Goal: Task Accomplishment & Management: Complete application form

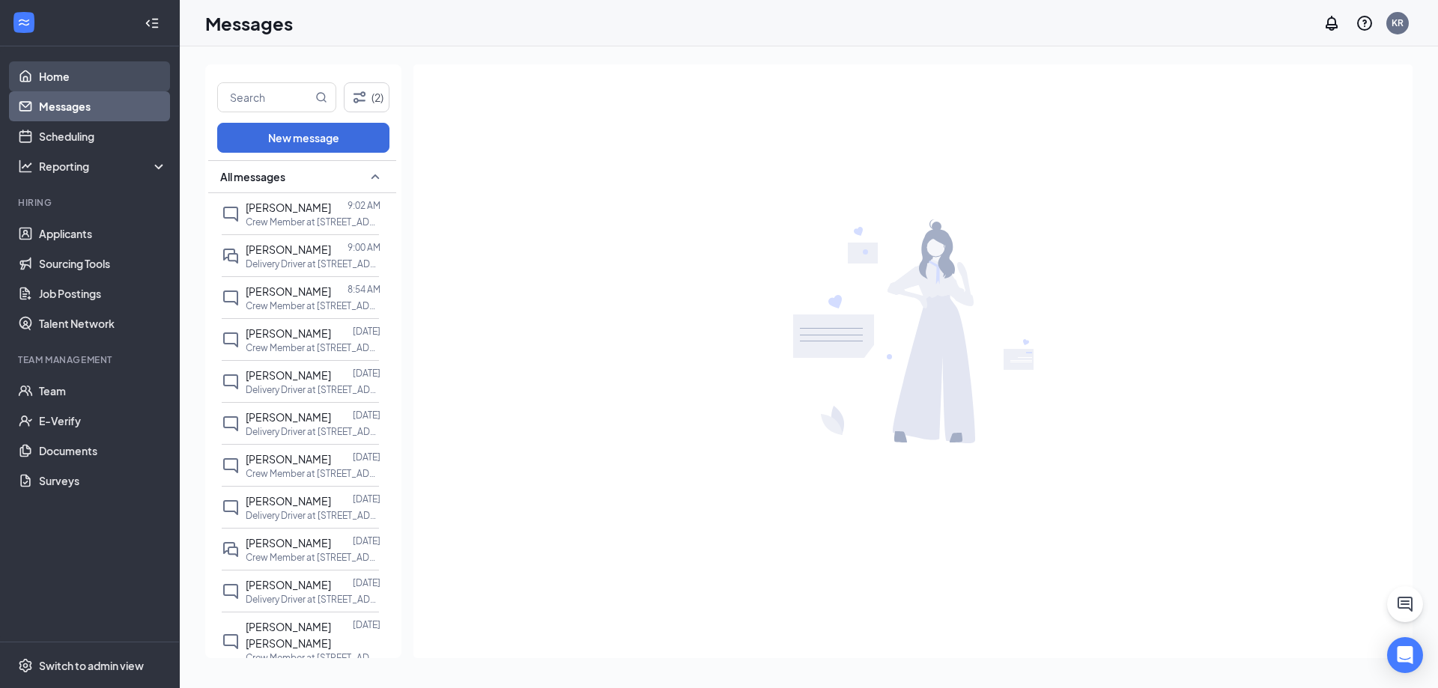
click at [41, 83] on link "Home" at bounding box center [103, 76] width 128 height 30
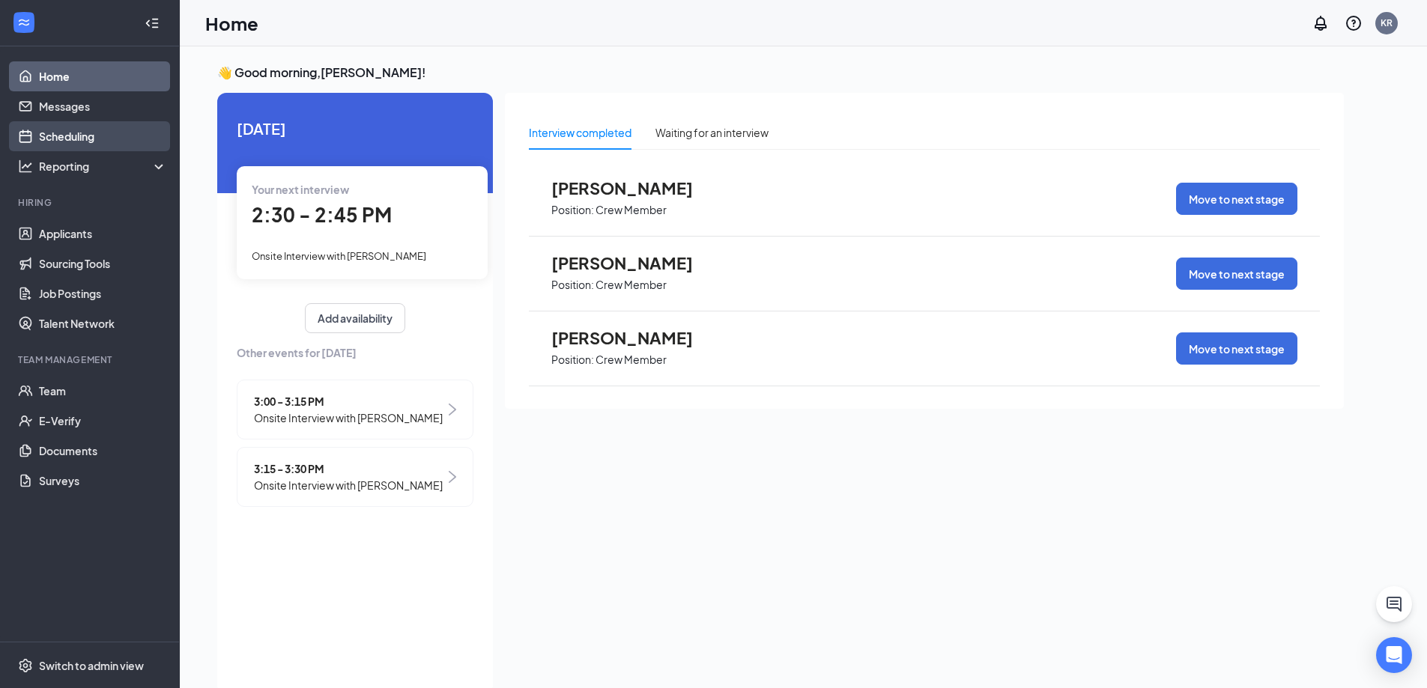
click at [65, 133] on link "Scheduling" at bounding box center [103, 136] width 128 height 30
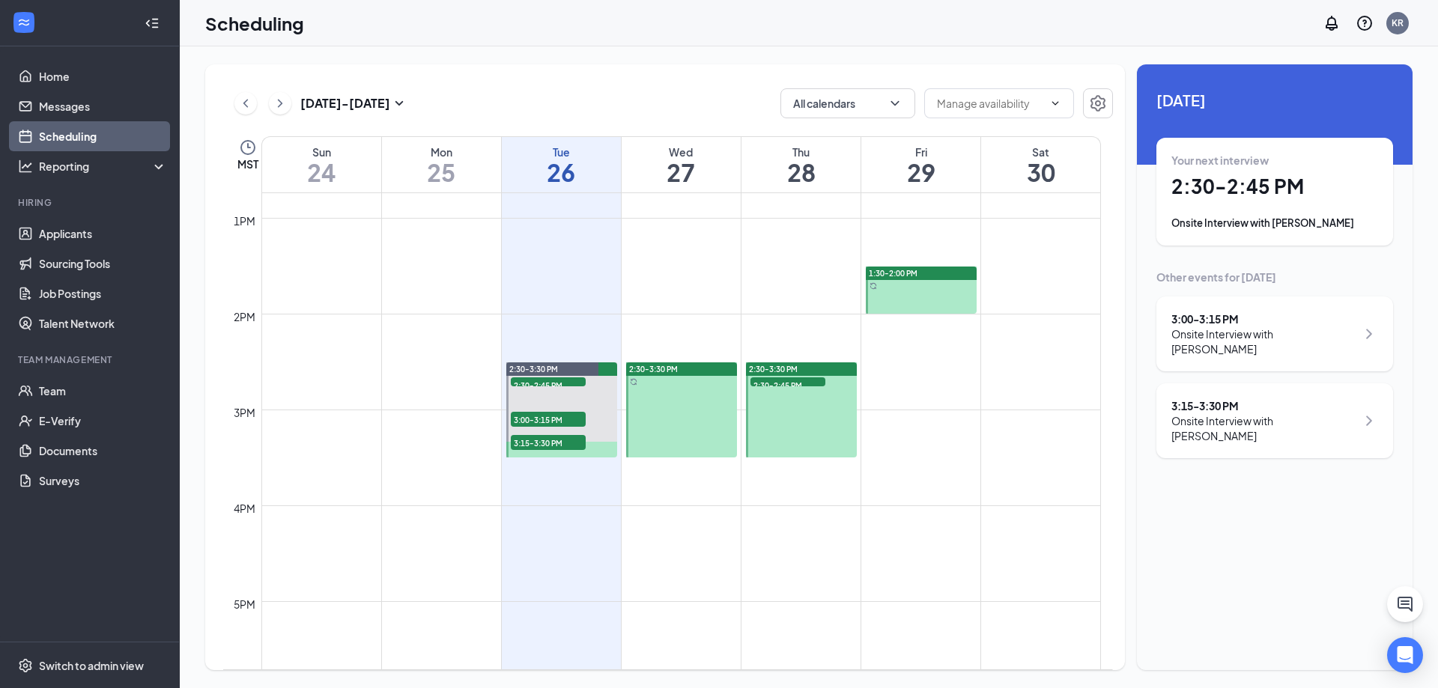
scroll to position [1226, 0]
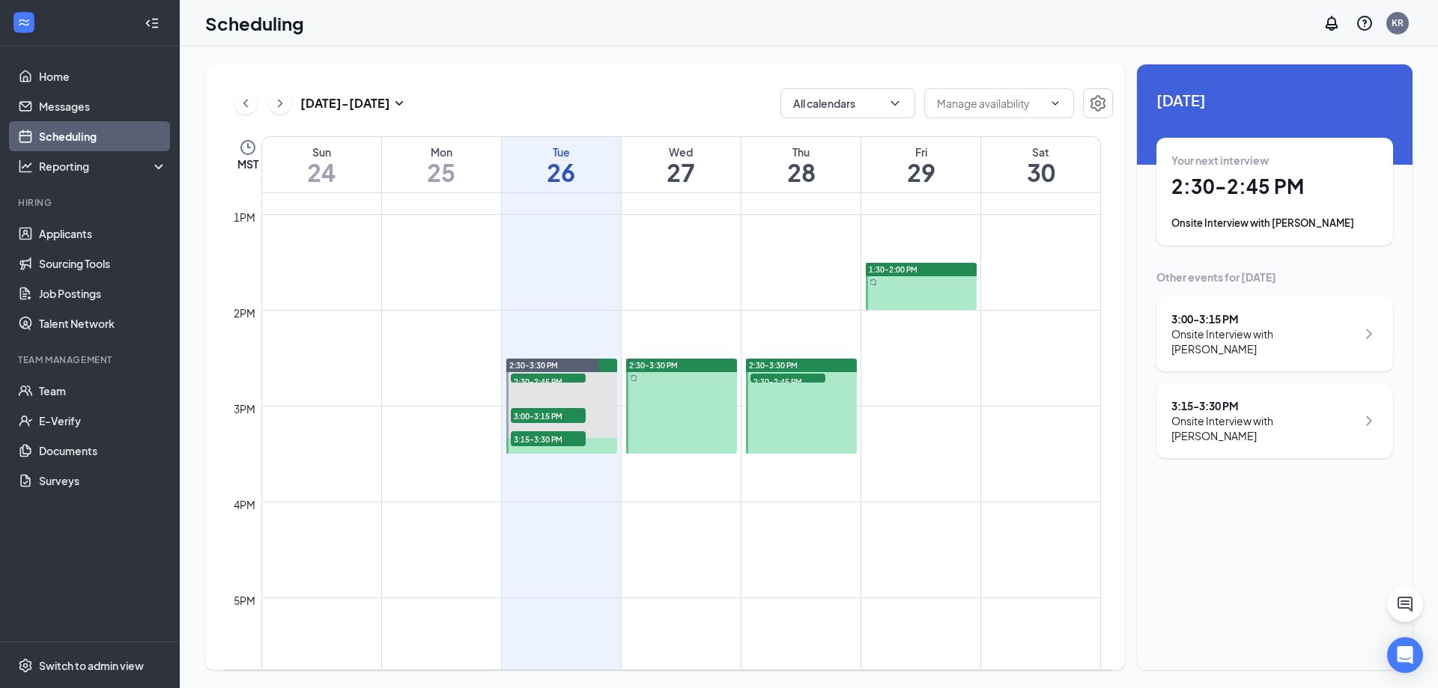
click at [770, 382] on span "2:30-2:45 PM" at bounding box center [788, 381] width 75 height 15
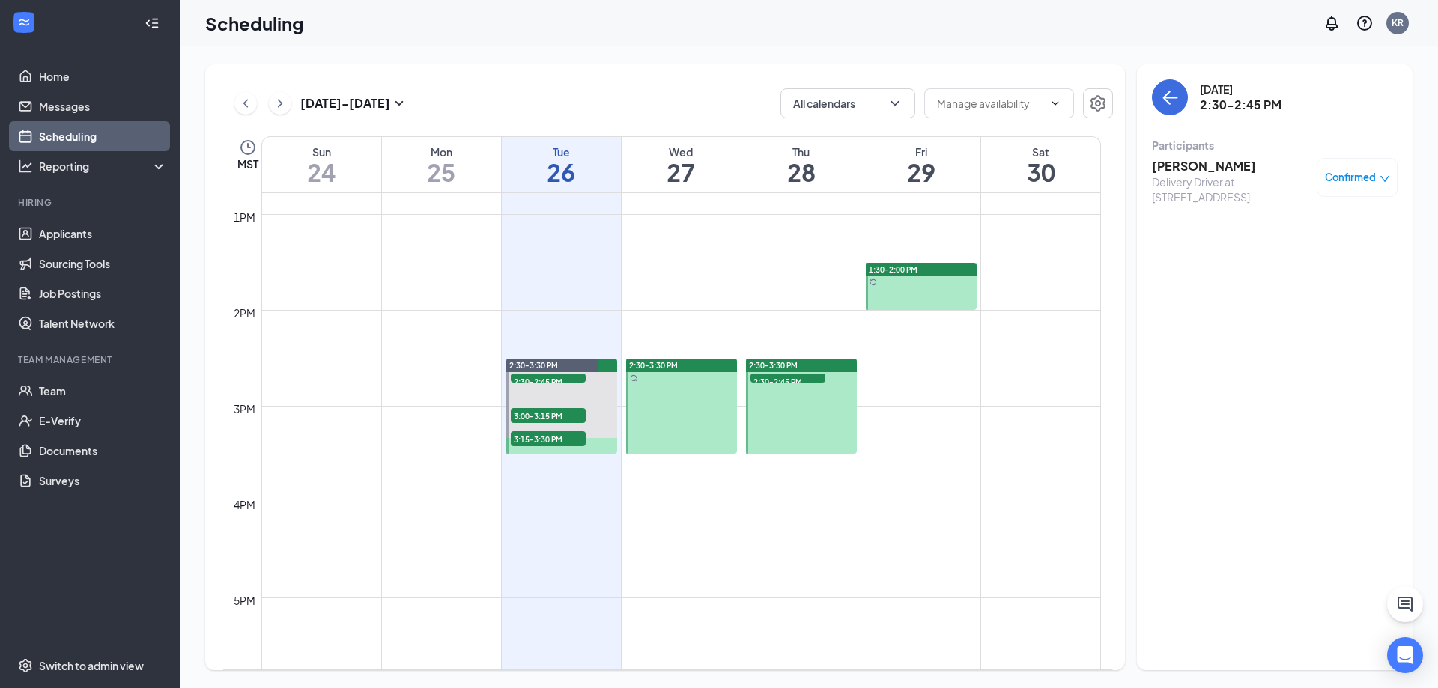
click at [1199, 167] on h3 "[PERSON_NAME]" at bounding box center [1230, 166] width 157 height 16
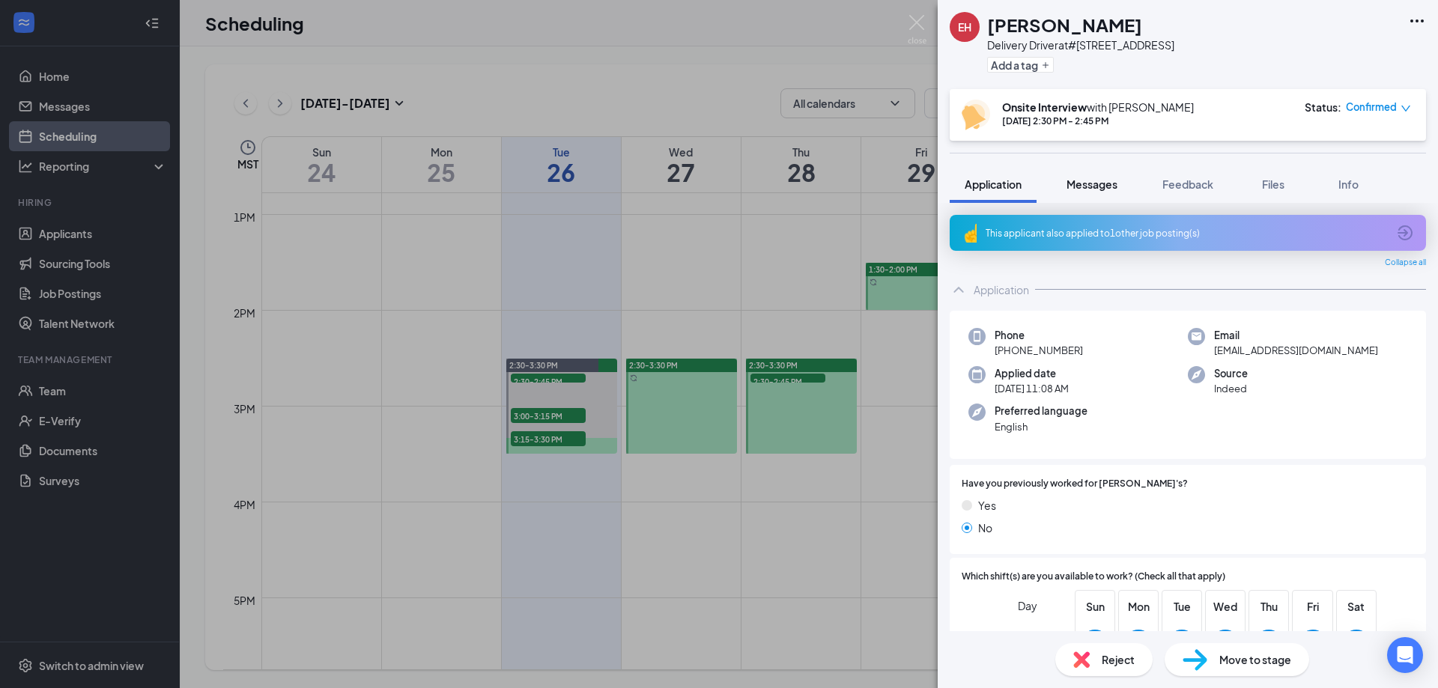
click at [1086, 185] on span "Messages" at bounding box center [1092, 184] width 51 height 13
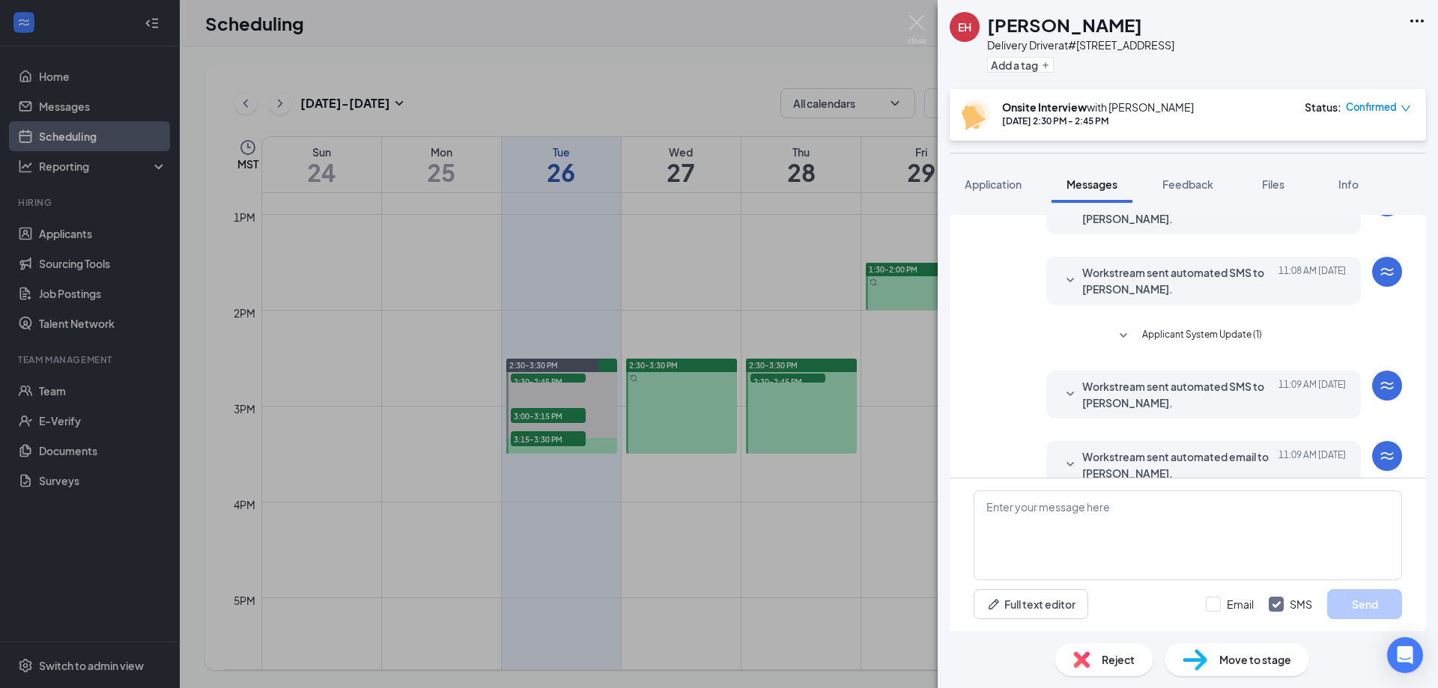
scroll to position [246, 0]
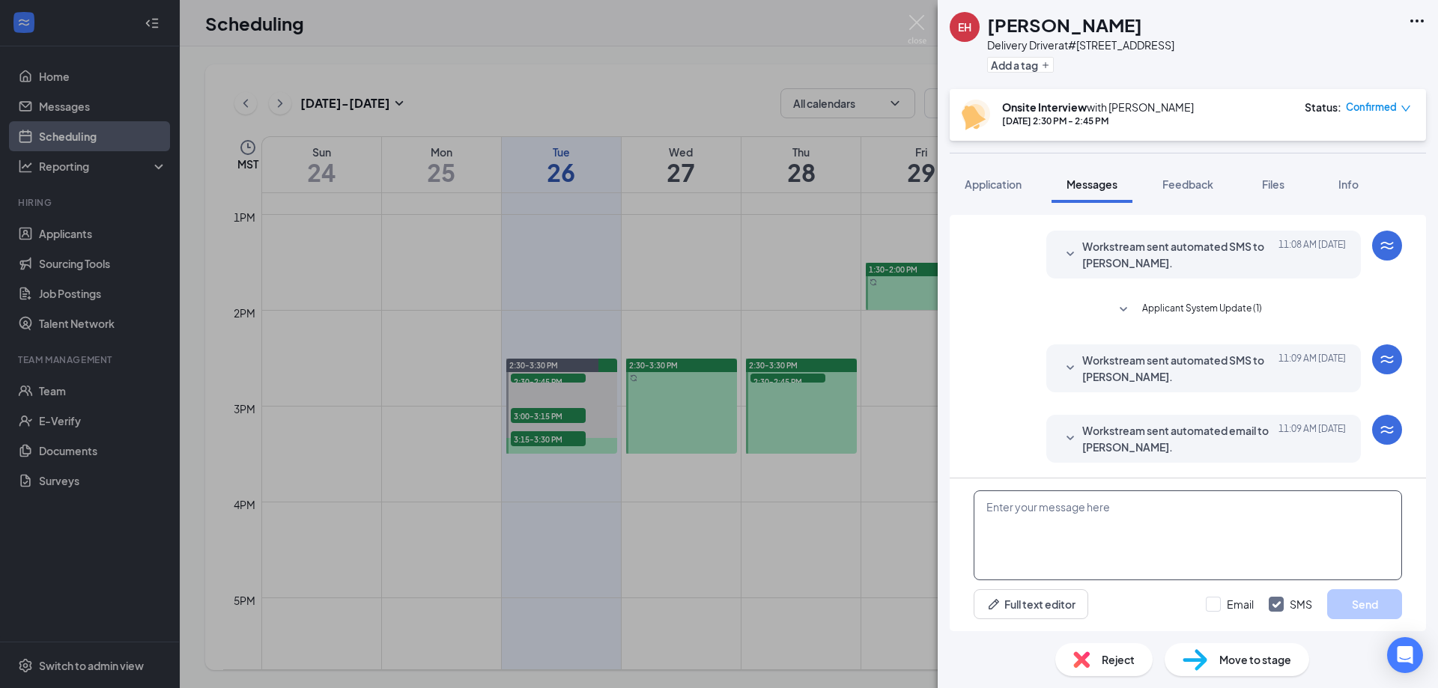
click at [1112, 527] on textarea at bounding box center [1188, 536] width 429 height 90
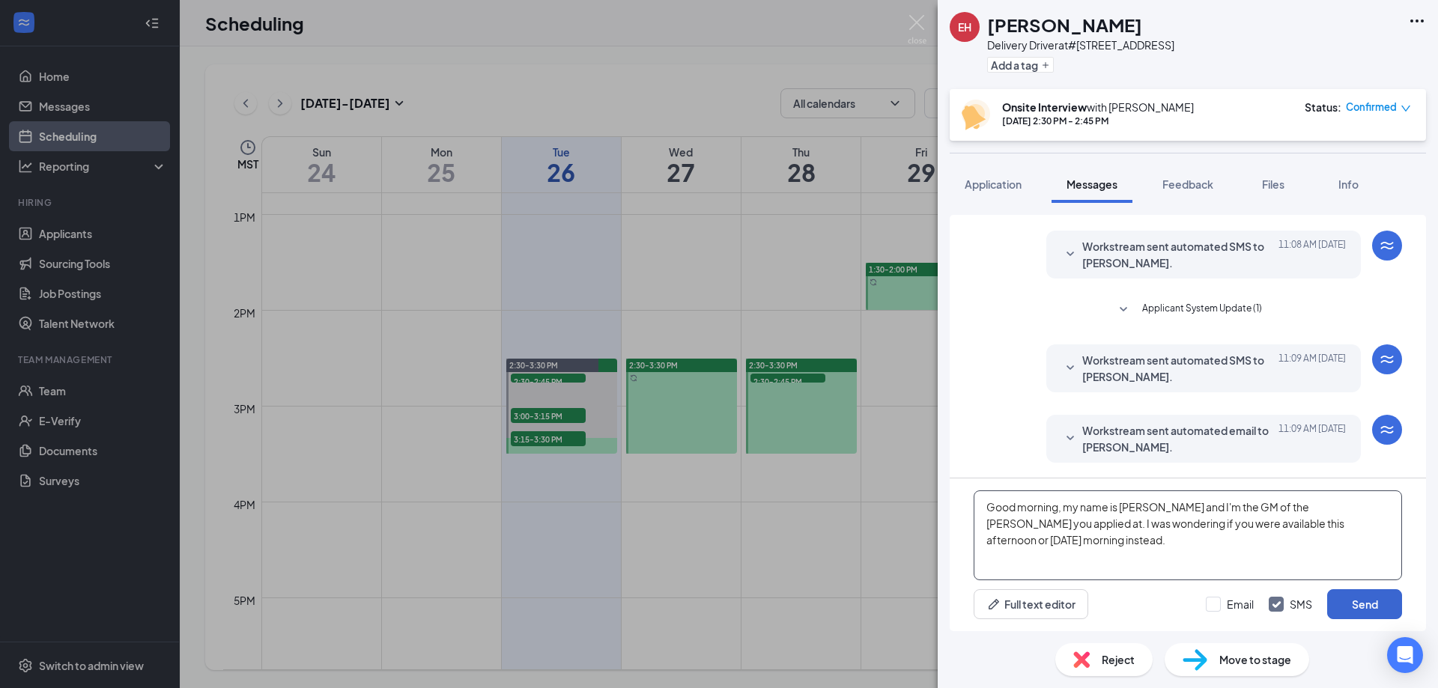
type textarea "Good morning, my name is [PERSON_NAME] and I'm the GM of the [PERSON_NAME] you …"
click at [1360, 606] on button "Send" at bounding box center [1364, 605] width 75 height 30
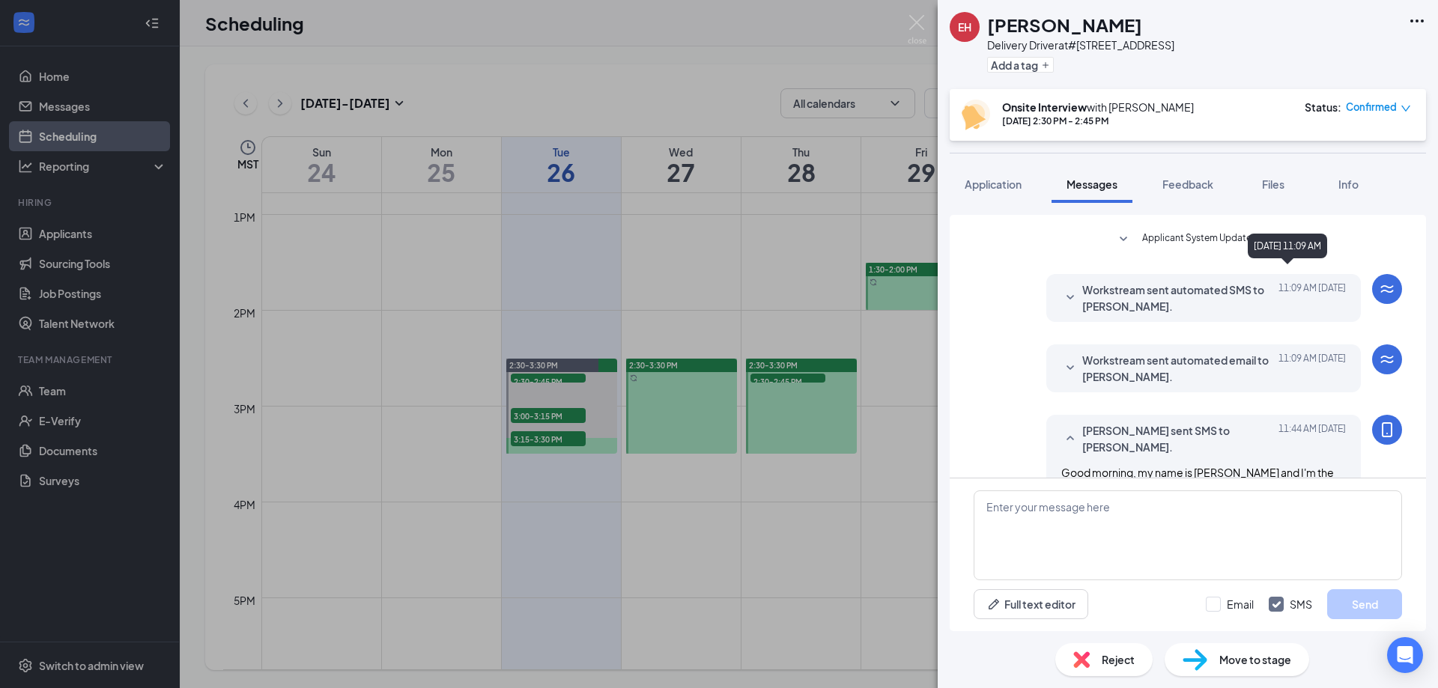
scroll to position [360, 0]
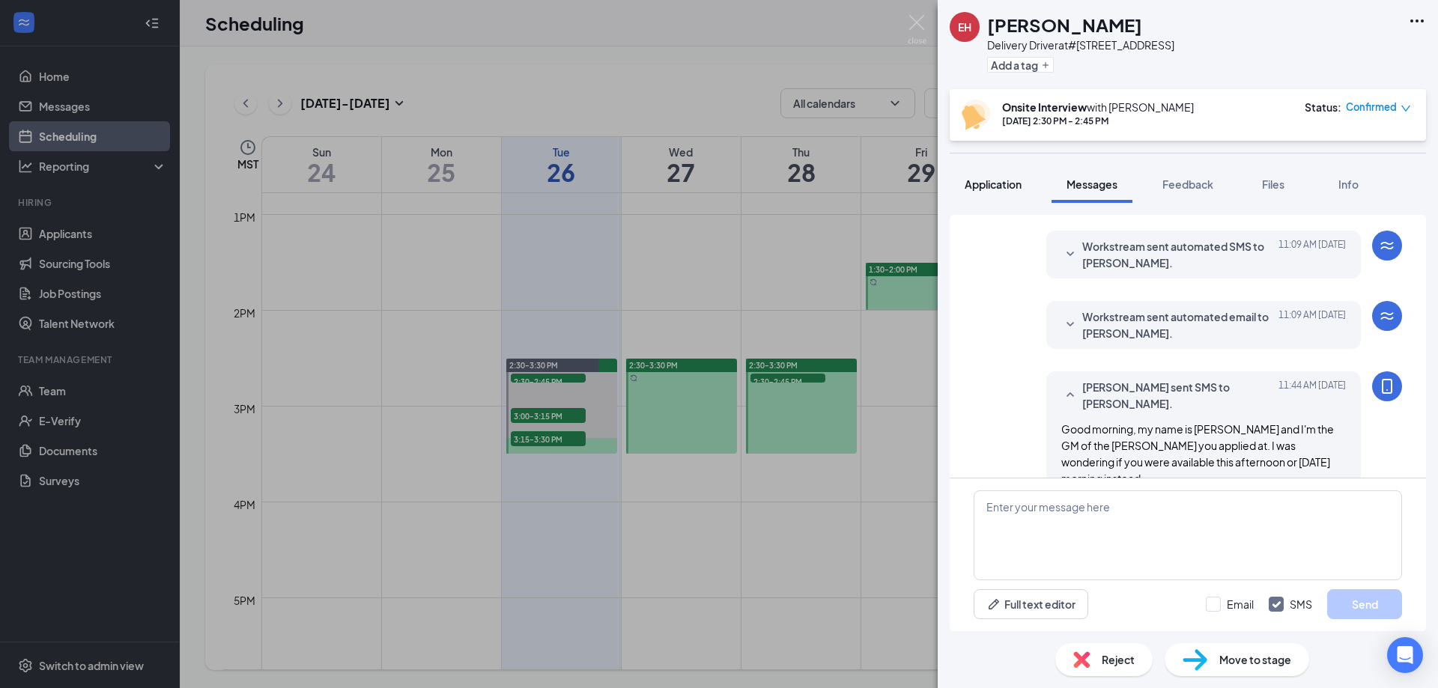
click at [990, 187] on span "Application" at bounding box center [993, 184] width 57 height 13
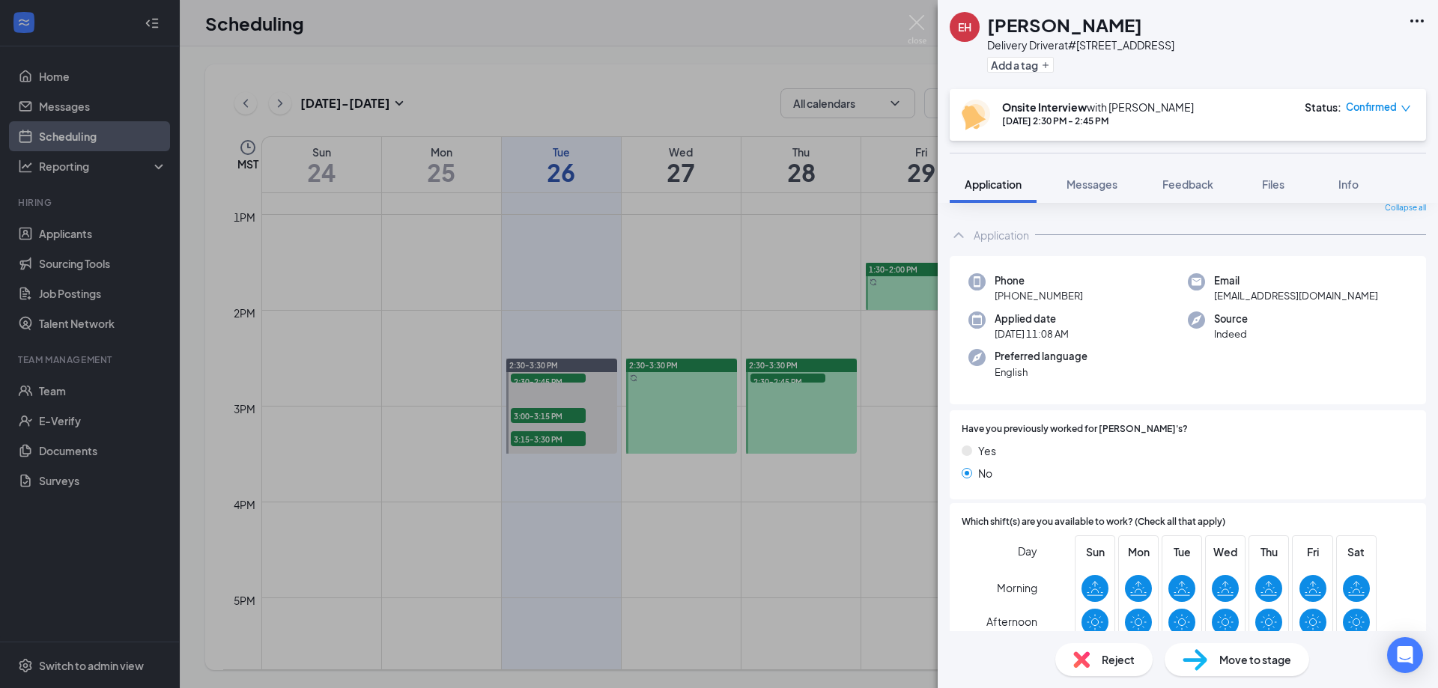
scroll to position [225, 0]
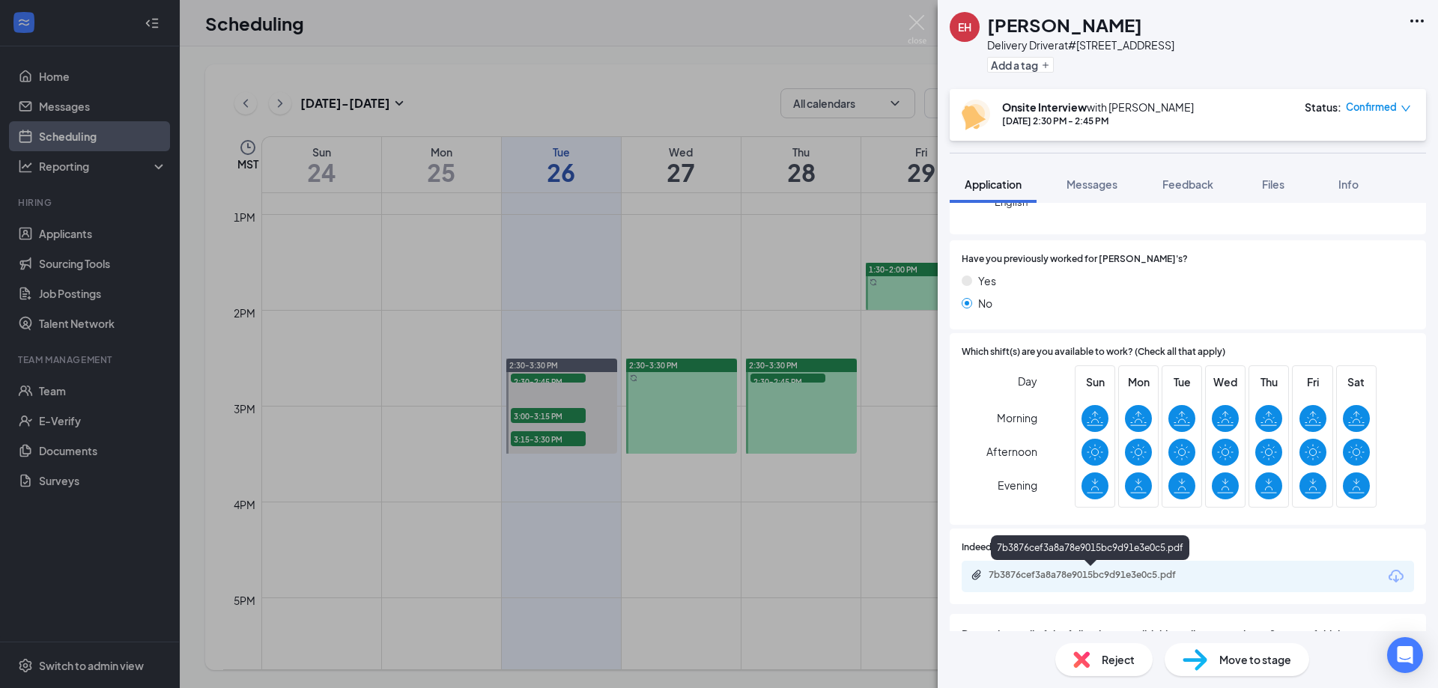
click at [1084, 581] on div "7b3876cef3a8a78e9015bc9d91e3e0c5.pdf" at bounding box center [1094, 575] width 210 height 12
click at [592, 94] on div "EH [PERSON_NAME] Delivery Driver at #2970 - Pecos Road Add a tag Onsite Intervi…" at bounding box center [719, 344] width 1438 height 688
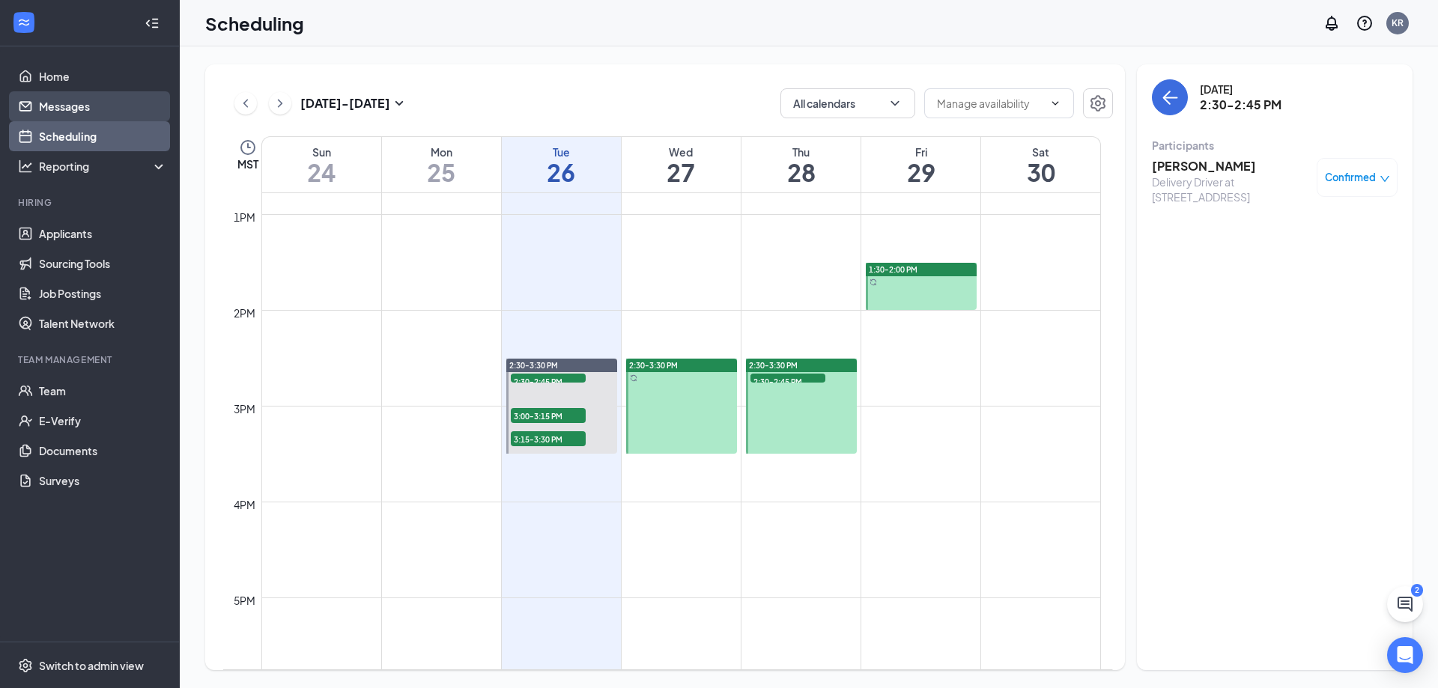
click at [71, 95] on link "Messages" at bounding box center [103, 106] width 128 height 30
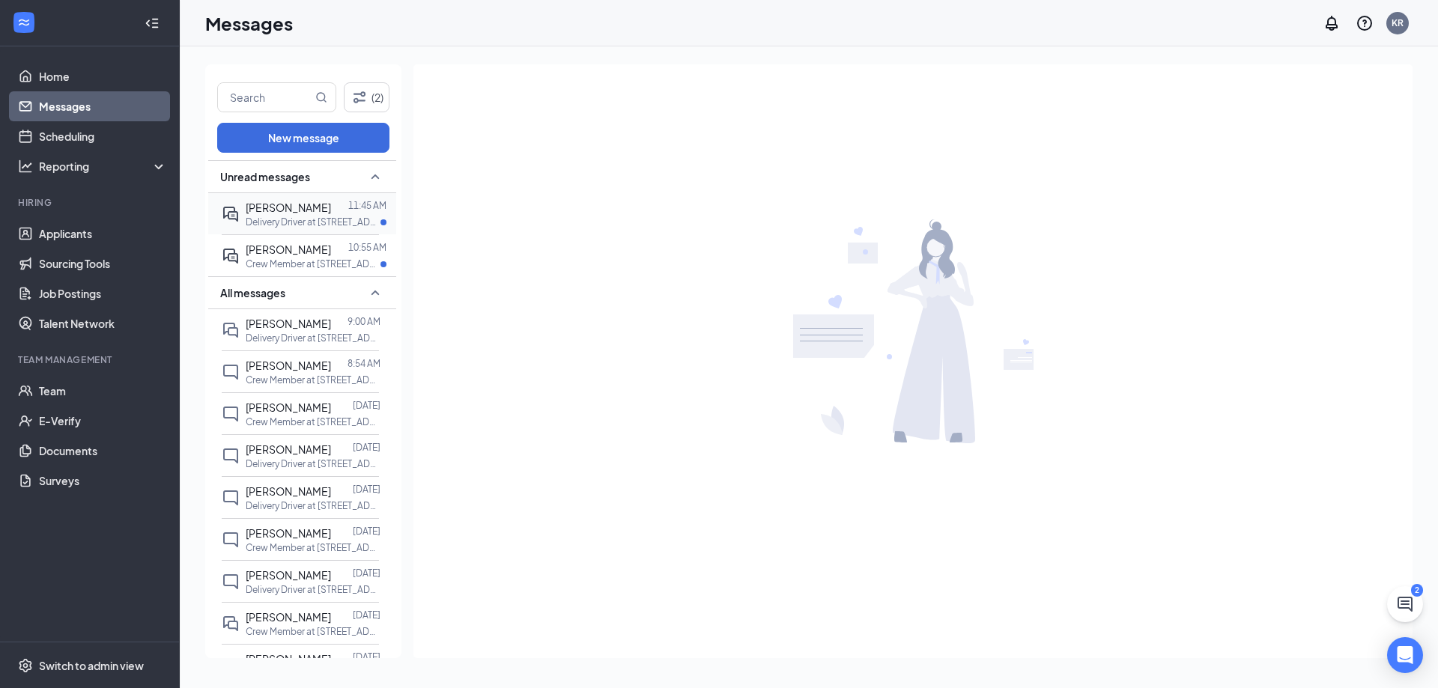
click at [293, 218] on p "Delivery Driver at [STREET_ADDRESS]" at bounding box center [313, 222] width 135 height 13
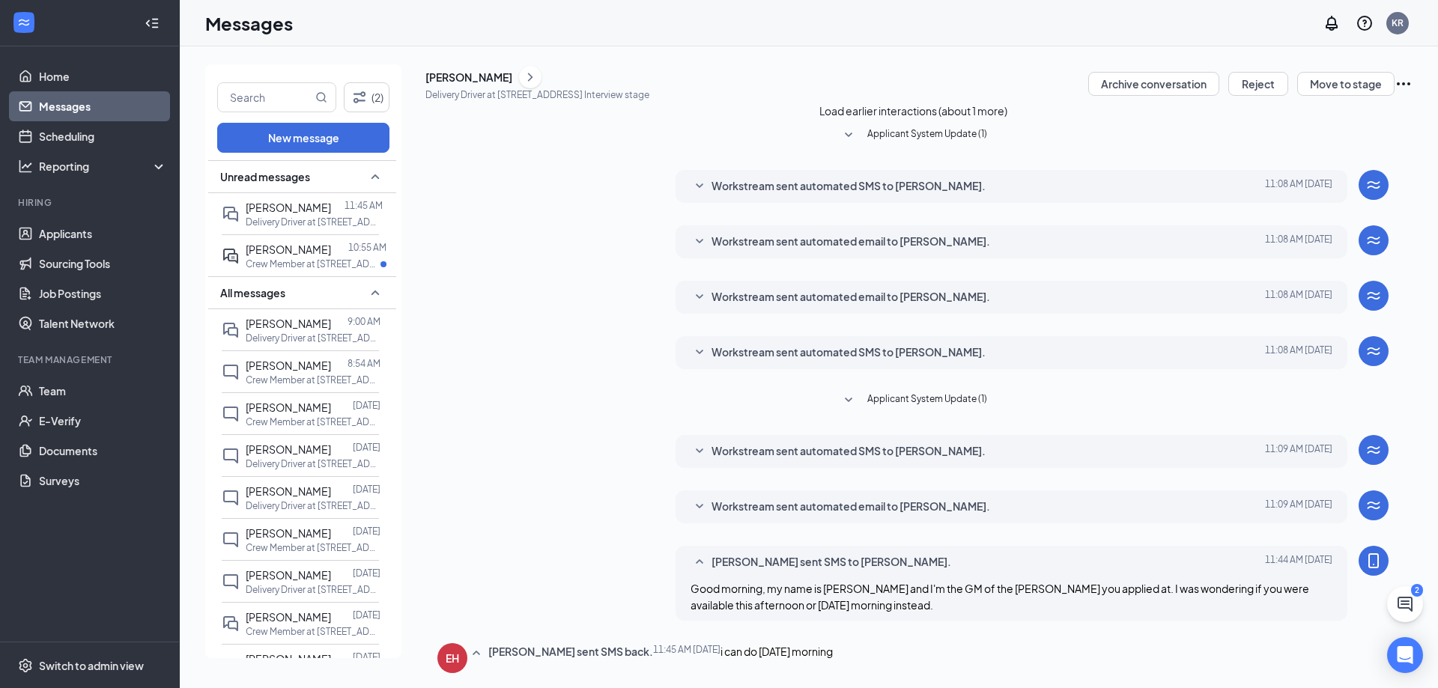
scroll to position [274, 0]
type textarea "Is 9:30 or 10 okay?"
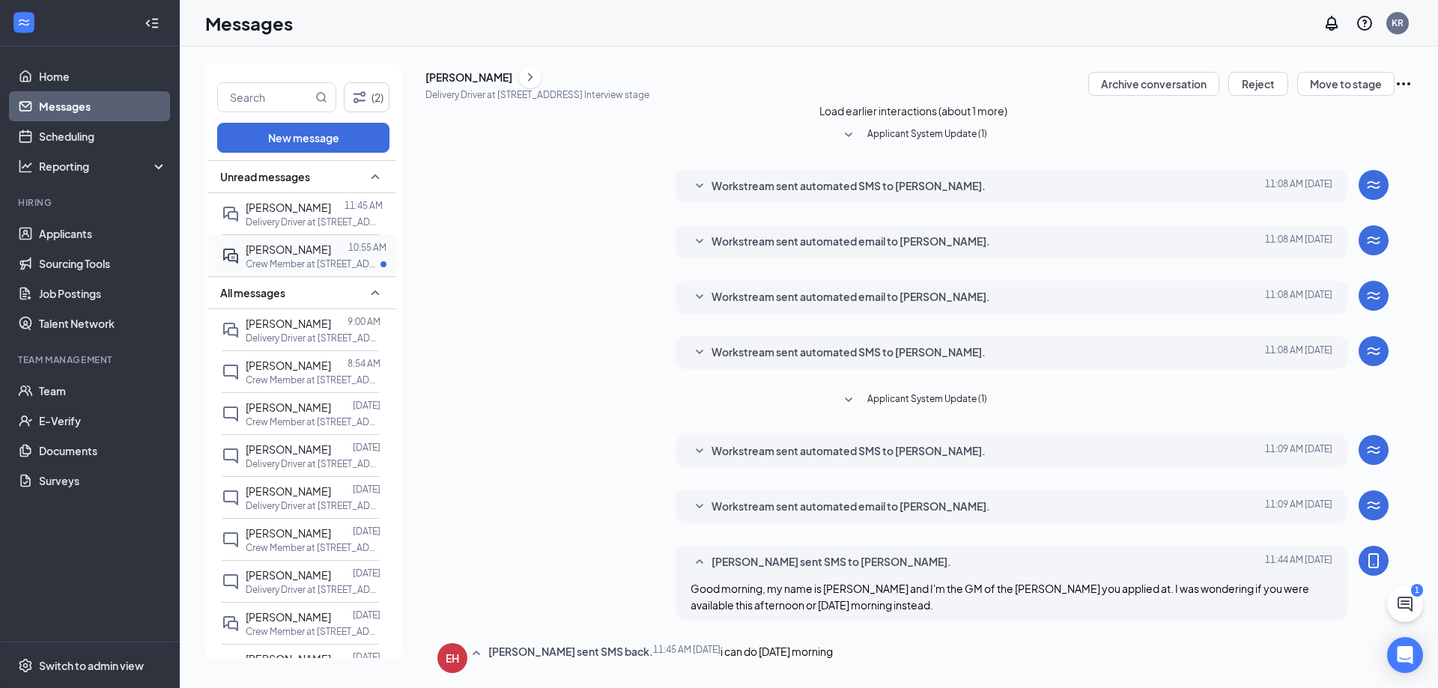
scroll to position [355, 0]
click at [302, 264] on p "Crew Member at [STREET_ADDRESS]" at bounding box center [313, 264] width 135 height 13
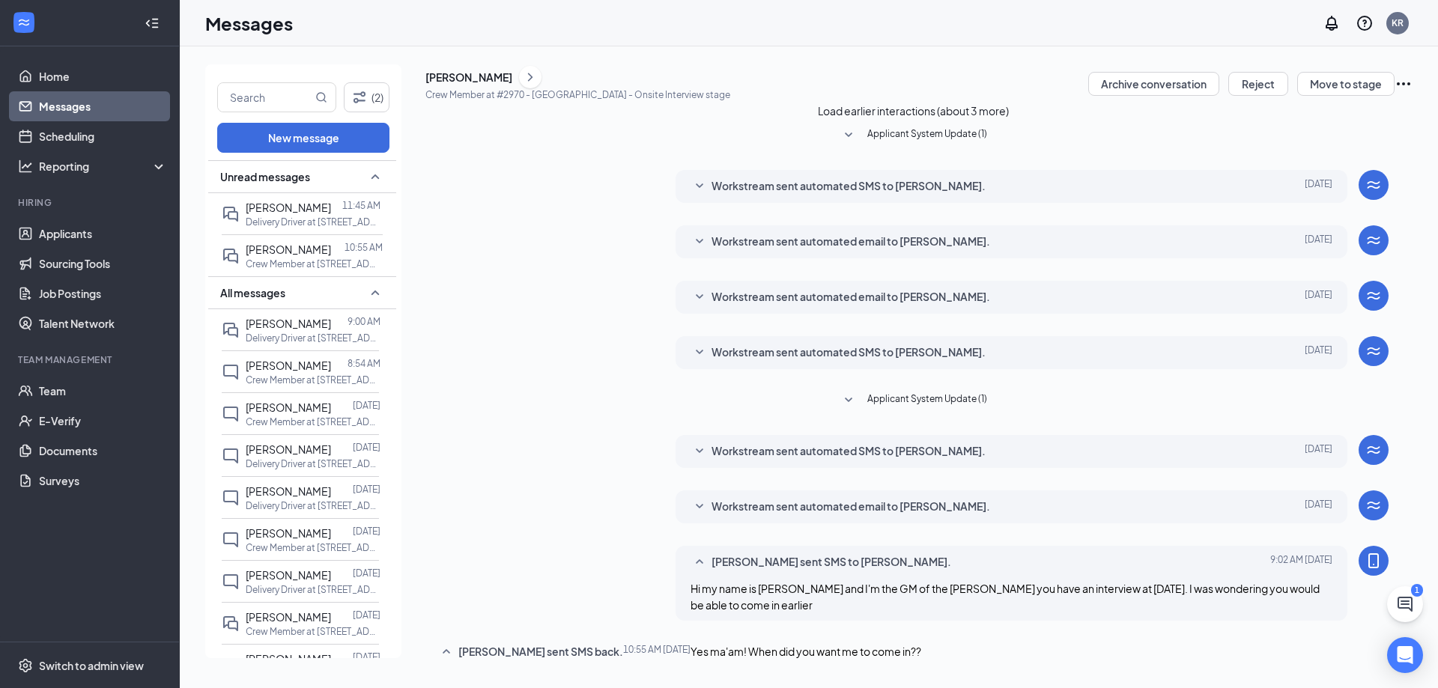
type textarea "Is 1 or 1:30 too soon?"
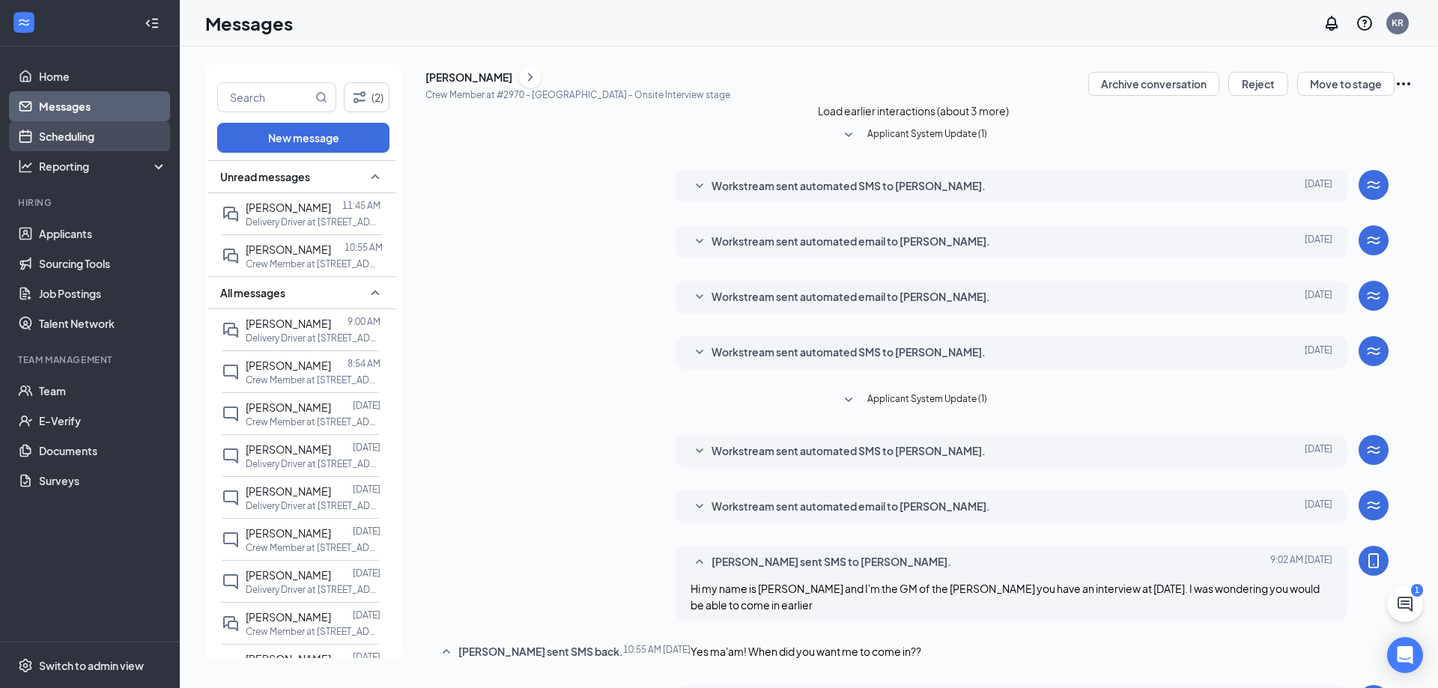
click at [56, 123] on link "Scheduling" at bounding box center [103, 136] width 128 height 30
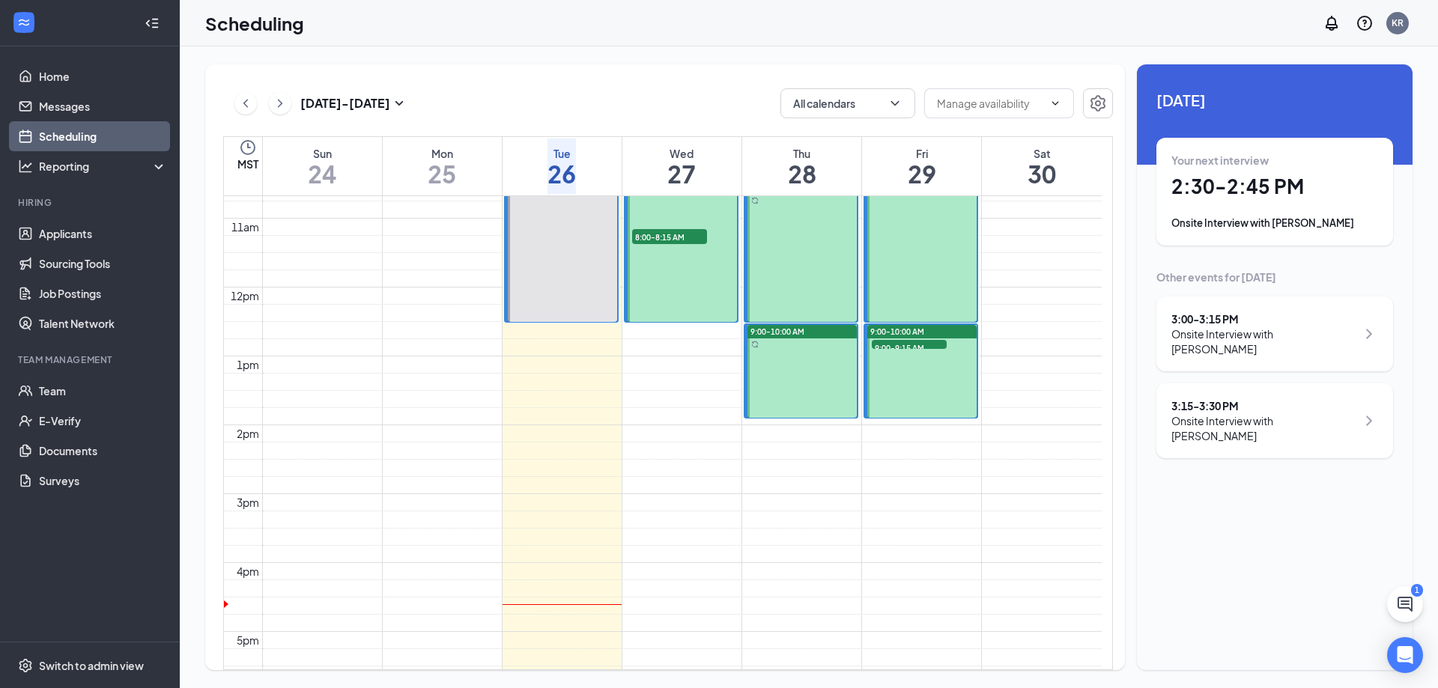
scroll to position [362, 0]
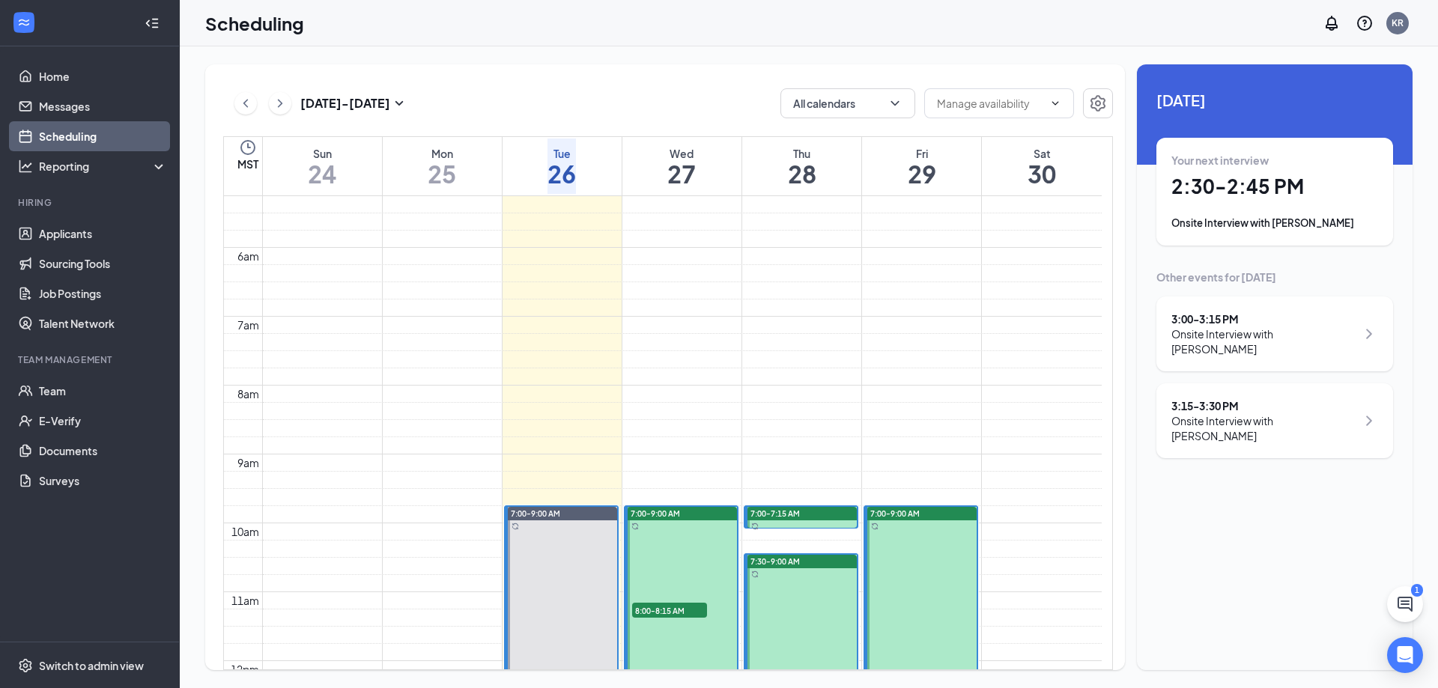
click at [1287, 332] on div "Onsite Interview with [PERSON_NAME]" at bounding box center [1264, 342] width 185 height 30
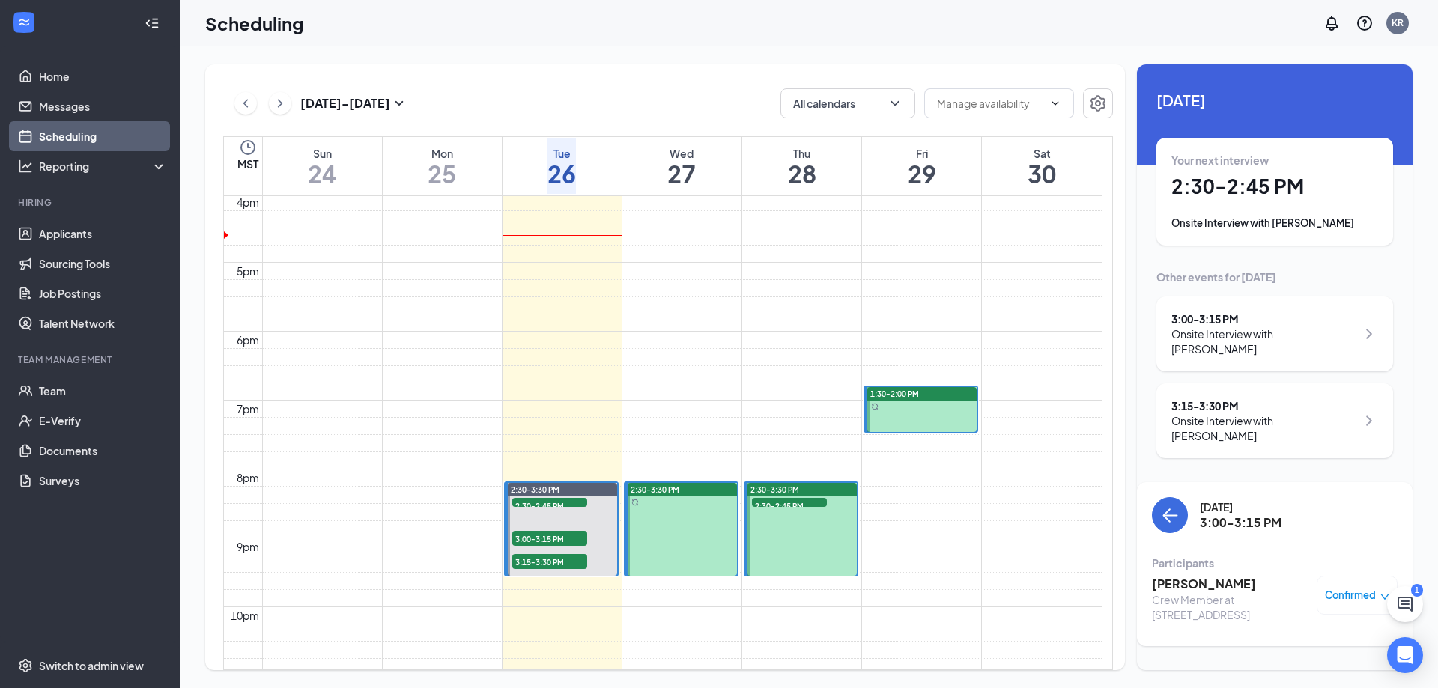
scroll to position [1186, 0]
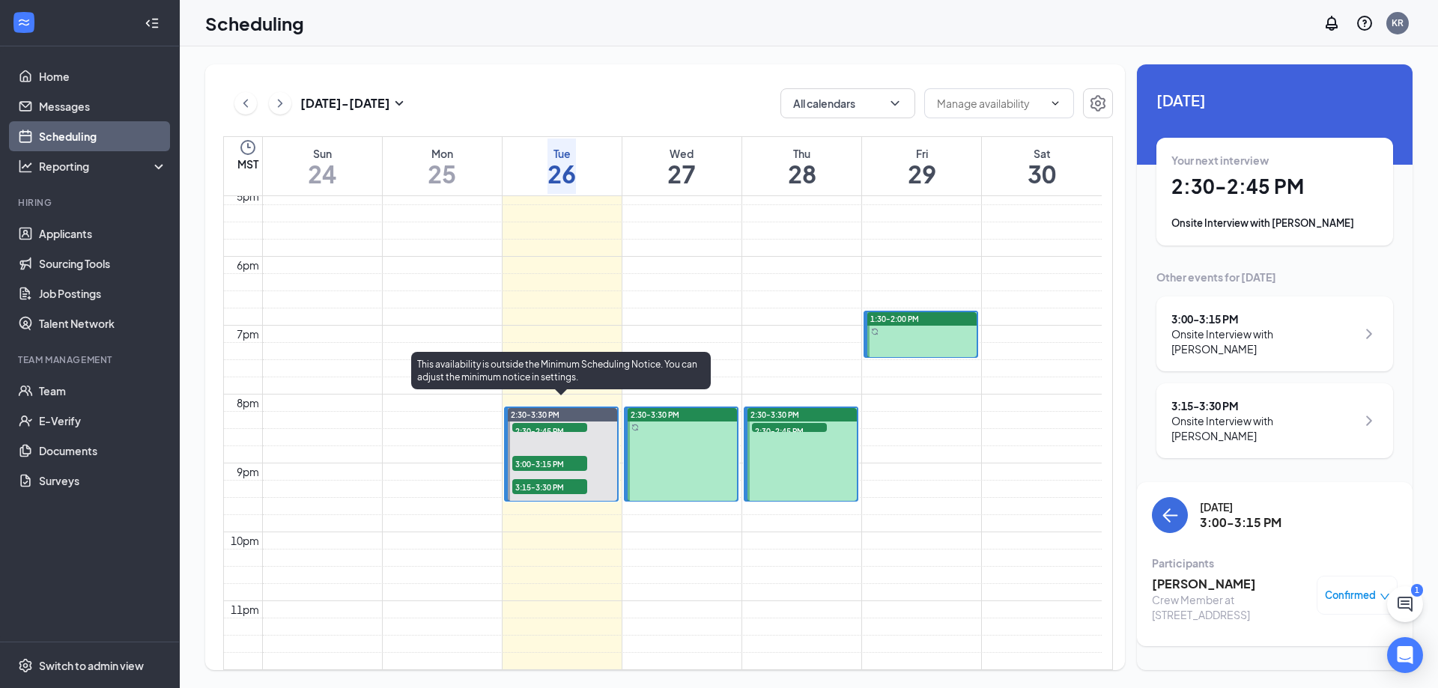
click at [529, 423] on span "2:30-2:45 PM" at bounding box center [549, 430] width 75 height 15
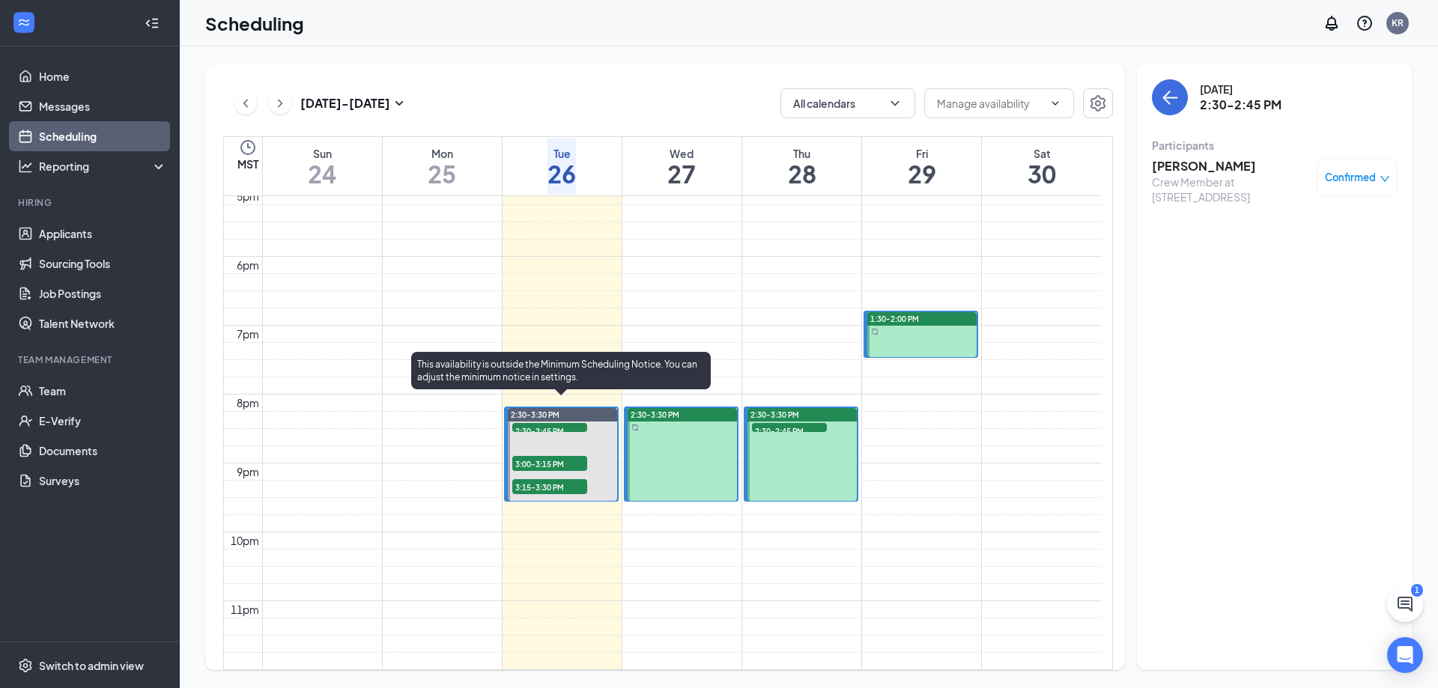
click at [519, 480] on span "3:15-3:30 PM" at bounding box center [549, 486] width 75 height 15
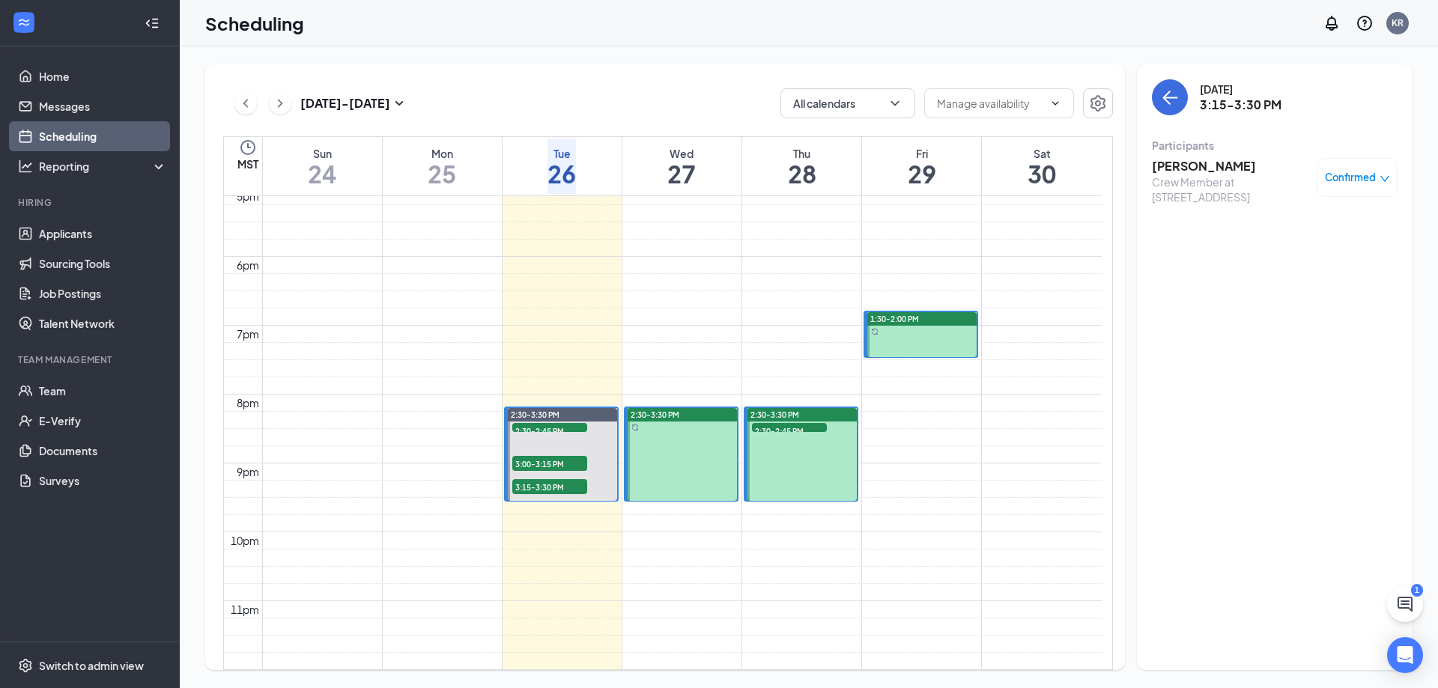
click at [1166, 168] on h3 "[PERSON_NAME]" at bounding box center [1230, 166] width 157 height 16
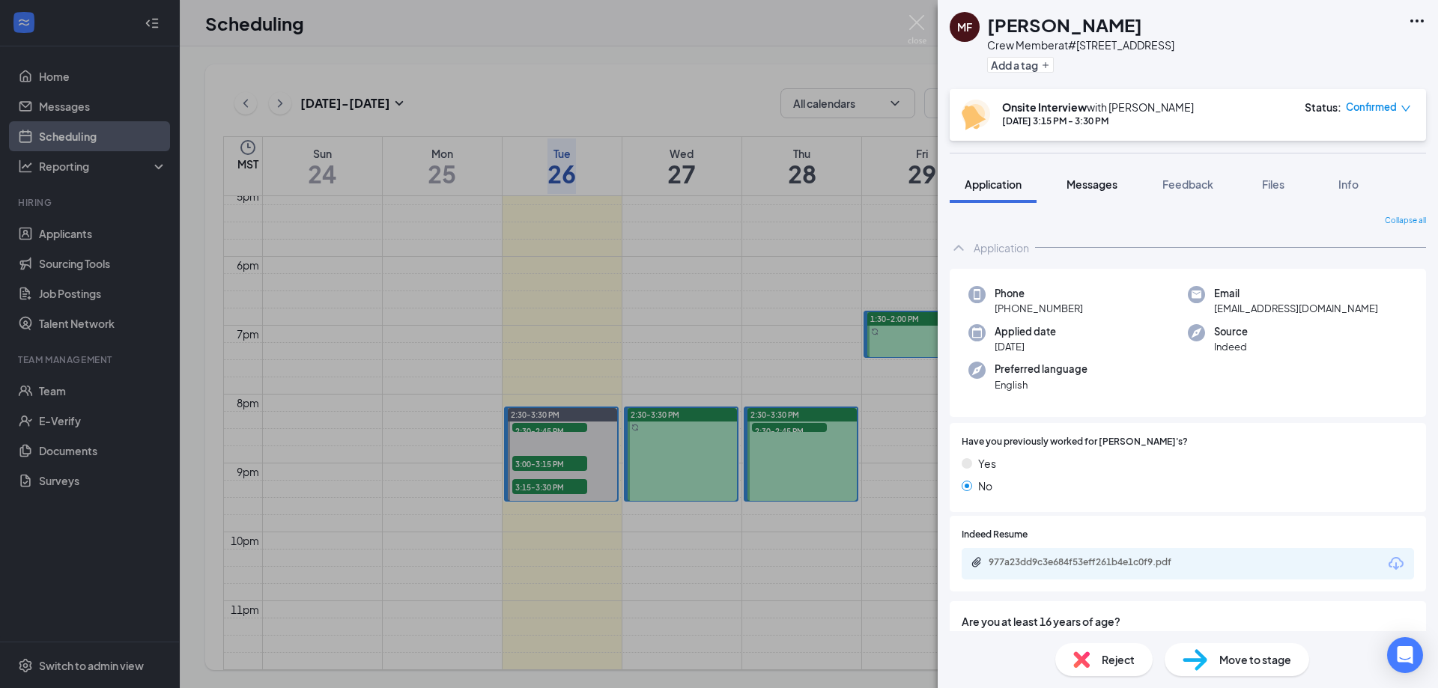
click at [1106, 184] on span "Messages" at bounding box center [1092, 184] width 51 height 13
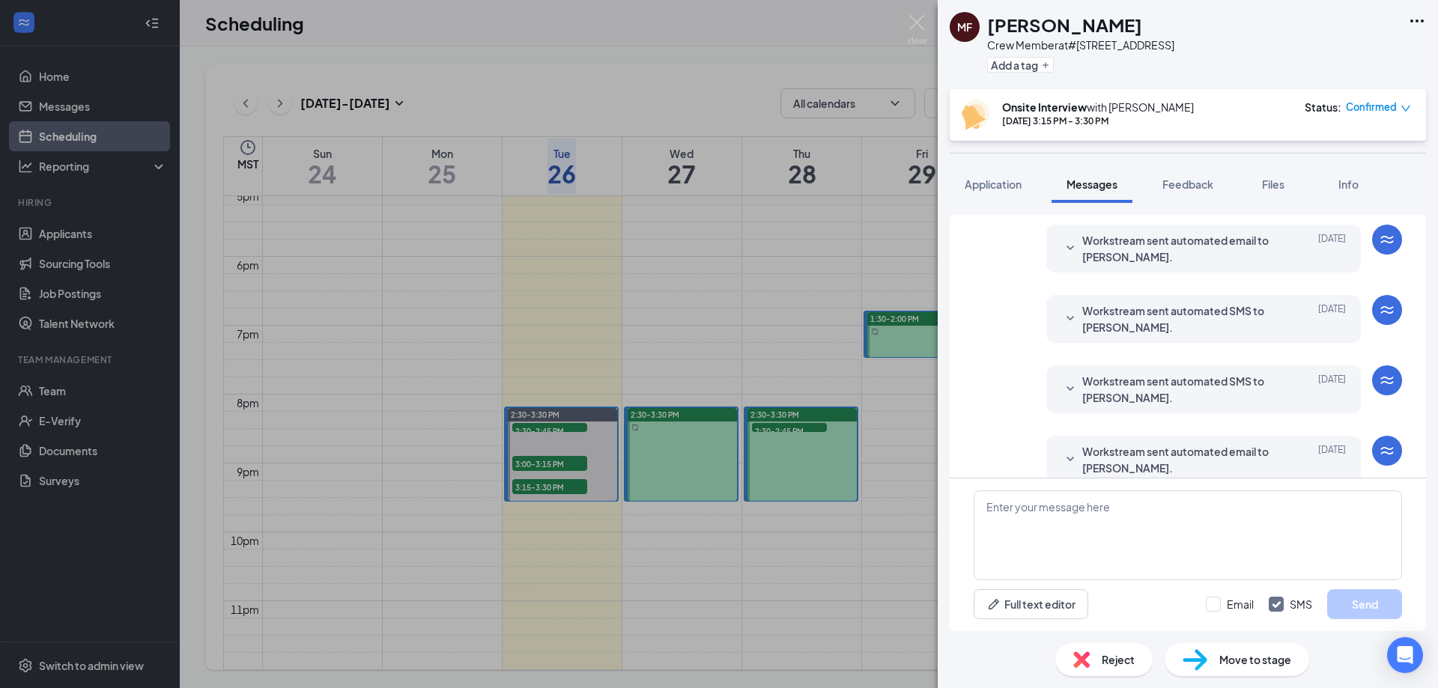
scroll to position [462, 0]
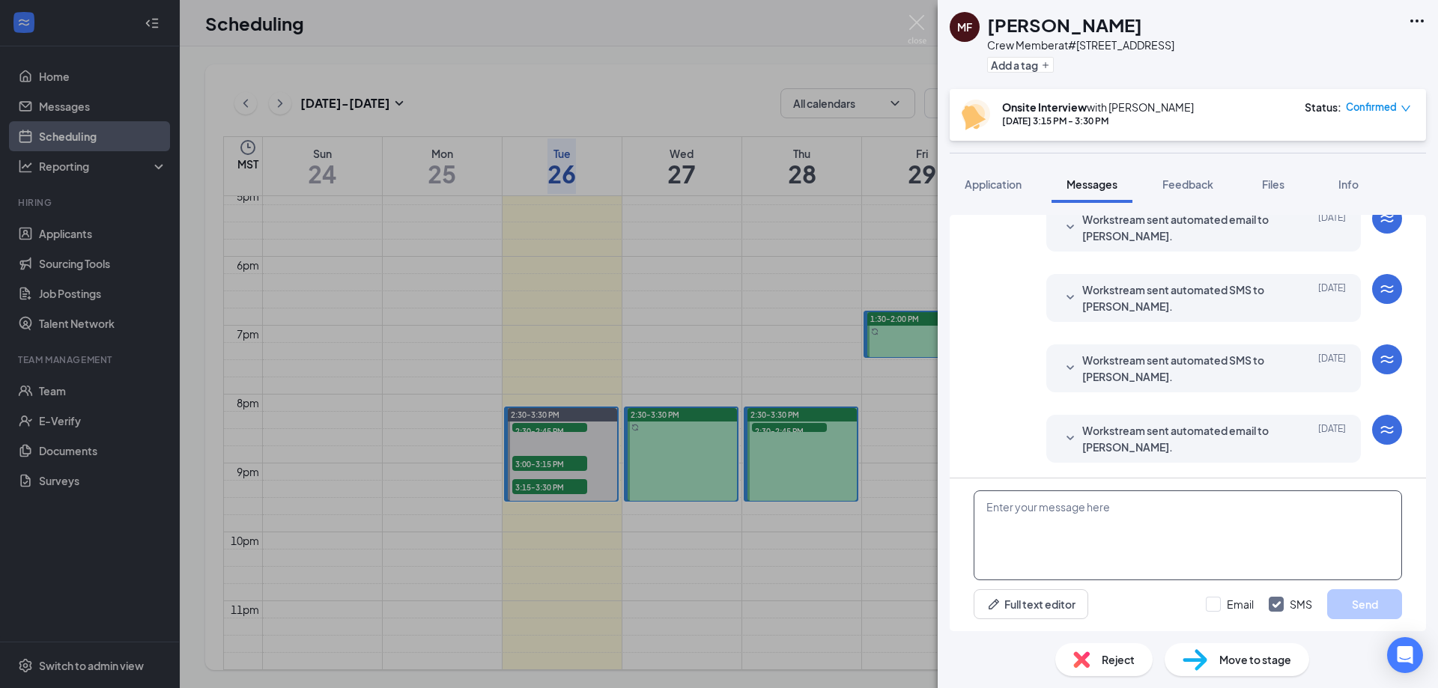
click at [1143, 525] on textarea at bounding box center [1188, 536] width 429 height 90
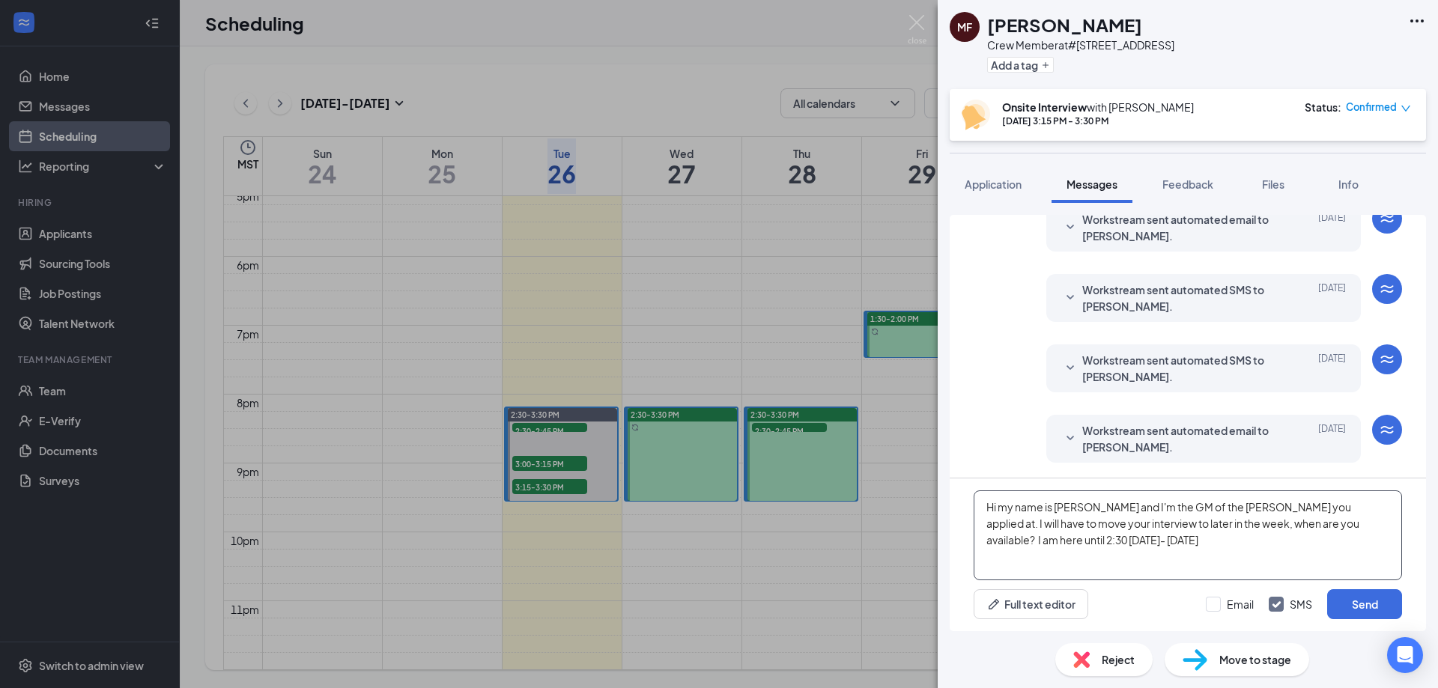
click at [1312, 524] on textarea "Hi my name is [PERSON_NAME] and I'm the GM of the [PERSON_NAME] you applied at.…" at bounding box center [1188, 536] width 429 height 90
type textarea "Hi my name is [PERSON_NAME] and I'm the GM of the [PERSON_NAME] you applied at.…"
click at [1359, 605] on button "Send" at bounding box center [1364, 605] width 75 height 30
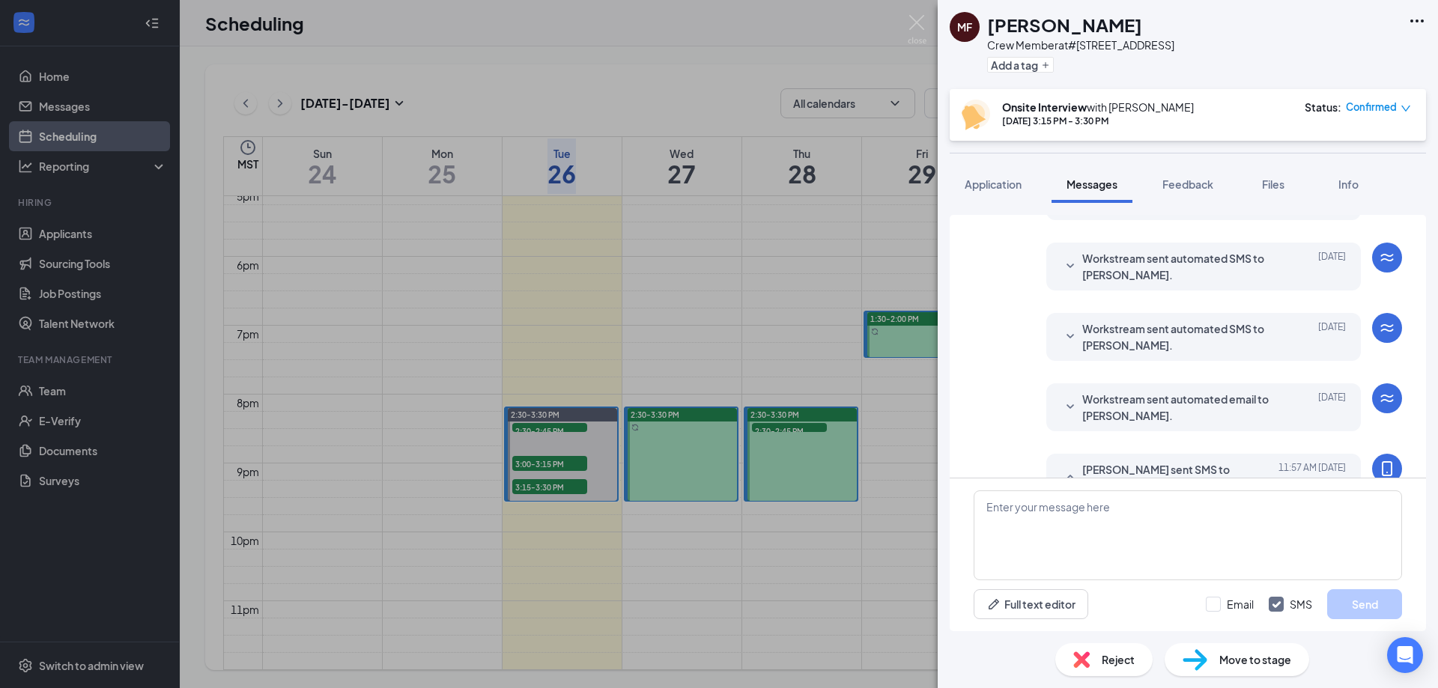
scroll to position [593, 0]
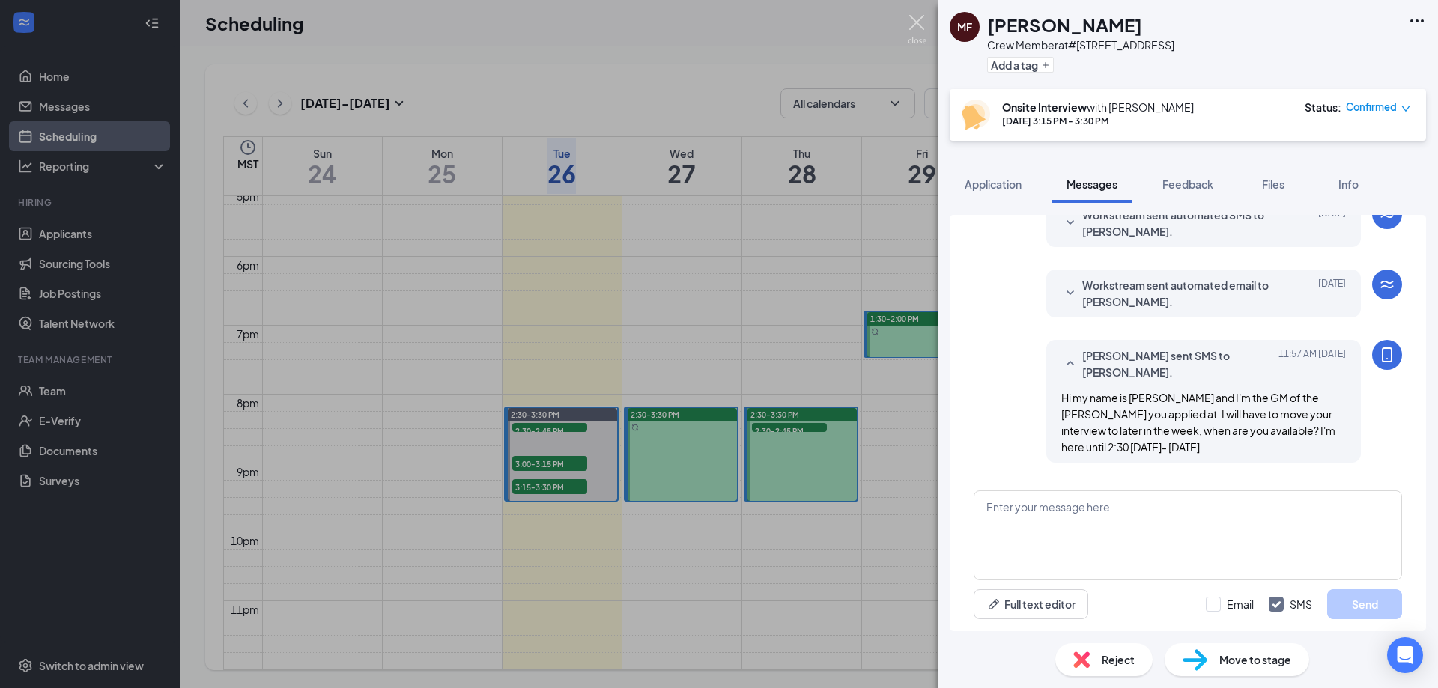
click at [917, 25] on img at bounding box center [917, 29] width 19 height 29
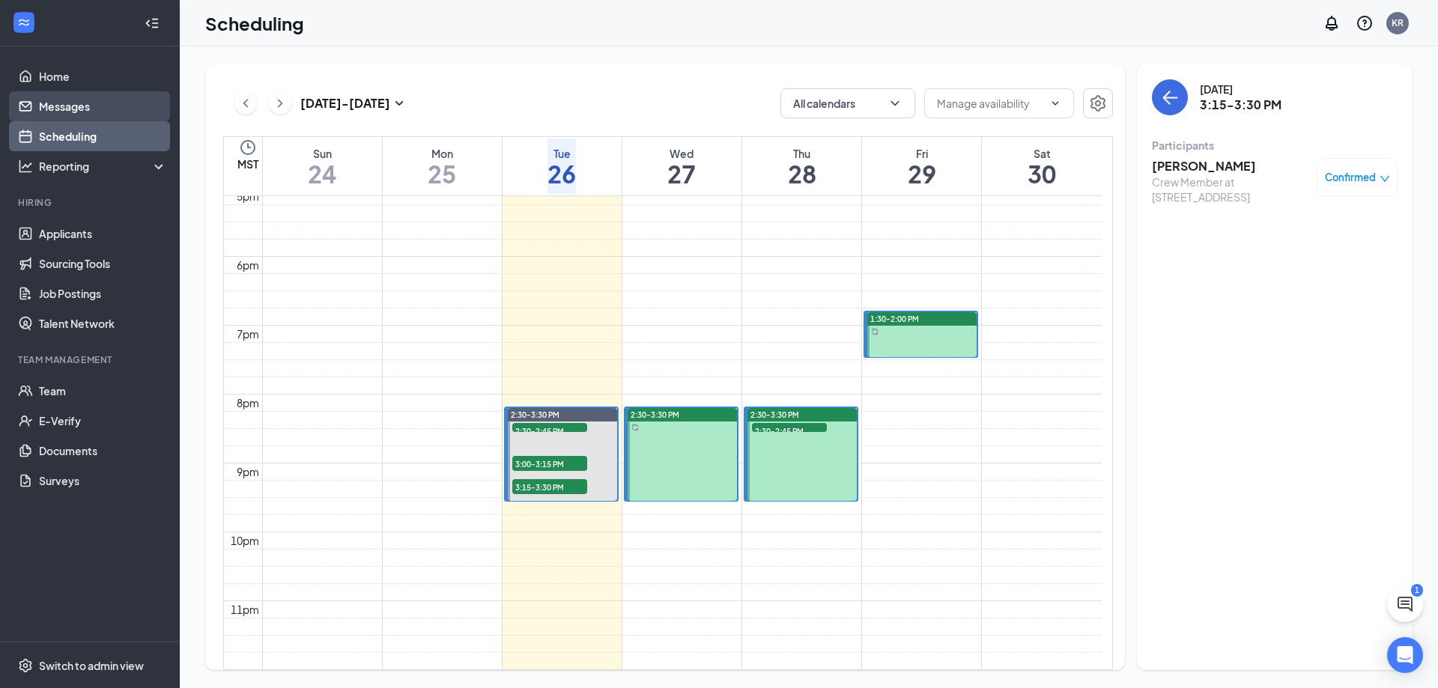
click at [64, 104] on link "Messages" at bounding box center [103, 106] width 128 height 30
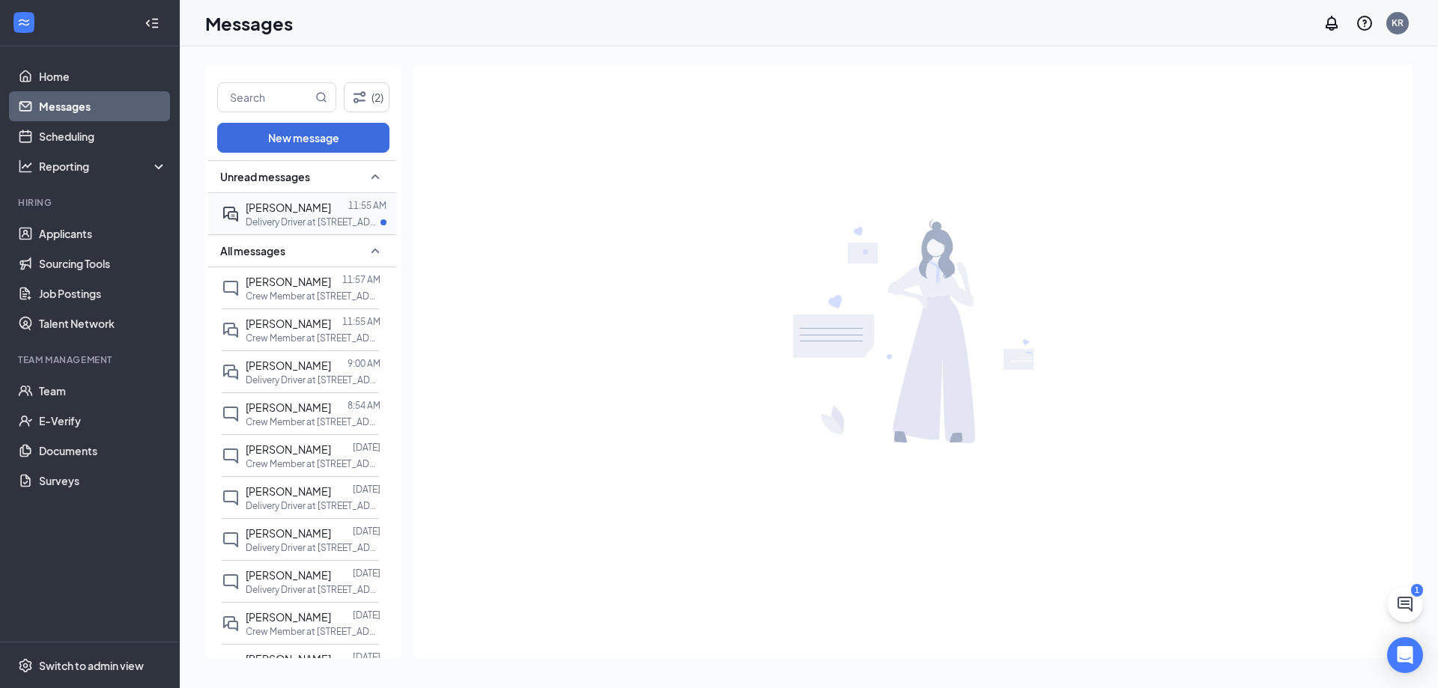
click at [318, 205] on span "[PERSON_NAME]" at bounding box center [288, 207] width 85 height 13
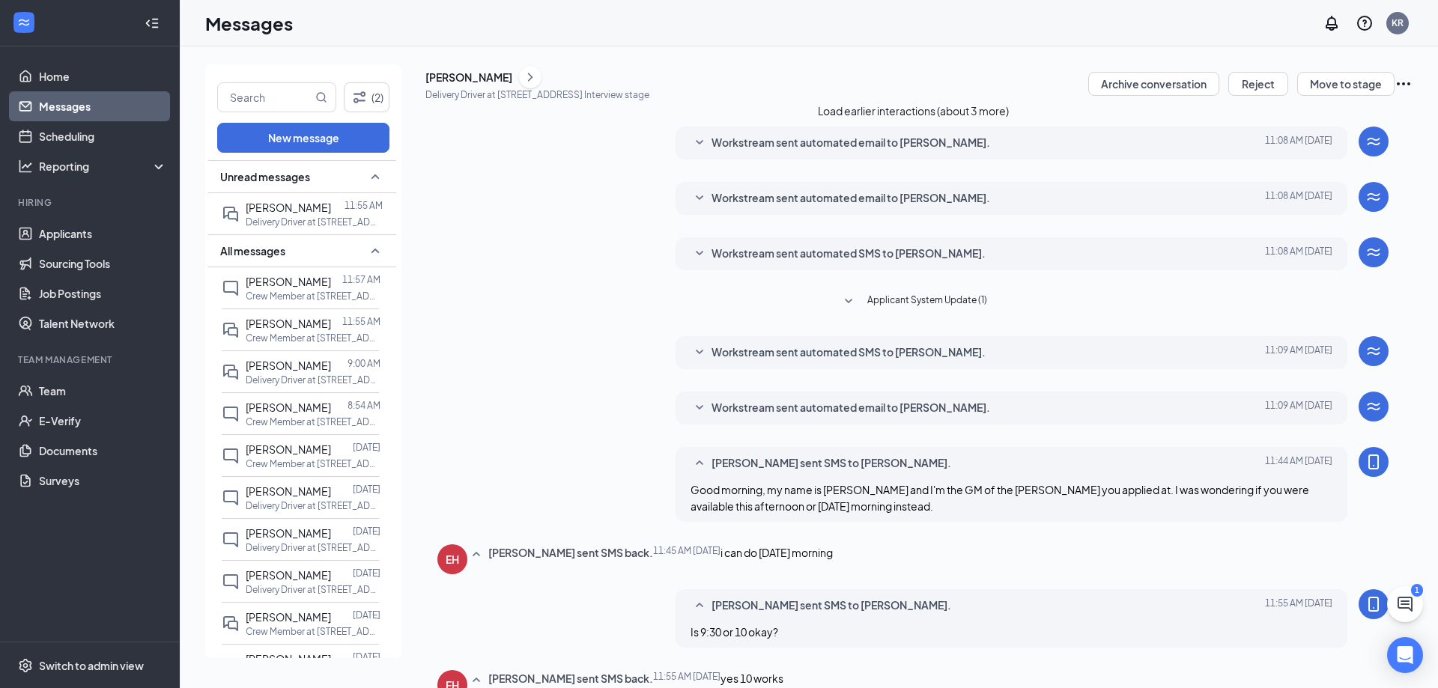
scroll to position [337, 0]
type textarea "Perfect, see you then!"
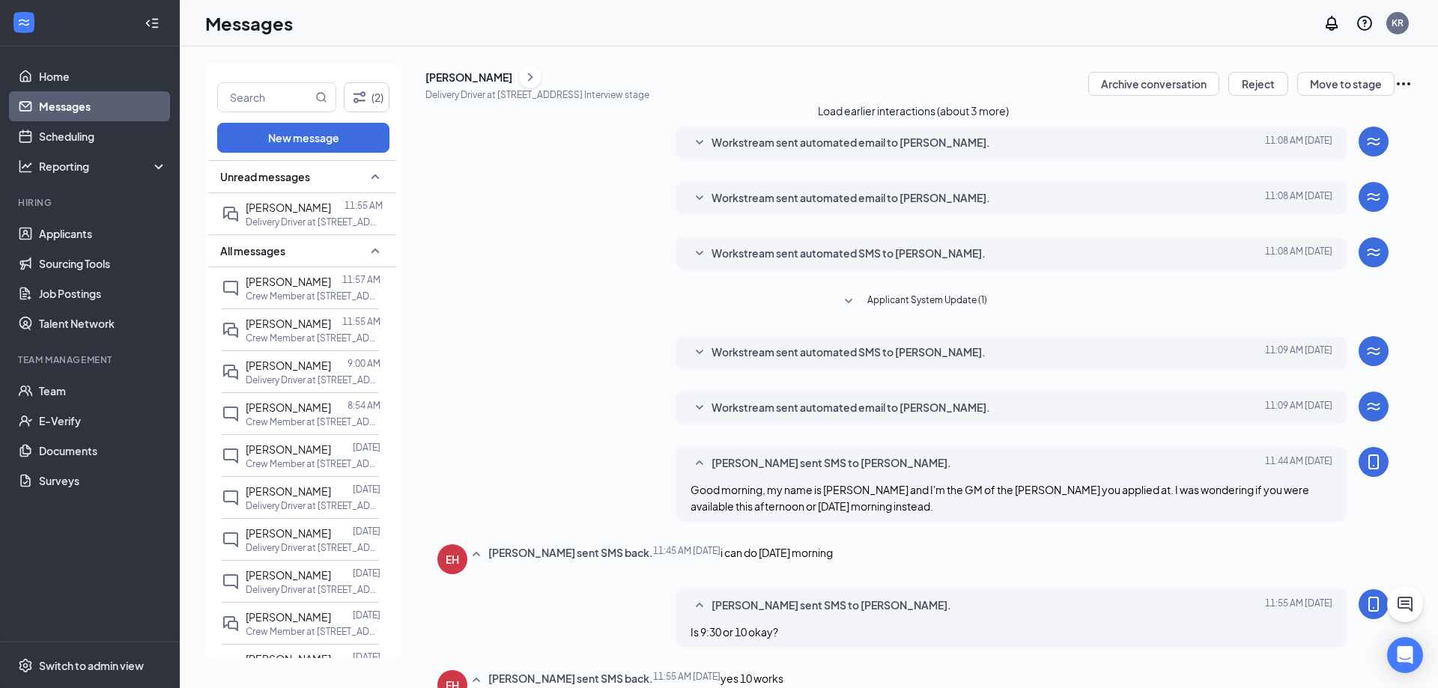
click at [74, 103] on link "Messages" at bounding box center [103, 106] width 128 height 30
click at [73, 88] on link "Home" at bounding box center [103, 76] width 128 height 30
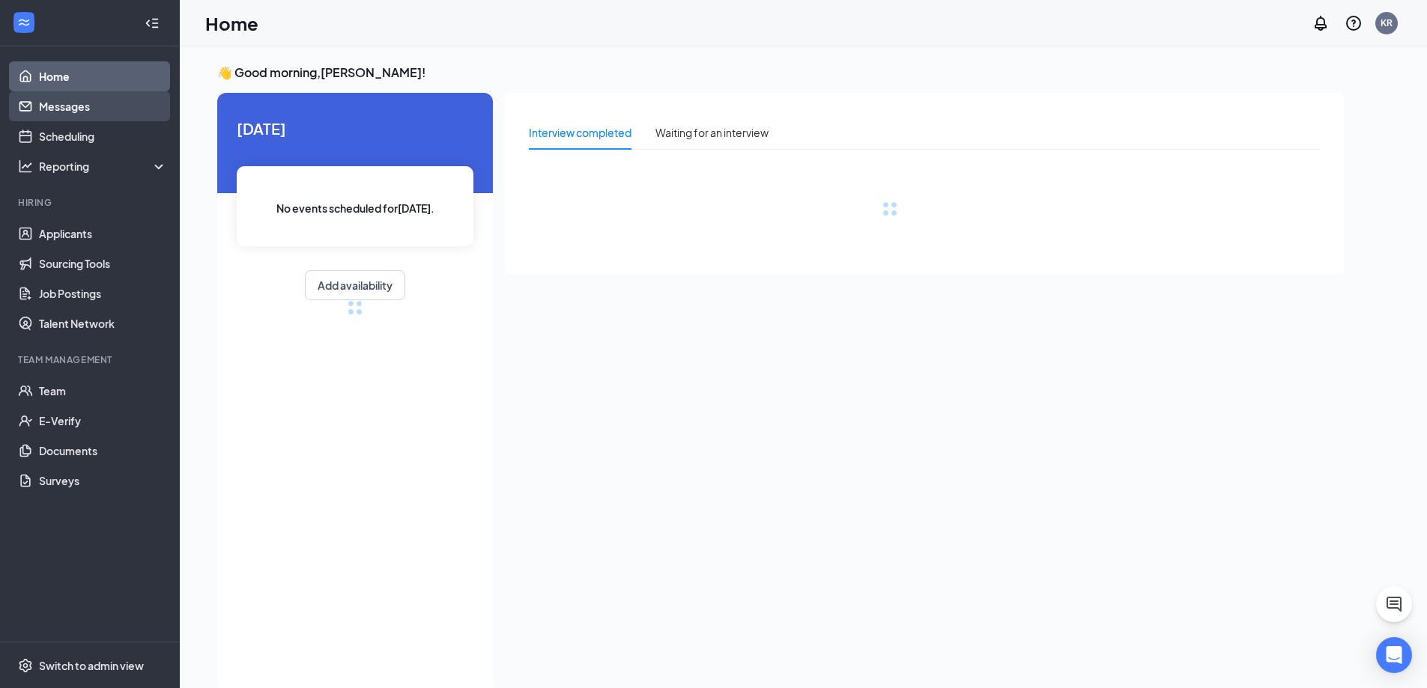
click at [64, 100] on link "Messages" at bounding box center [103, 106] width 128 height 30
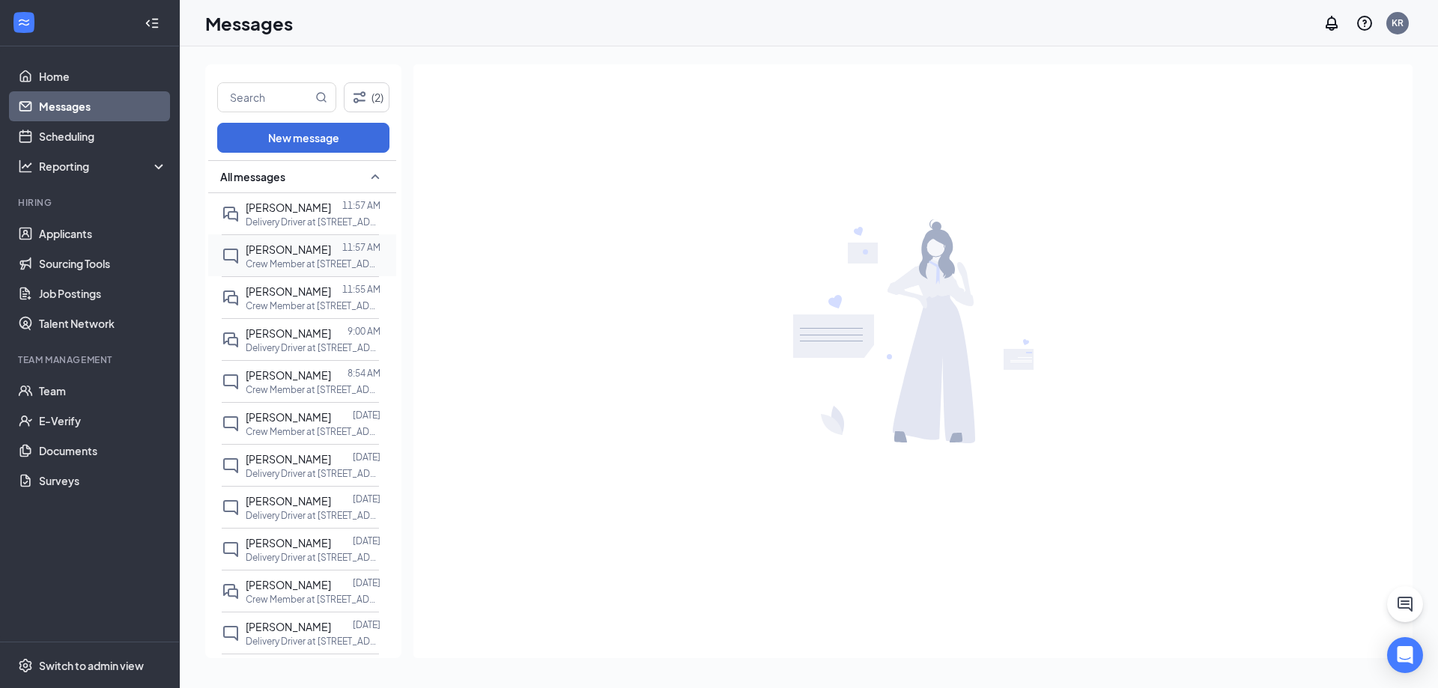
click at [279, 253] on span "[PERSON_NAME]" at bounding box center [288, 249] width 85 height 13
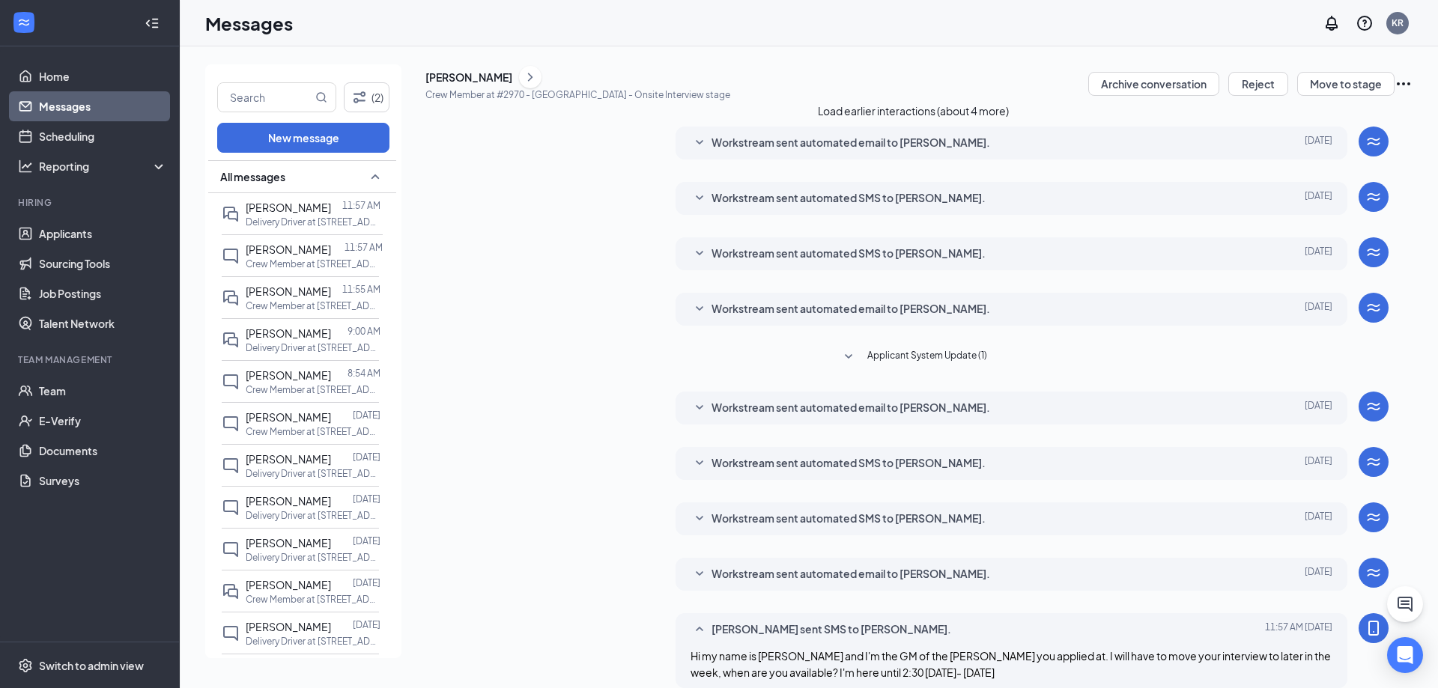
scroll to position [261, 0]
click at [285, 387] on p "Crew Member at [STREET_ADDRESS]" at bounding box center [313, 390] width 135 height 13
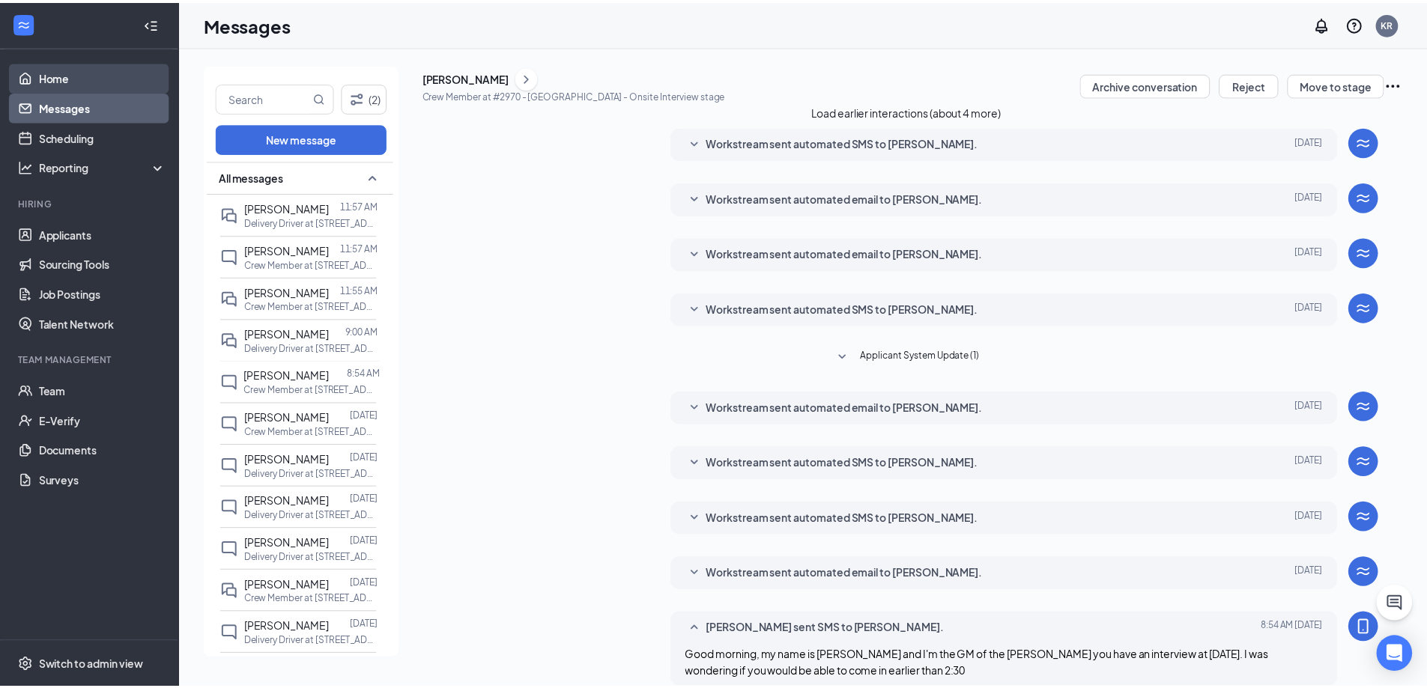
scroll to position [261, 0]
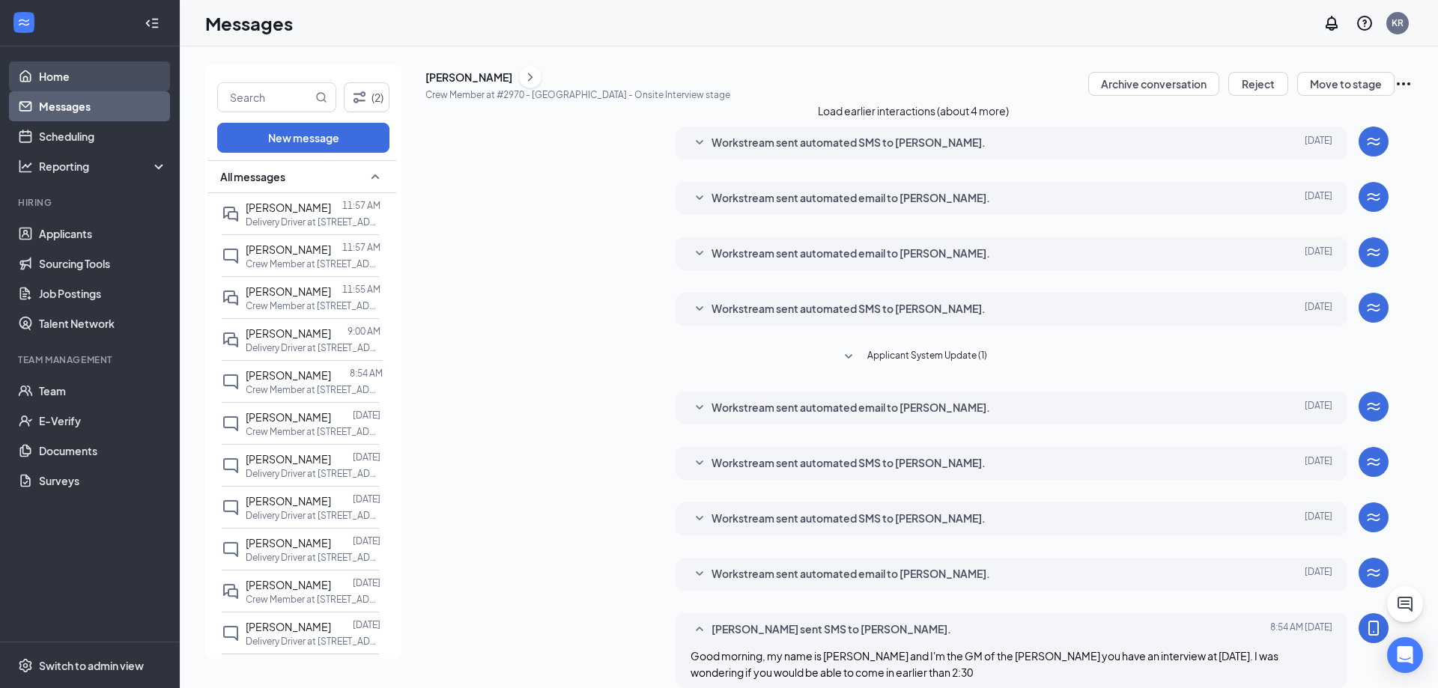
click at [46, 73] on link "Home" at bounding box center [103, 76] width 128 height 30
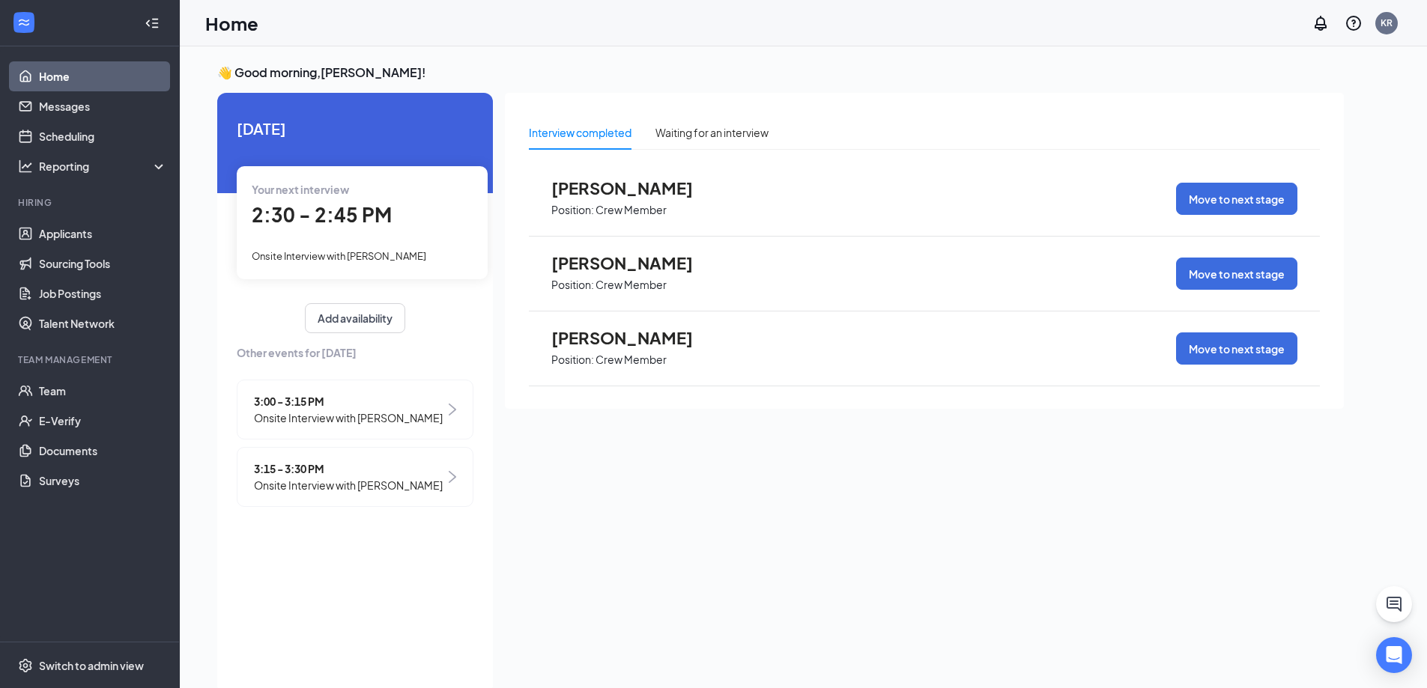
click at [330, 396] on span "3:00 - 3:15 PM" at bounding box center [348, 401] width 189 height 16
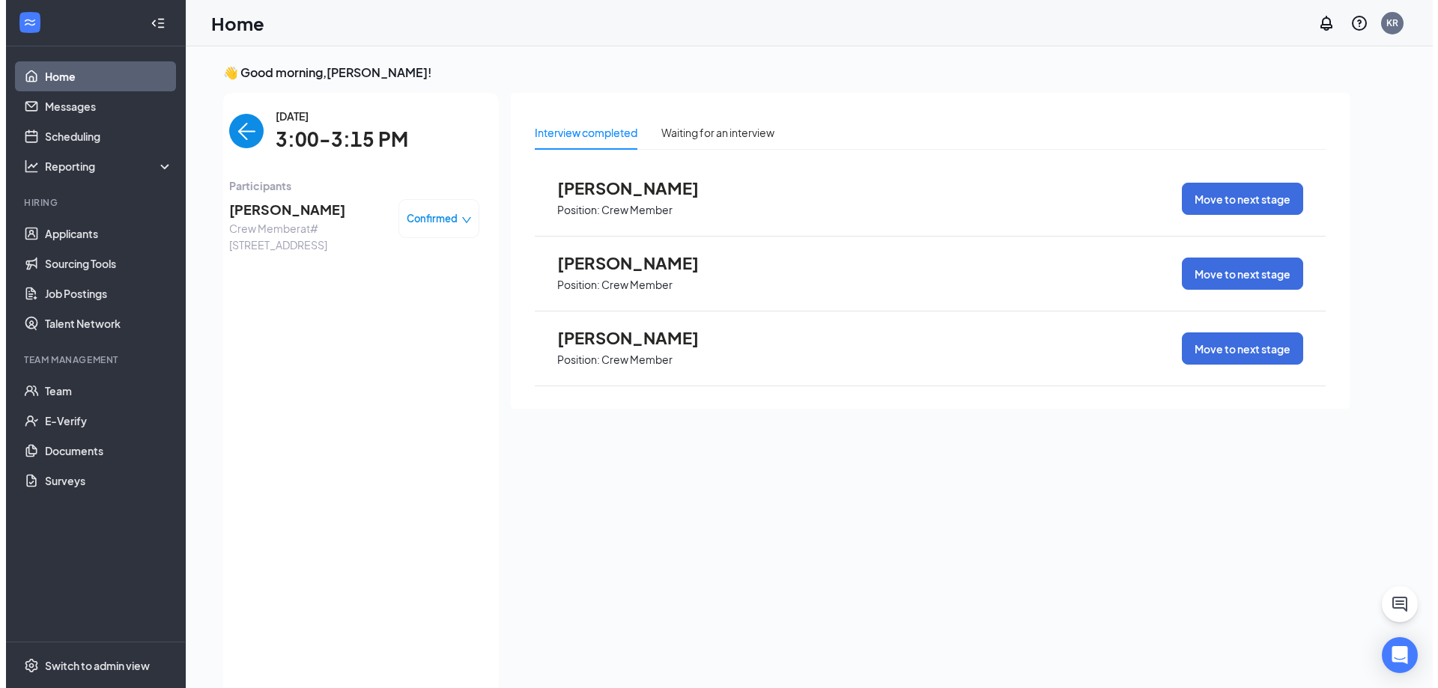
scroll to position [6, 0]
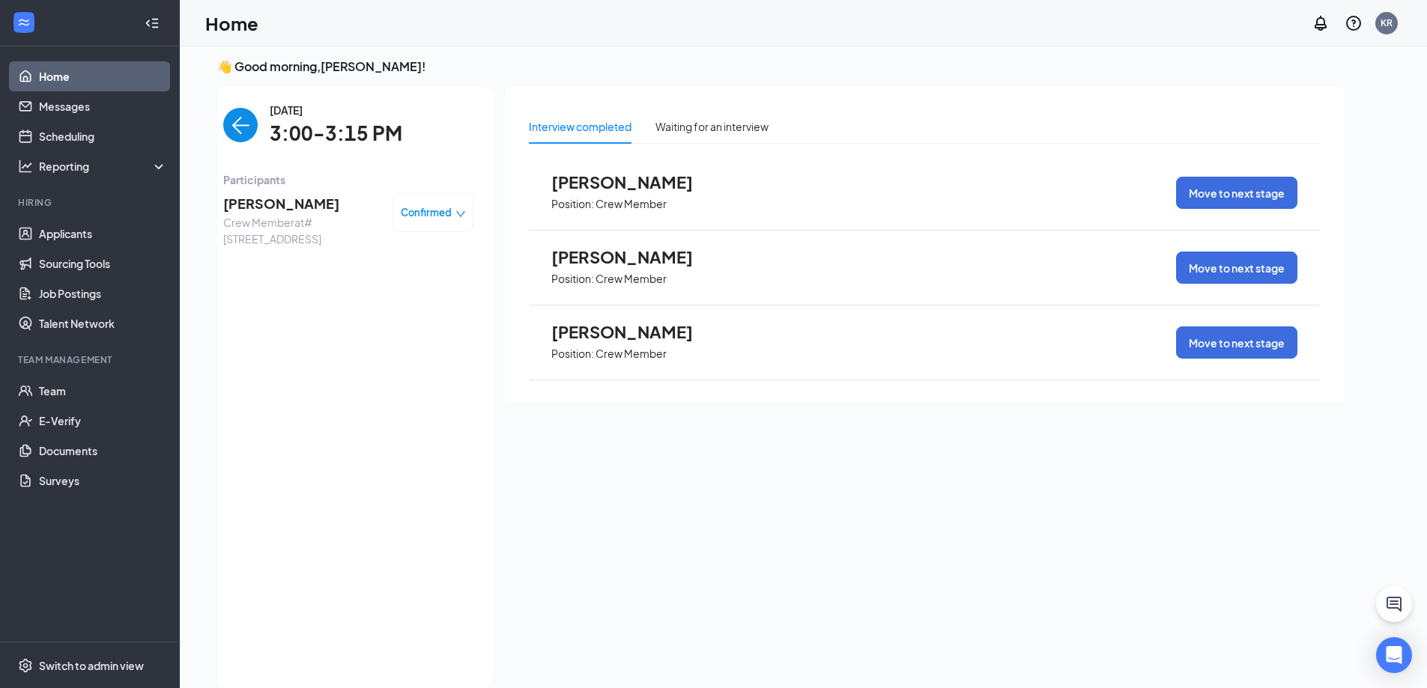
click at [261, 192] on div "[PERSON_NAME] Crew Member at [STREET_ADDRESS] Confirmed" at bounding box center [348, 220] width 250 height 64
click at [250, 210] on span "[PERSON_NAME]" at bounding box center [301, 203] width 157 height 21
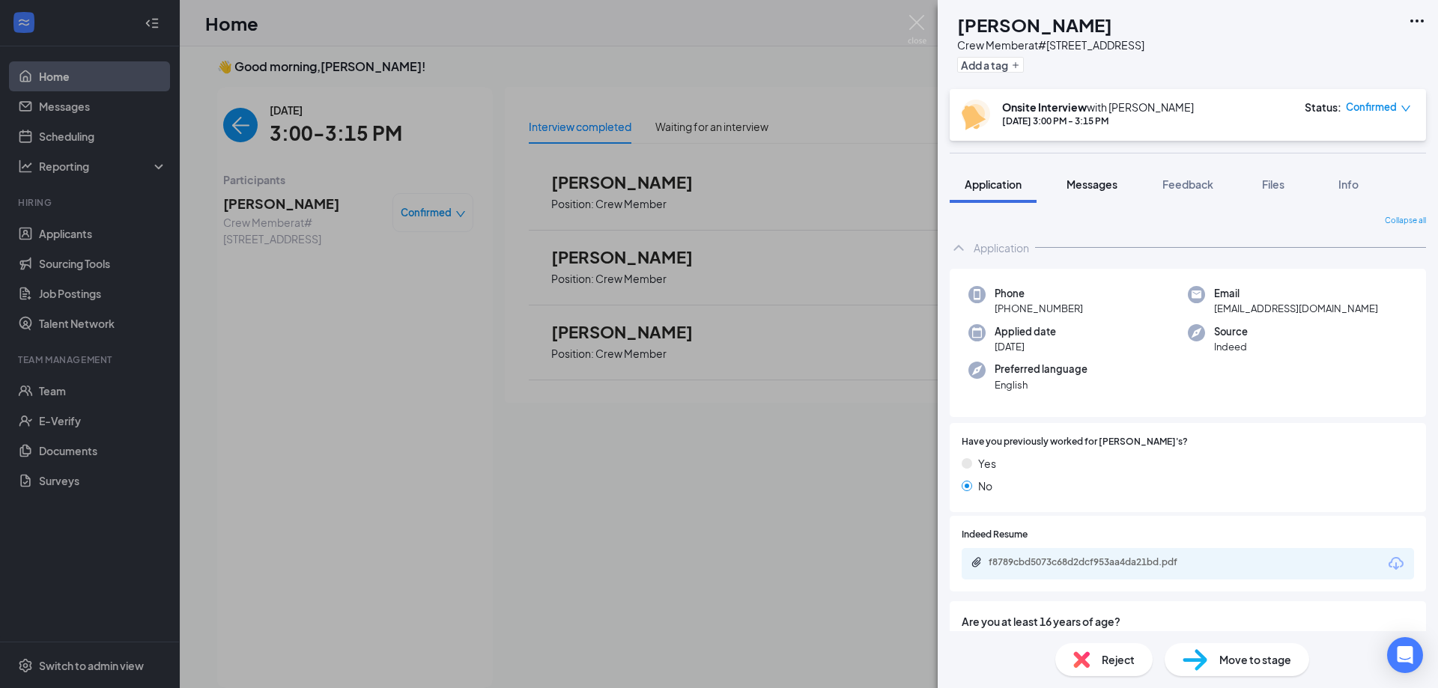
click at [1085, 183] on span "Messages" at bounding box center [1092, 184] width 51 height 13
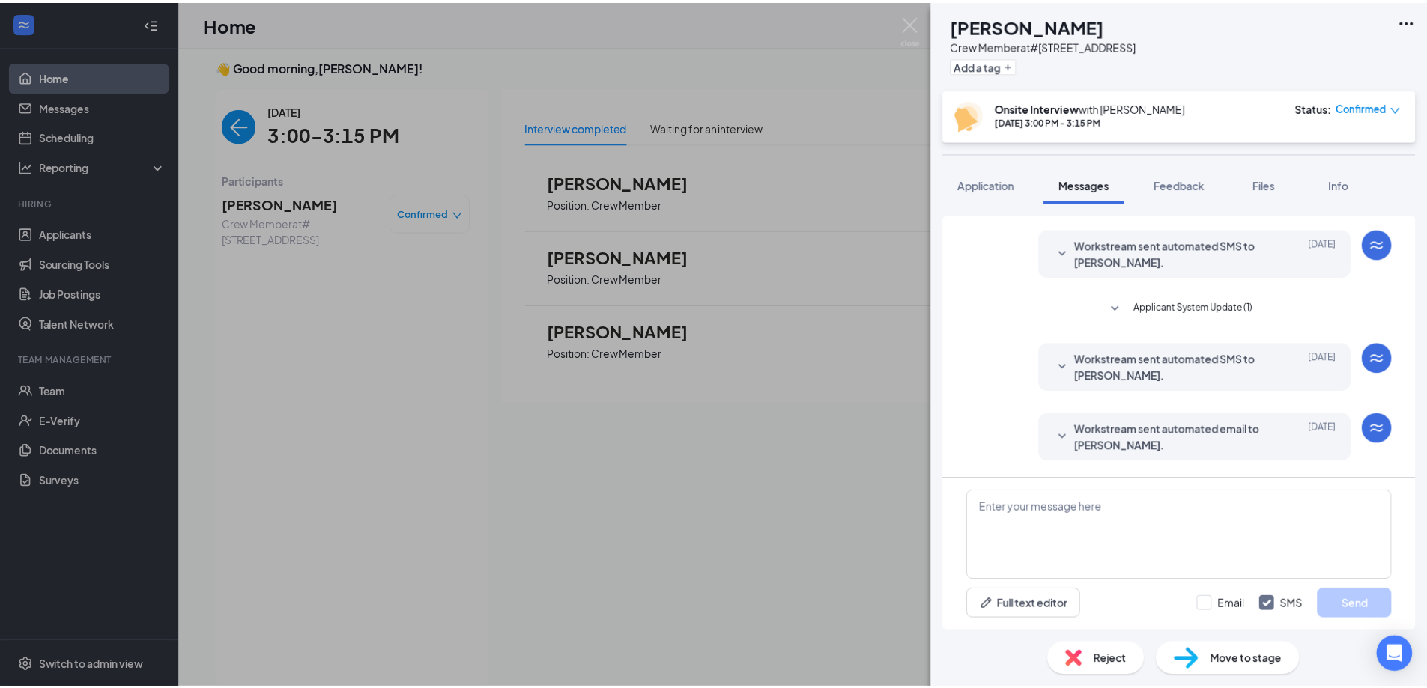
scroll to position [527, 0]
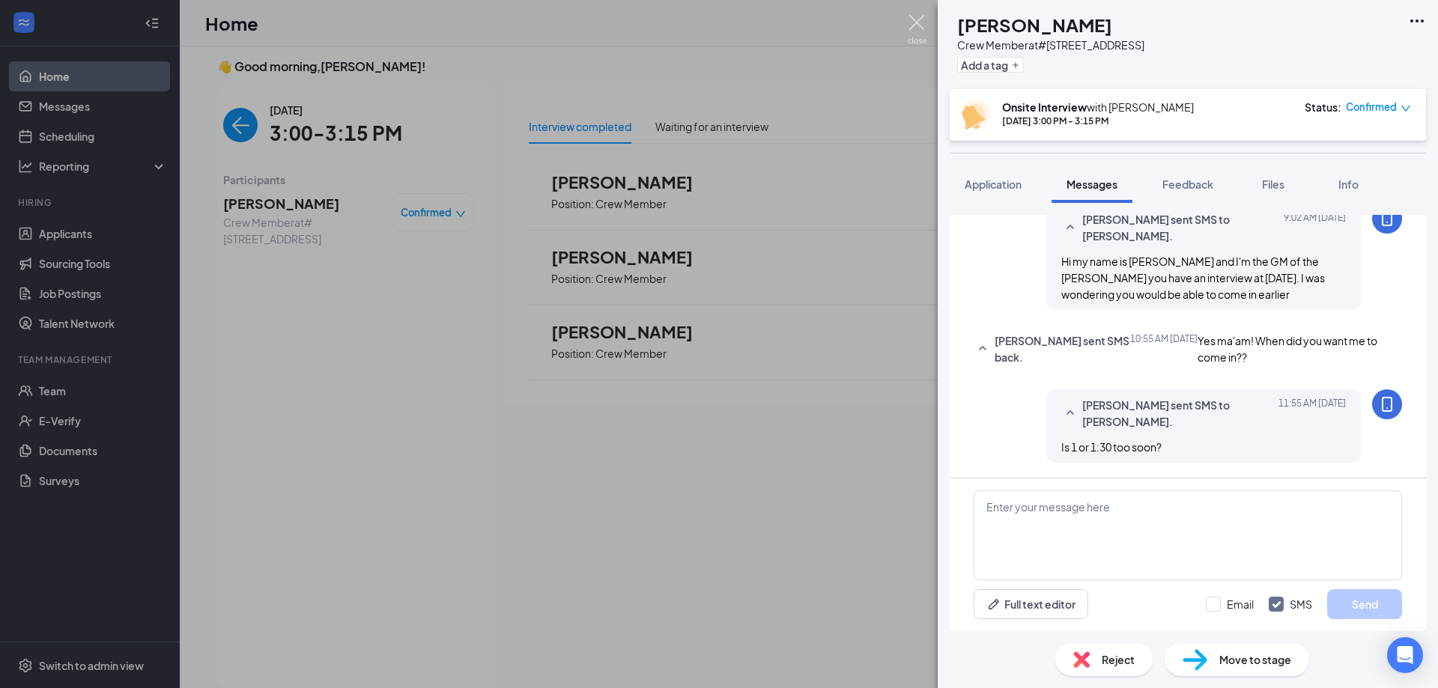
click at [910, 21] on img at bounding box center [917, 29] width 19 height 29
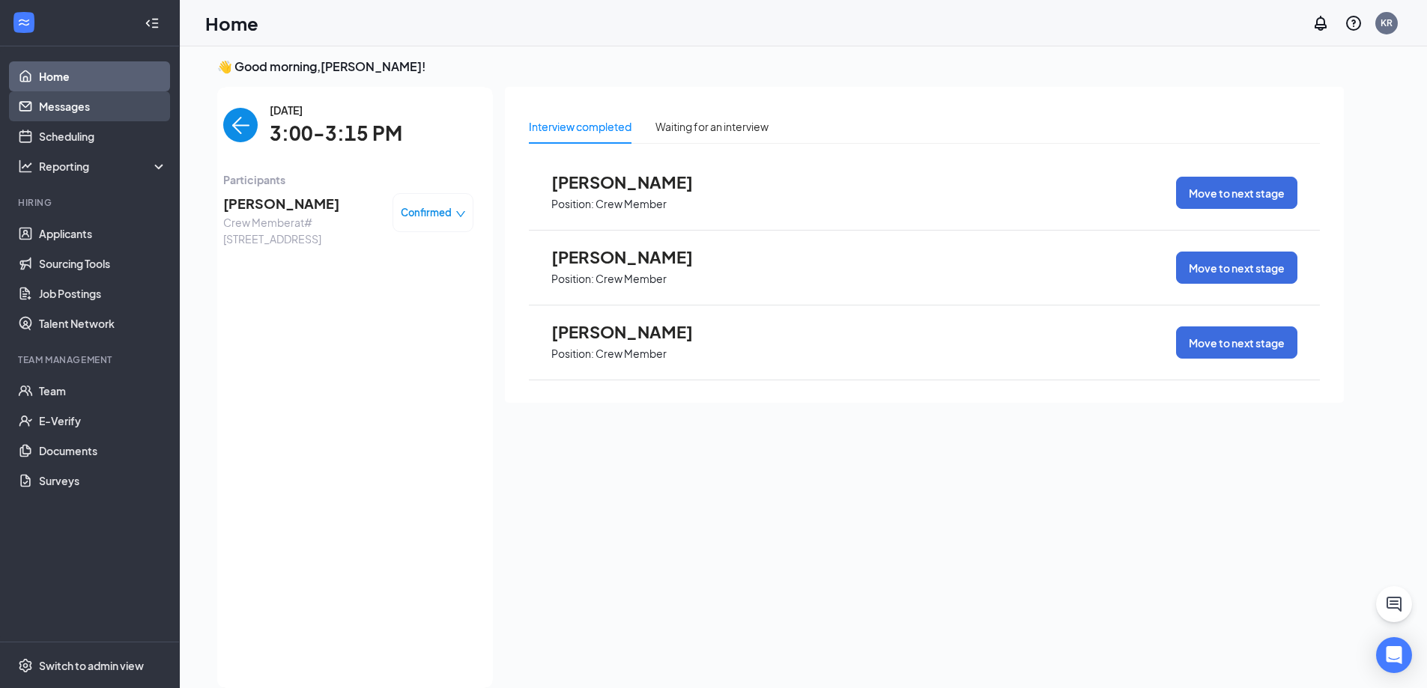
click at [59, 107] on link "Messages" at bounding box center [103, 106] width 128 height 30
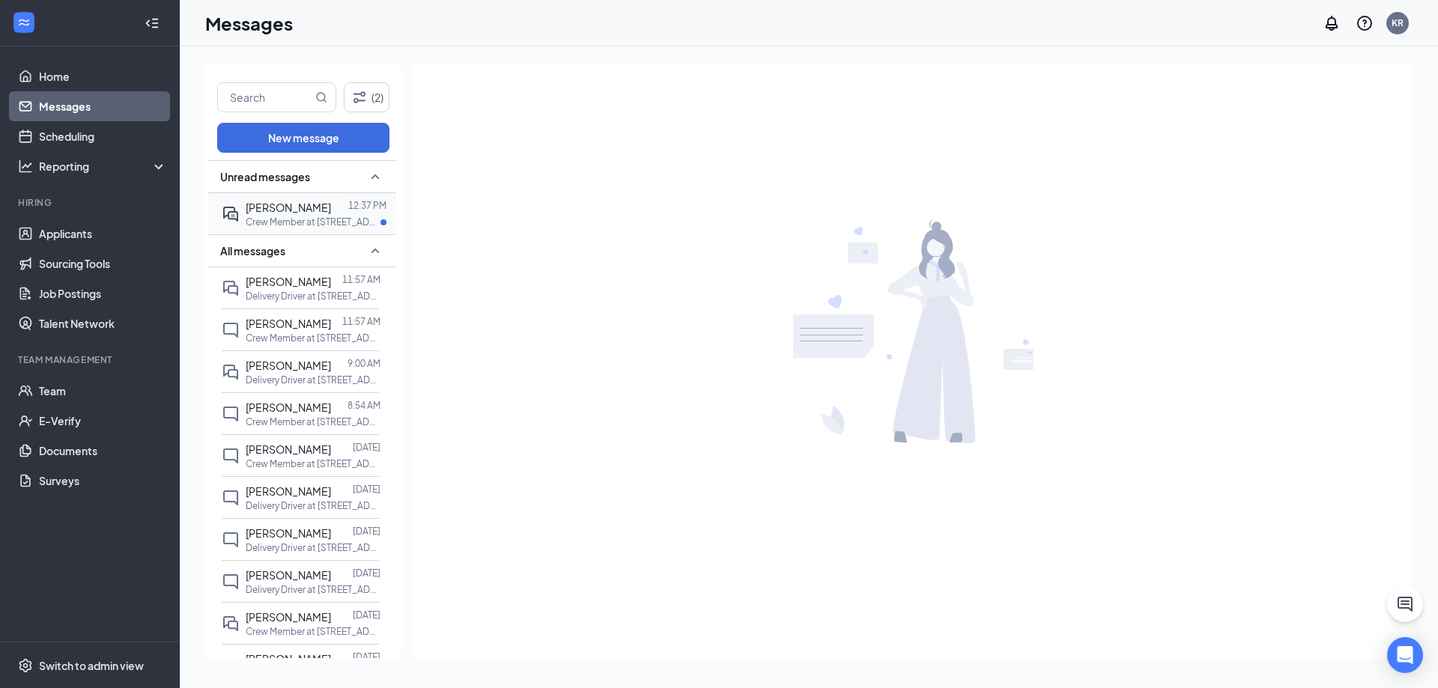
click at [259, 205] on span "[PERSON_NAME]" at bounding box center [288, 207] width 85 height 13
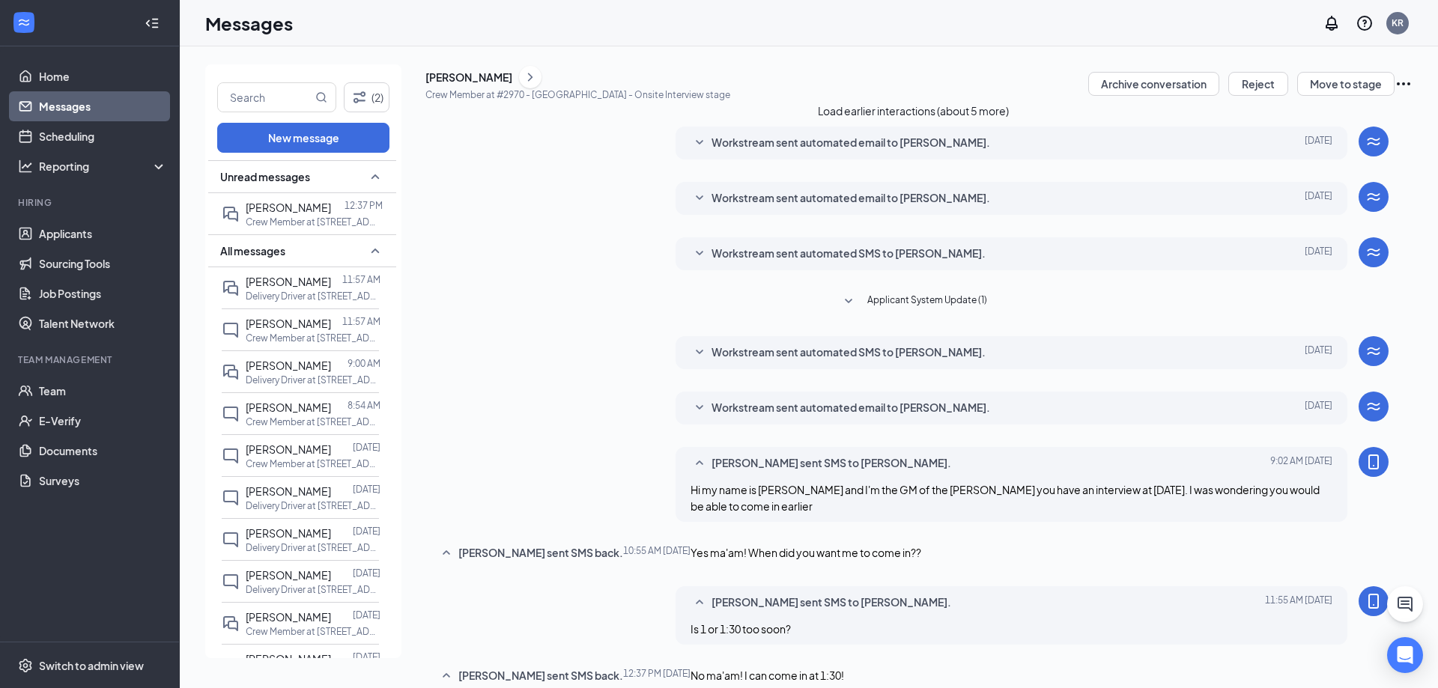
scroll to position [337, 0]
type textarea "Perfect, see you then!"
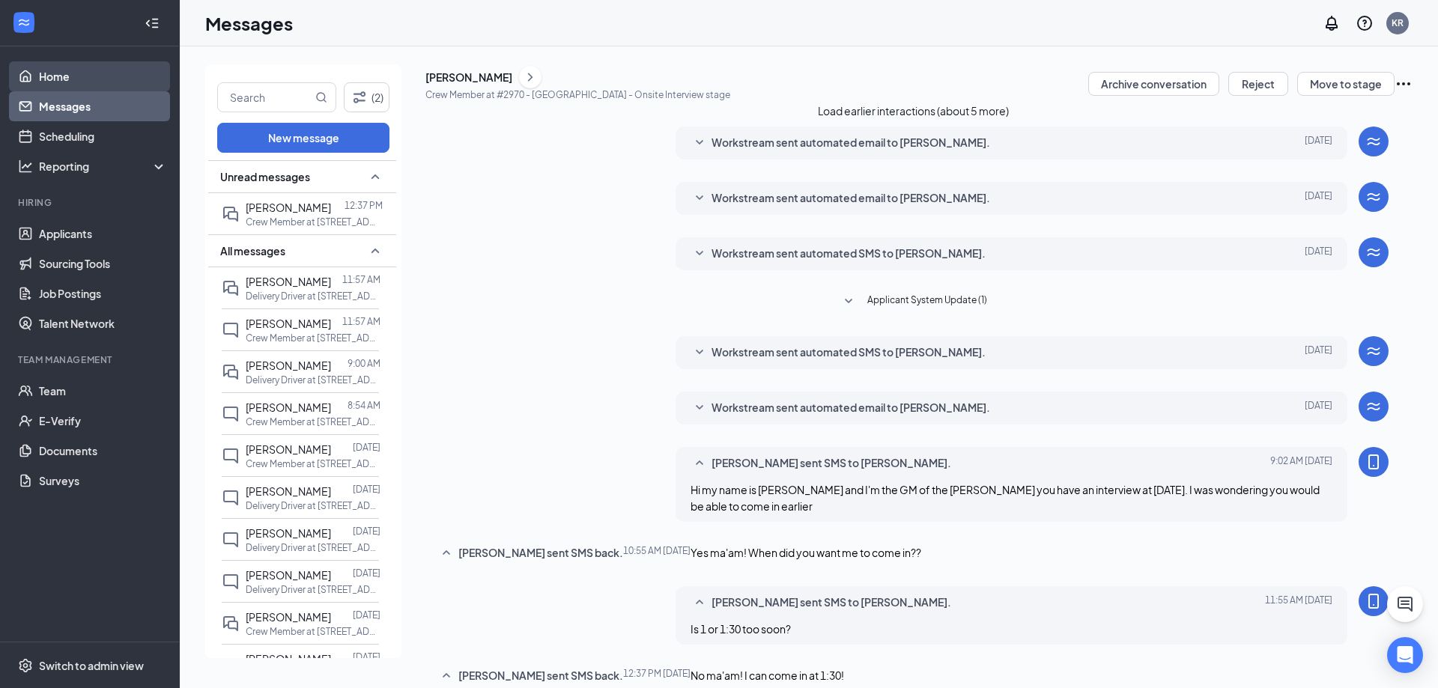
click at [56, 79] on link "Home" at bounding box center [103, 76] width 128 height 30
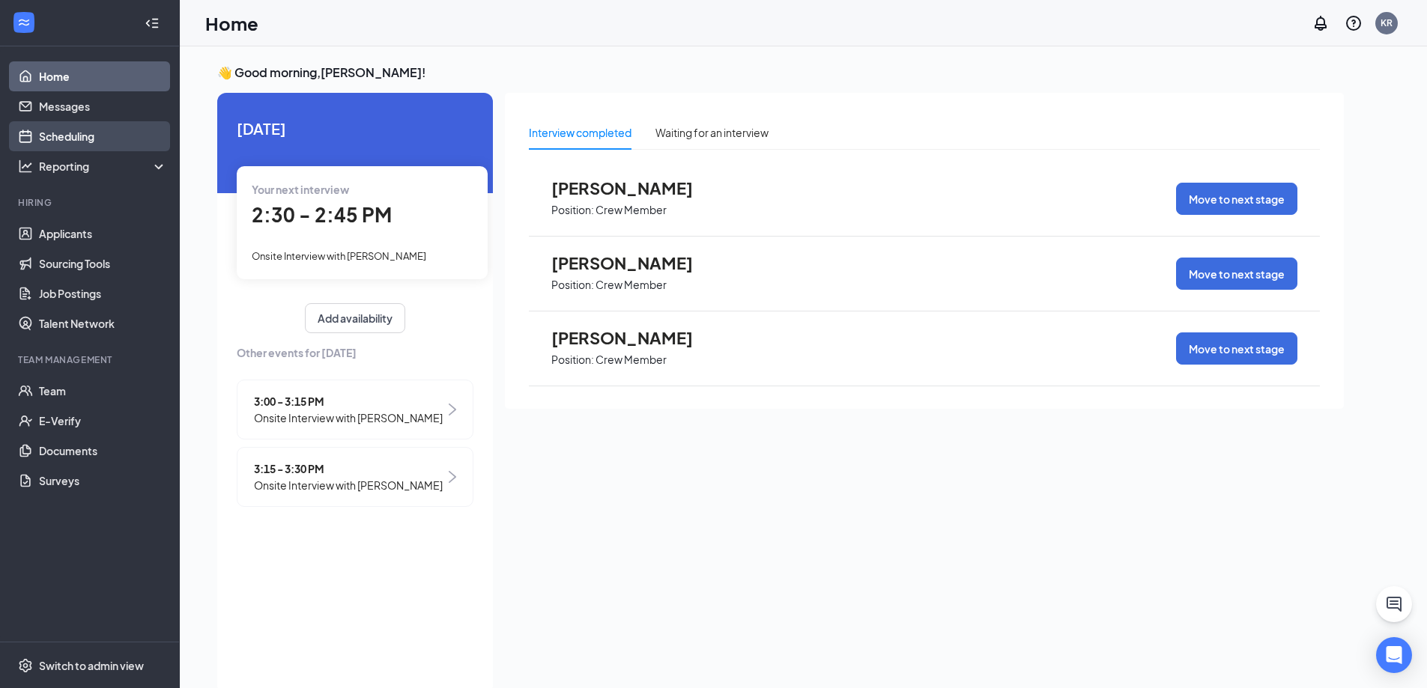
click at [84, 135] on link "Scheduling" at bounding box center [103, 136] width 128 height 30
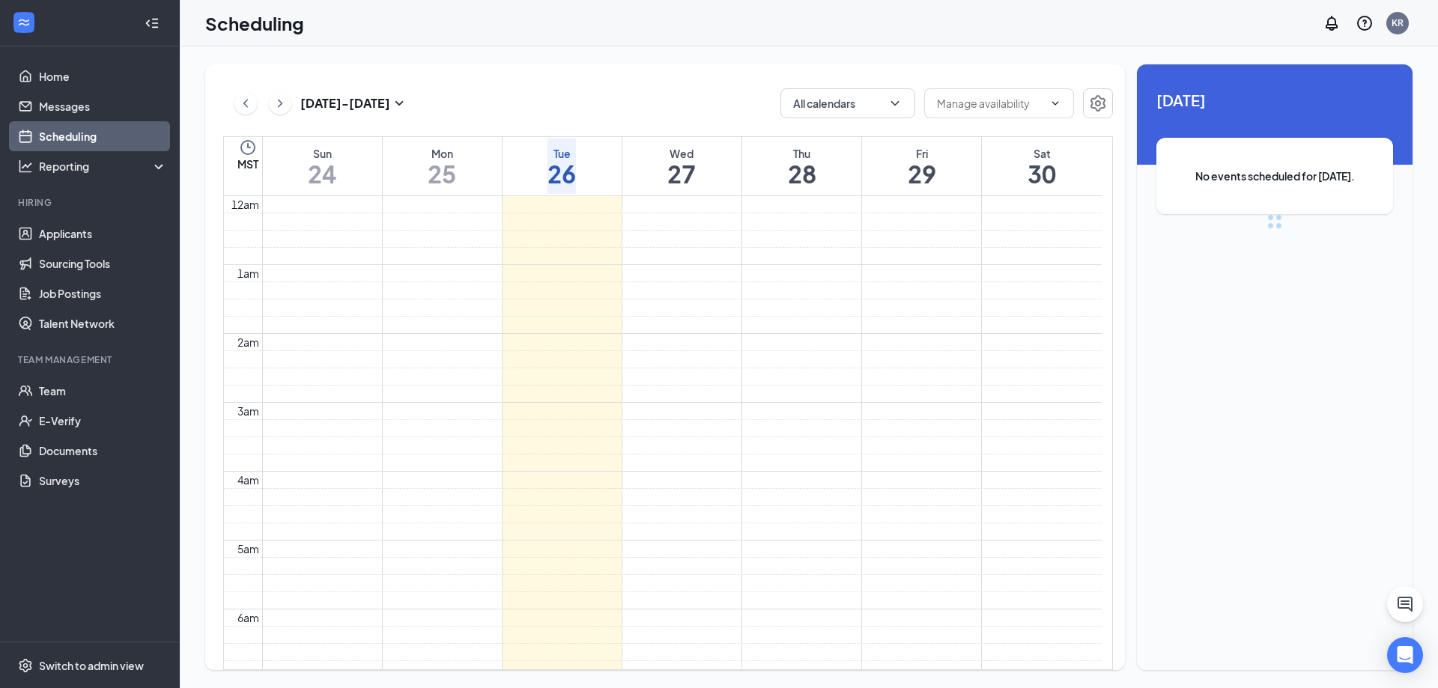
scroll to position [736, 0]
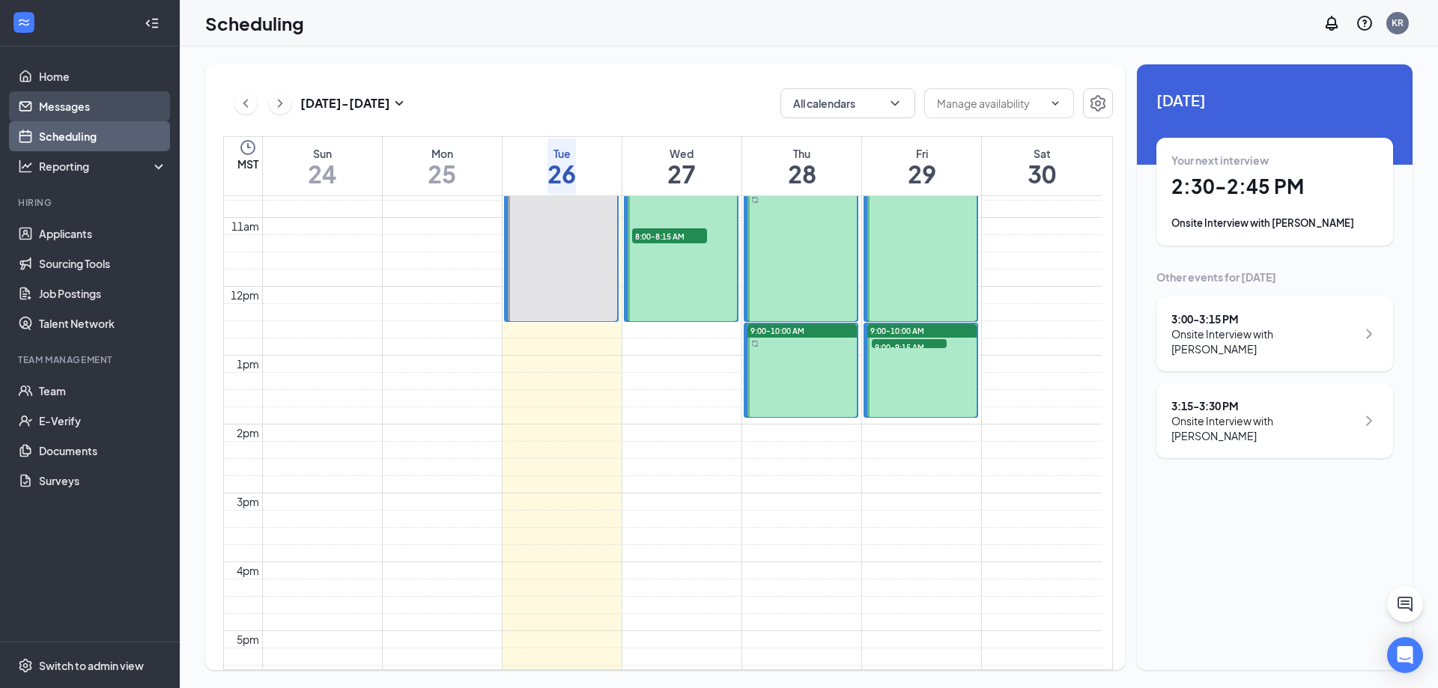
click at [80, 99] on link "Messages" at bounding box center [103, 106] width 128 height 30
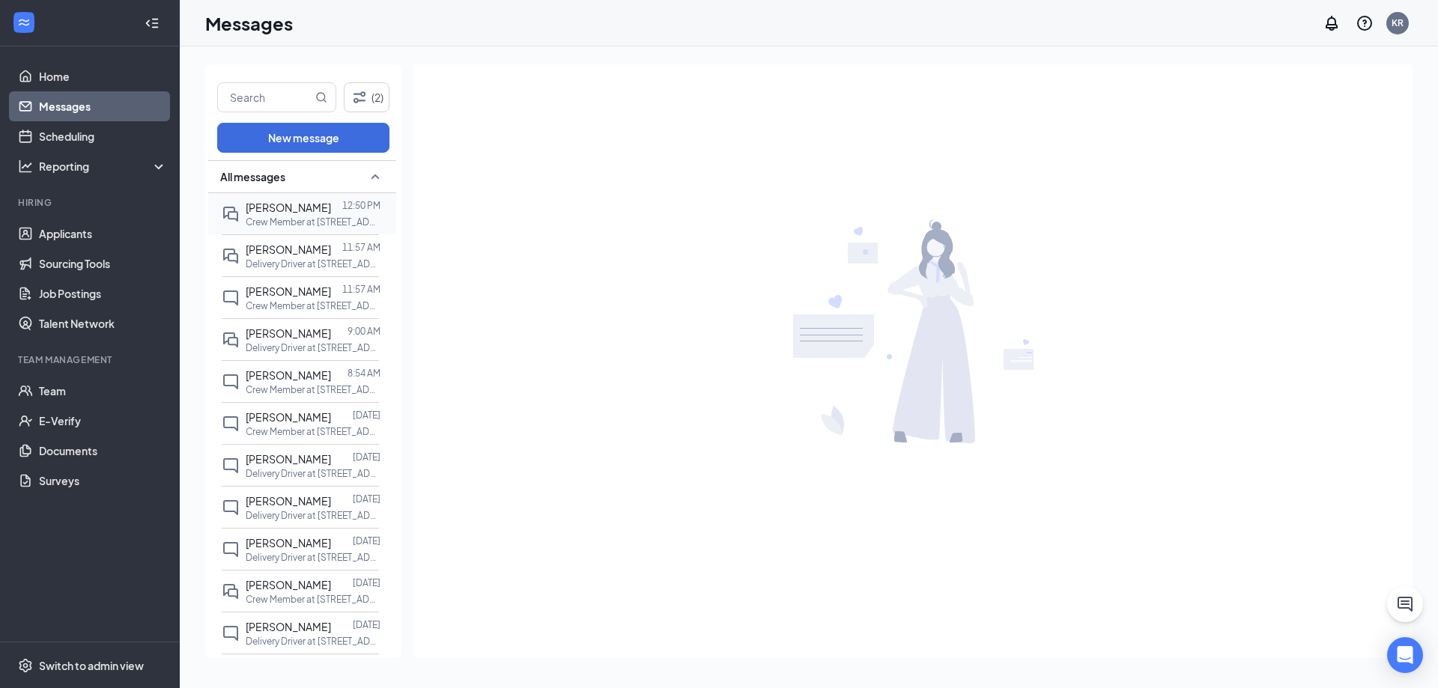
click at [288, 214] on span "[PERSON_NAME]" at bounding box center [288, 207] width 85 height 13
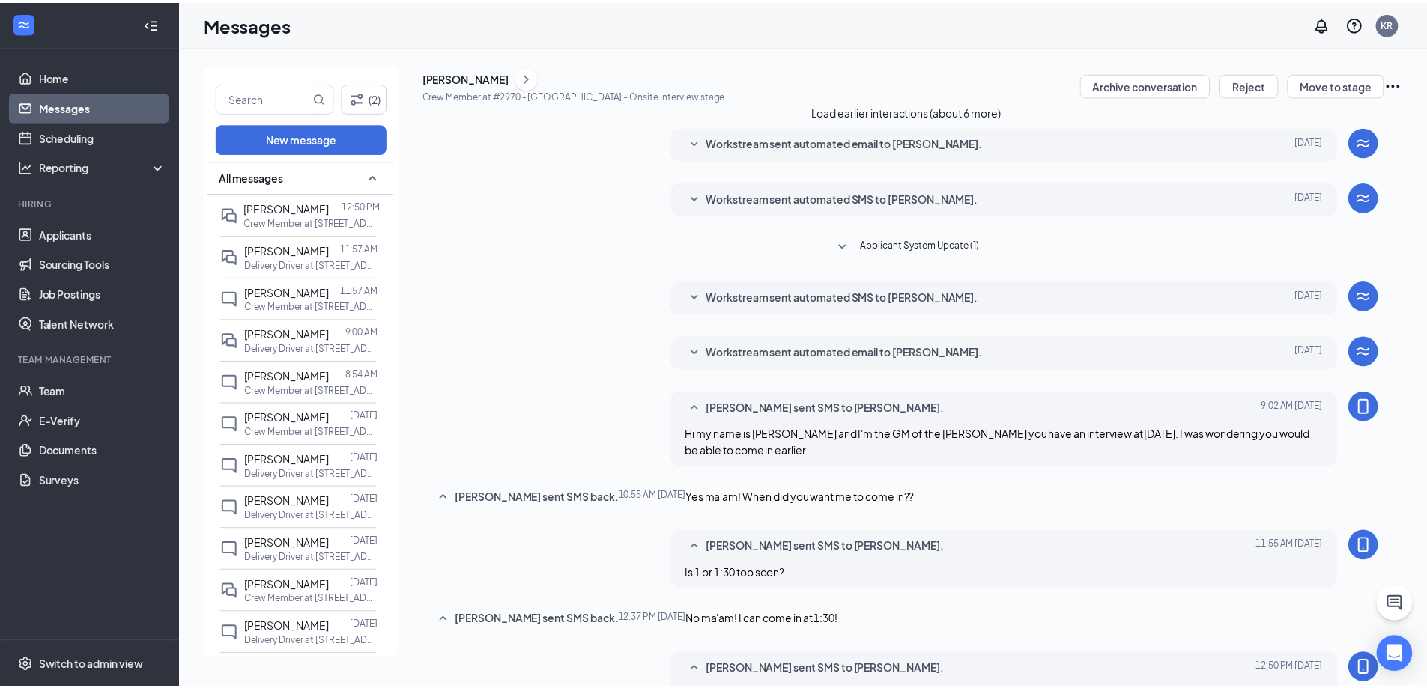
scroll to position [363, 0]
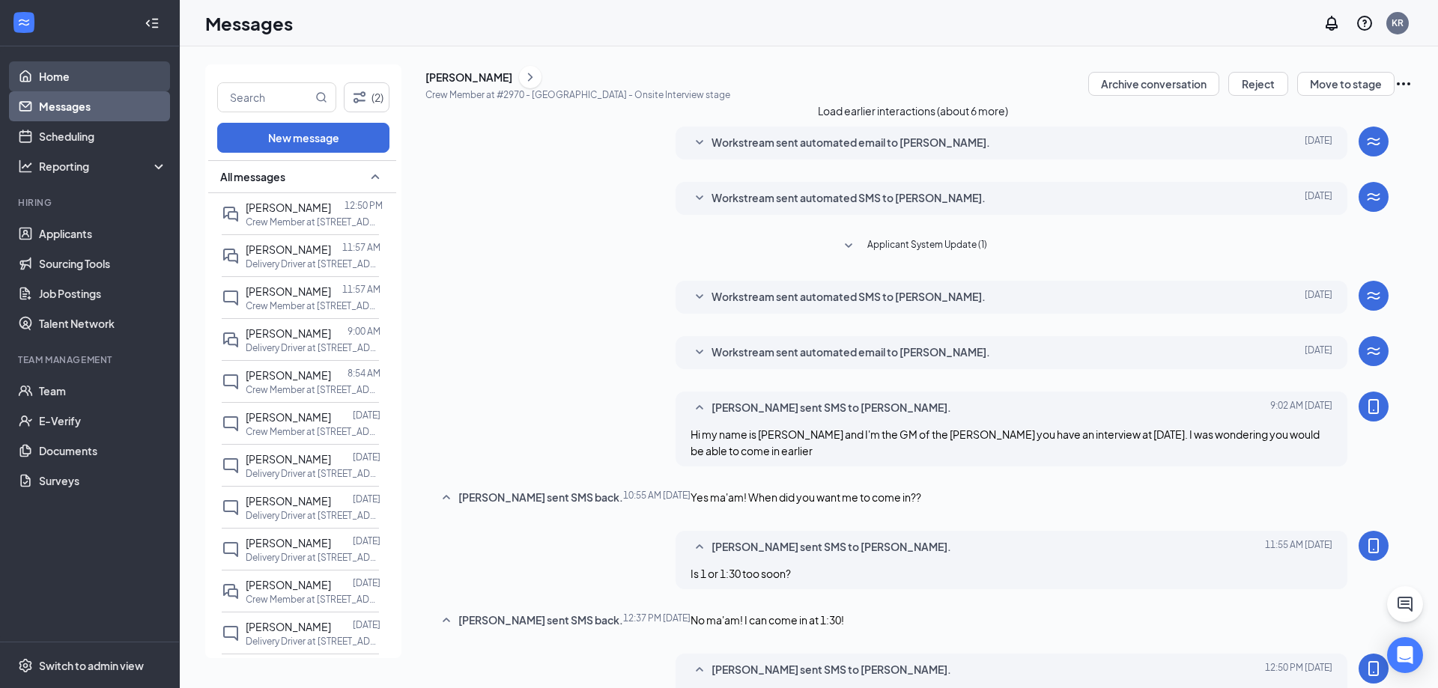
click at [54, 76] on link "Home" at bounding box center [103, 76] width 128 height 30
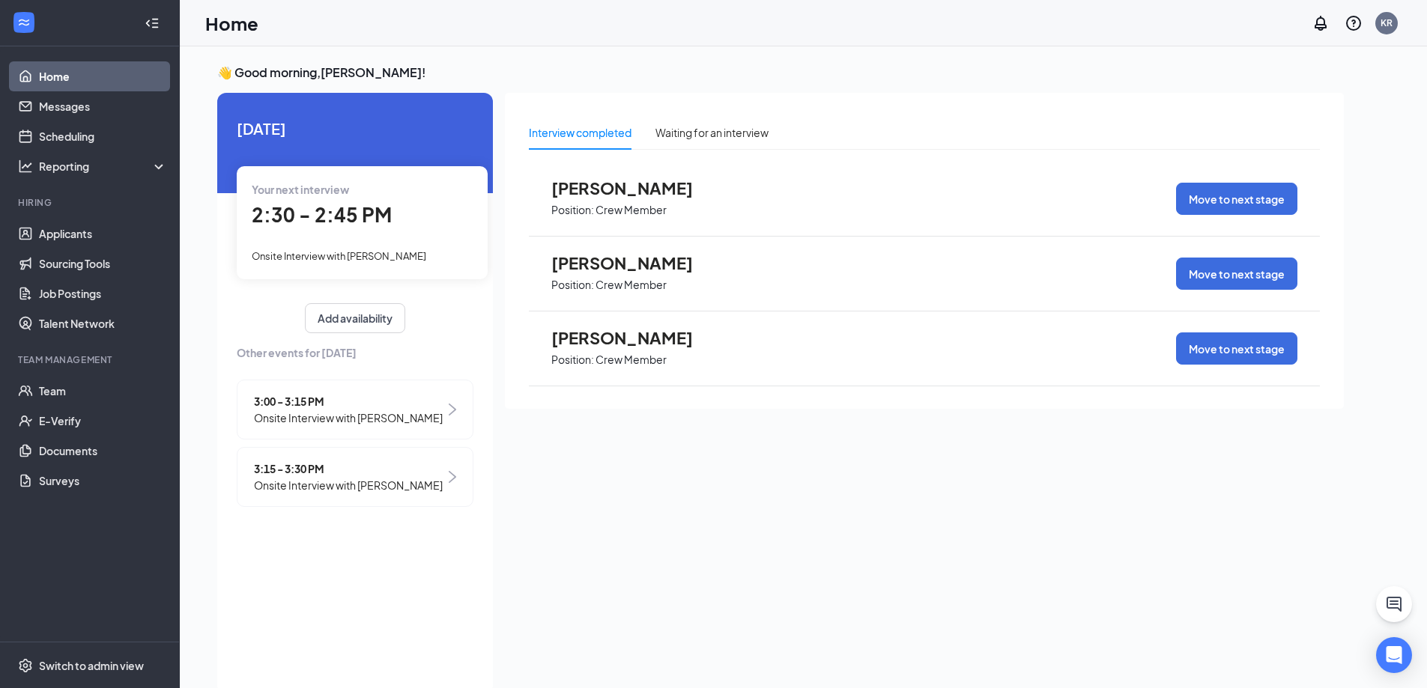
click at [312, 420] on span "Onsite Interview with [PERSON_NAME]" at bounding box center [348, 418] width 189 height 16
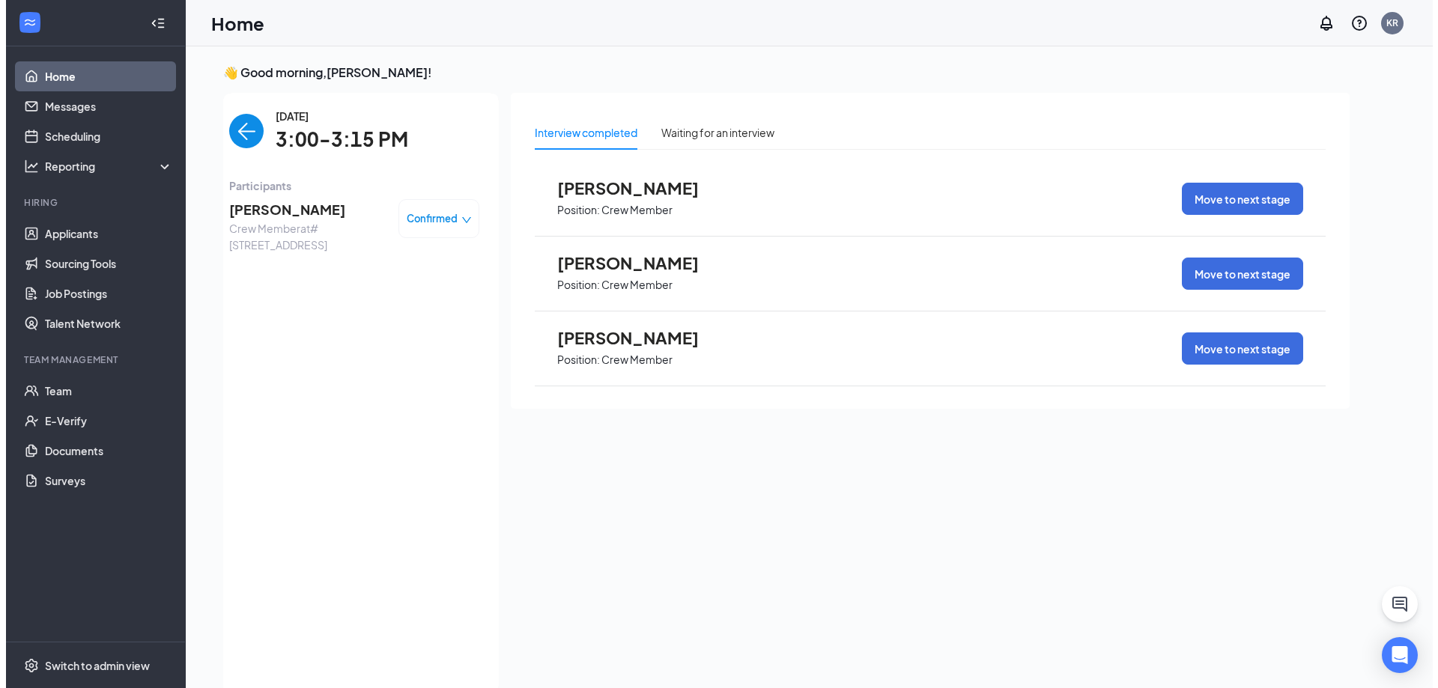
scroll to position [6, 0]
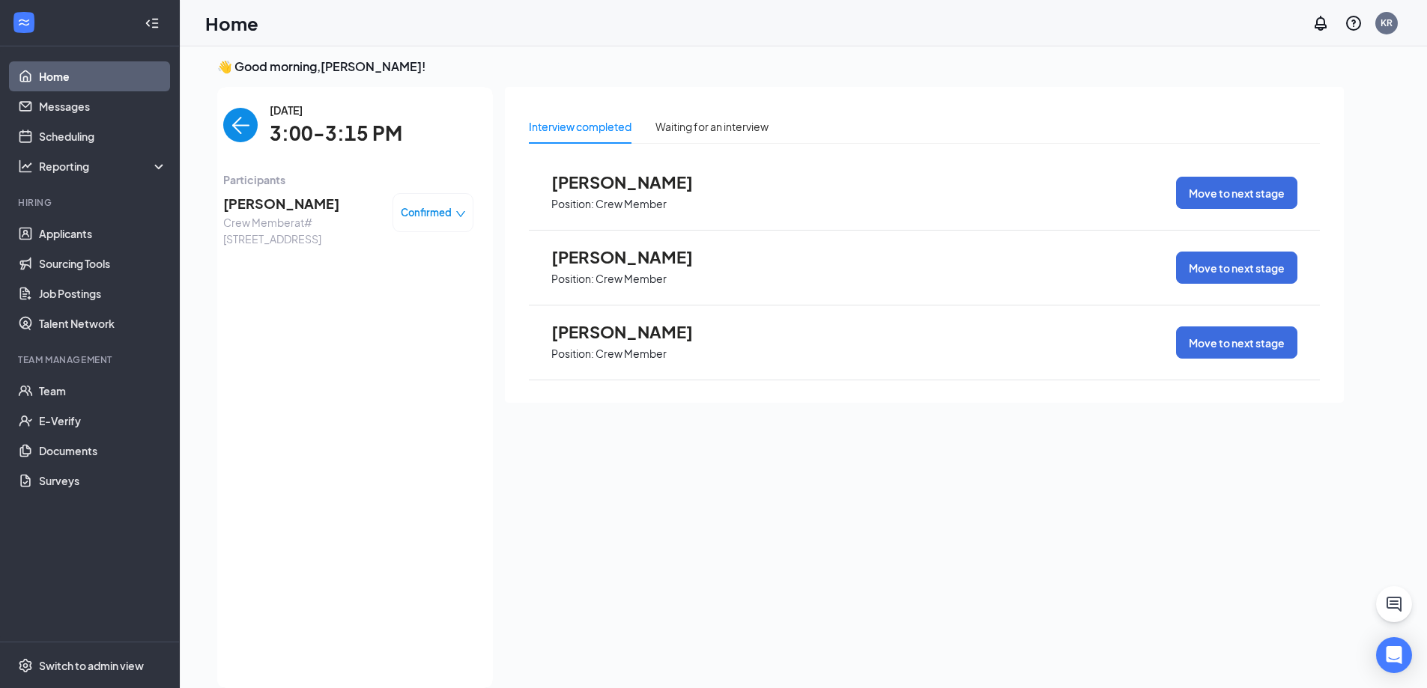
click at [279, 191] on div "[PERSON_NAME] Crew Member at [STREET_ADDRESS] Confirmed" at bounding box center [348, 220] width 250 height 64
click at [279, 197] on span "[PERSON_NAME]" at bounding box center [301, 203] width 157 height 21
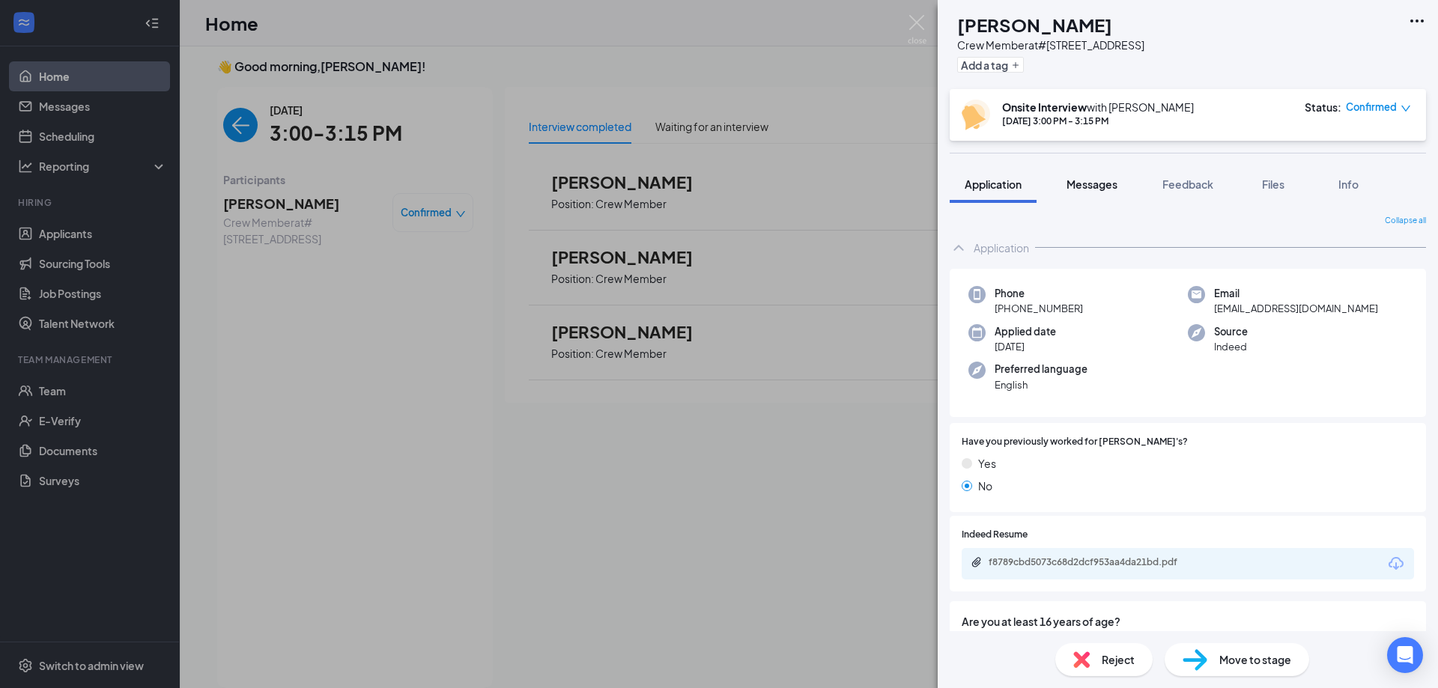
click at [1096, 177] on div "Messages" at bounding box center [1092, 184] width 51 height 15
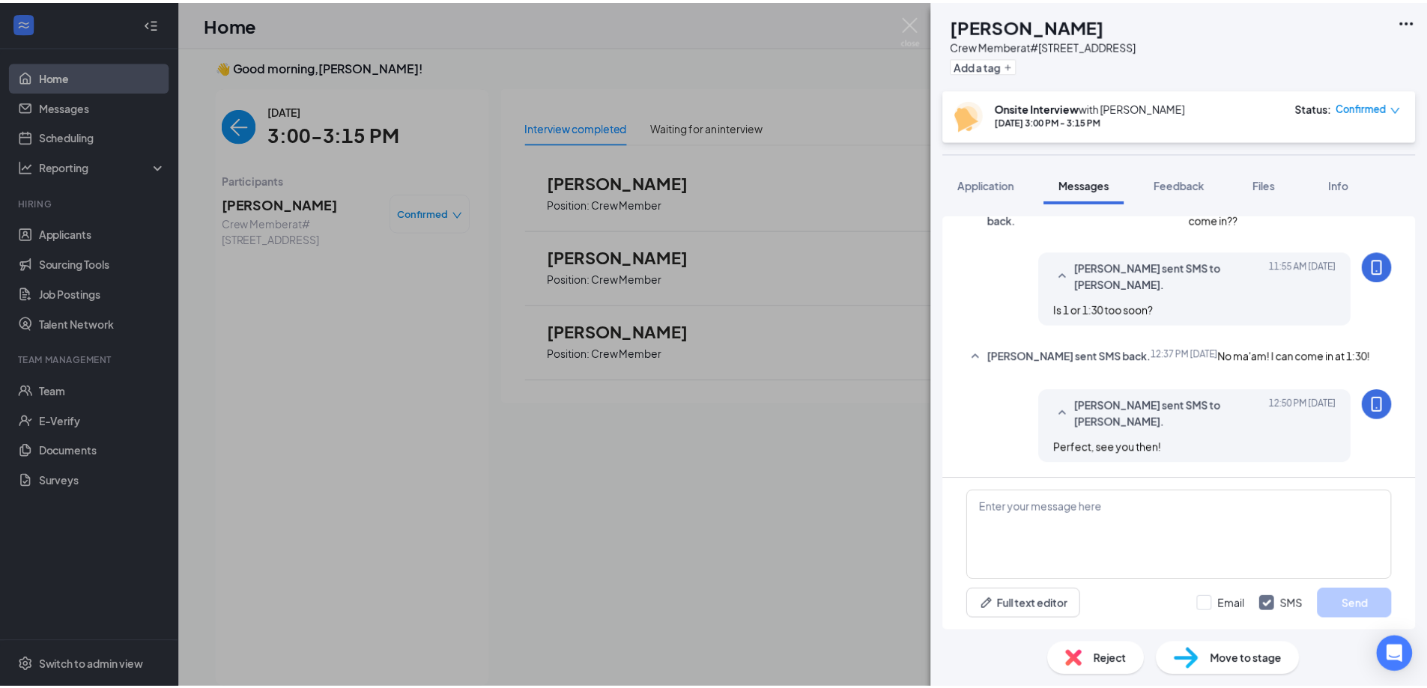
scroll to position [548, 0]
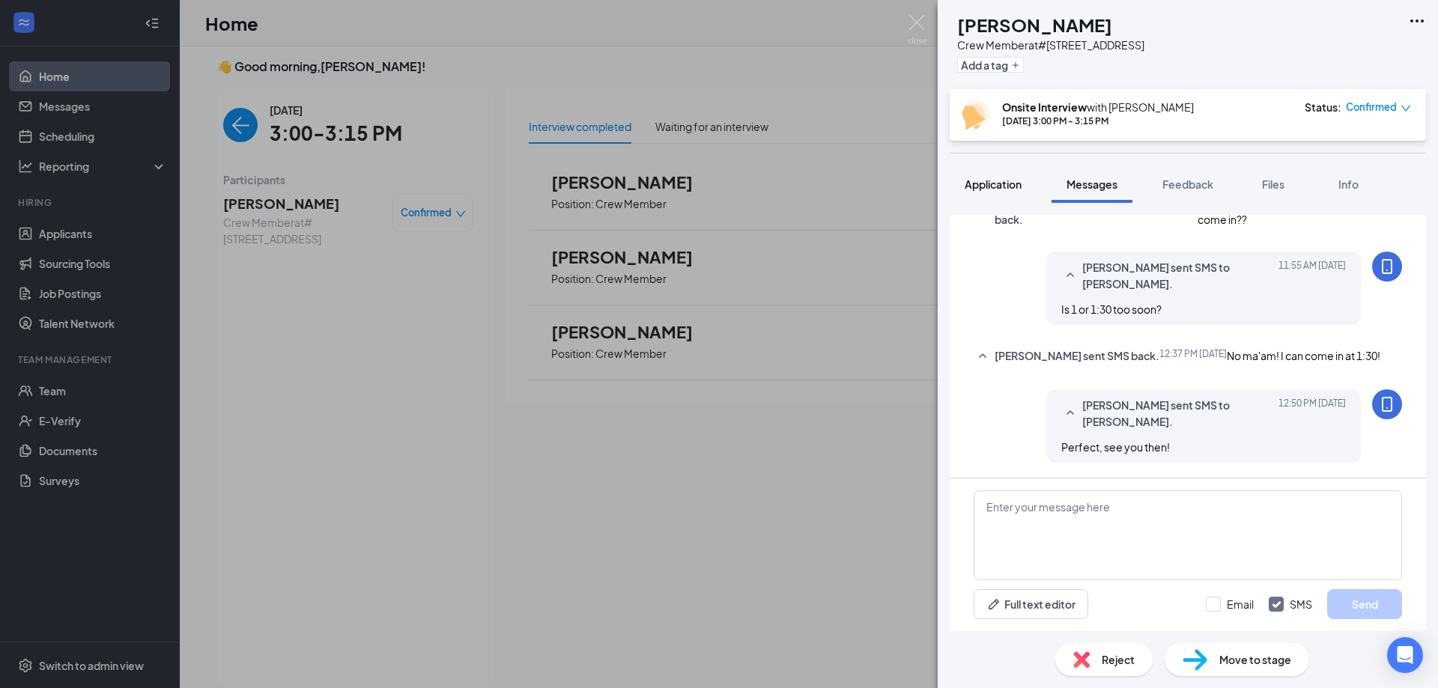
click at [984, 183] on span "Application" at bounding box center [993, 184] width 57 height 13
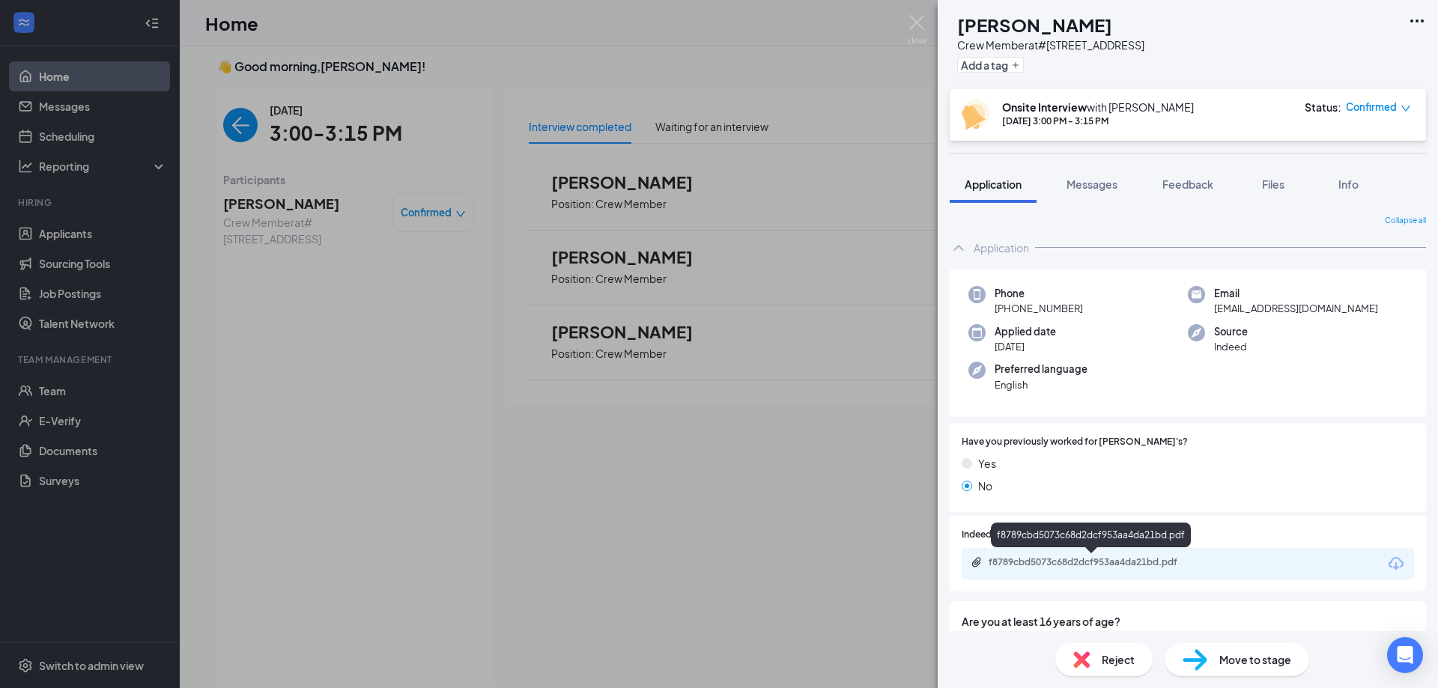
click at [1114, 571] on div "f8789cbd5073c68d2dcf953aa4da21bd.pdf" at bounding box center [1092, 564] width 243 height 14
click at [90, 105] on div "[PERSON_NAME] [PERSON_NAME] Crew Member at #2970 - [GEOGRAPHIC_DATA] Add a tag …" at bounding box center [719, 344] width 1438 height 688
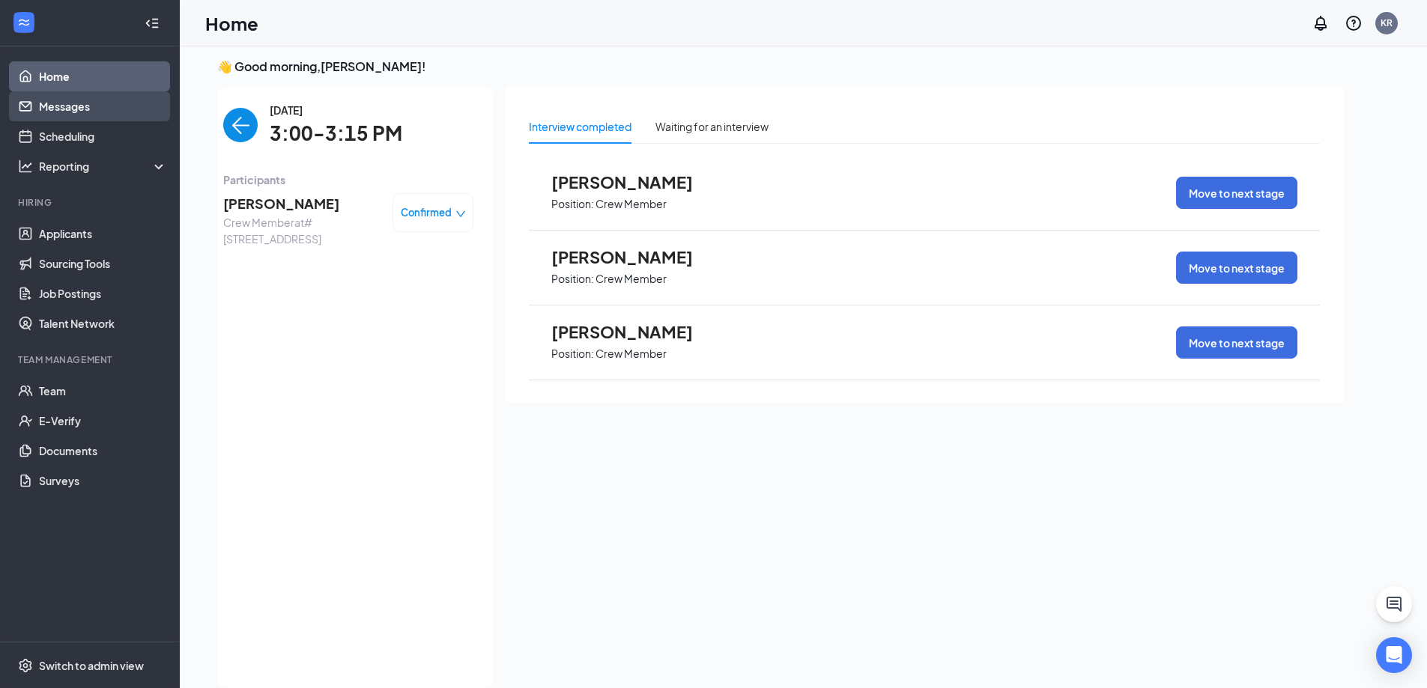
click at [85, 108] on link "Messages" at bounding box center [103, 106] width 128 height 30
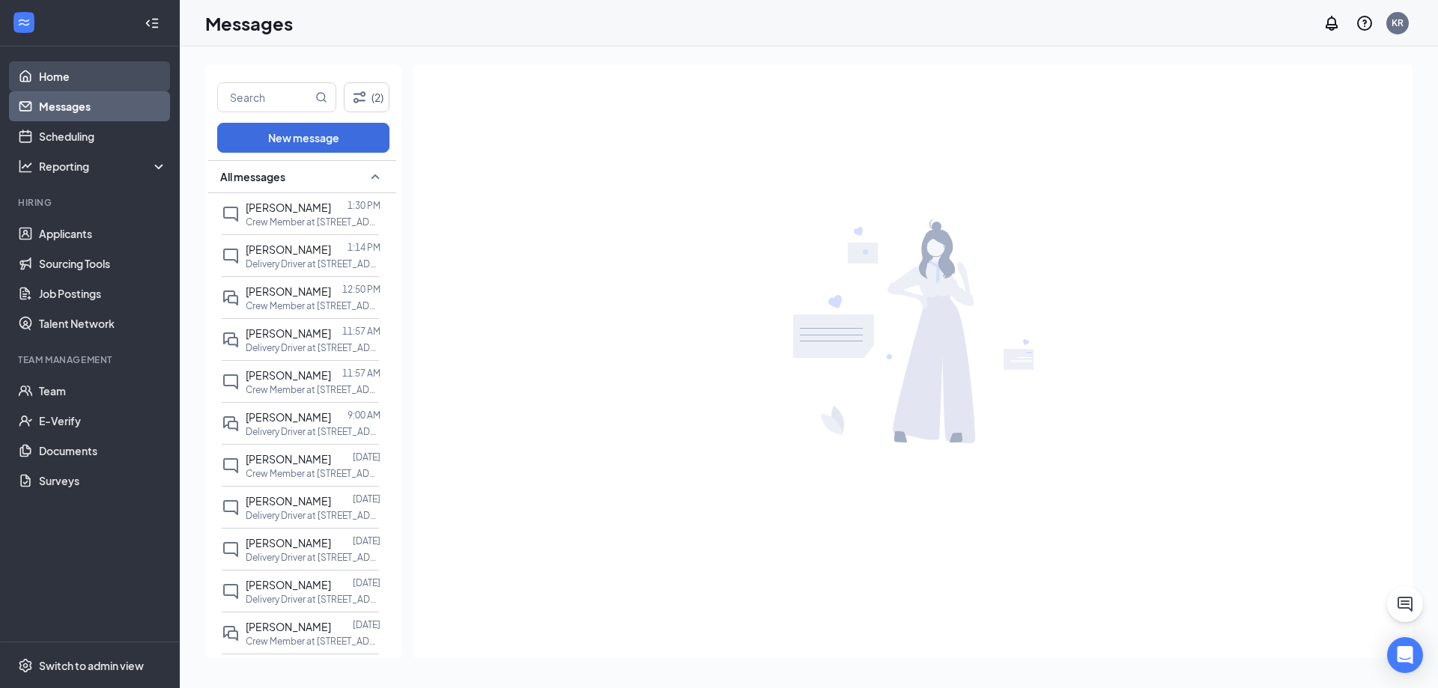
click at [60, 76] on link "Home" at bounding box center [103, 76] width 128 height 30
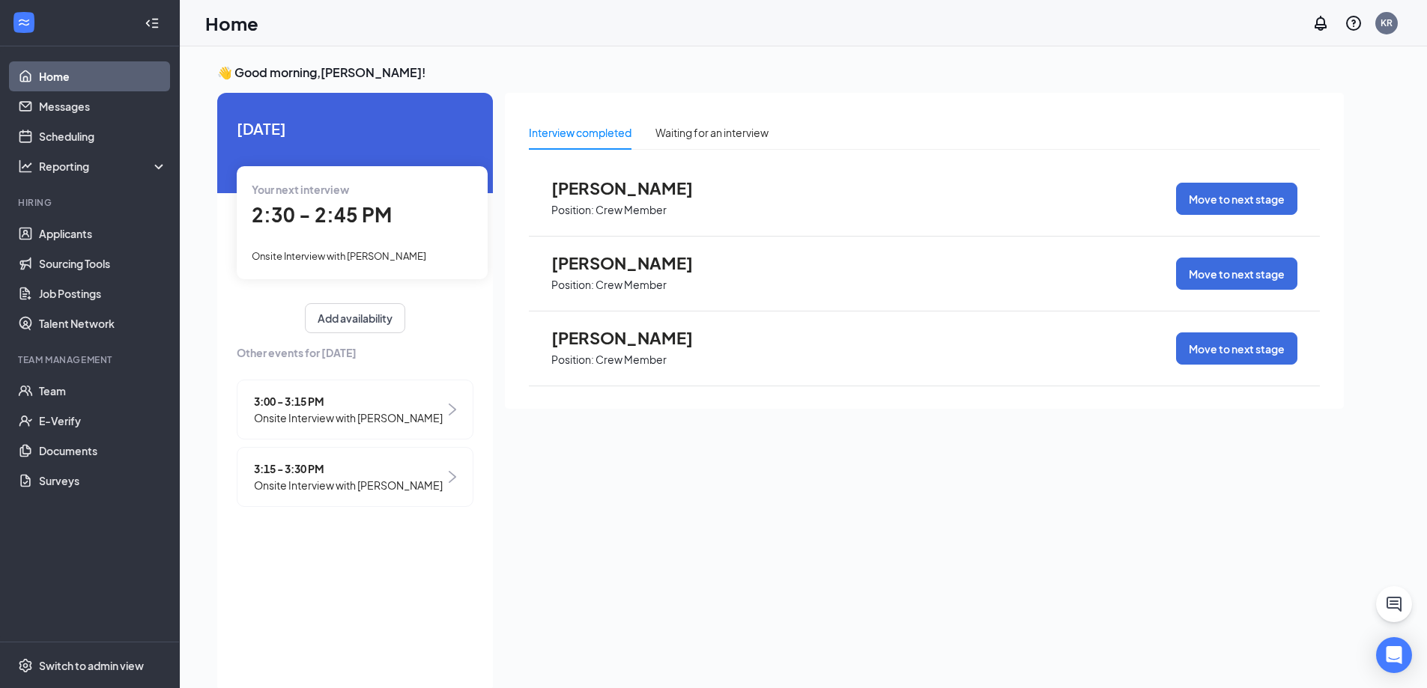
click at [338, 406] on span "3:00 - 3:15 PM" at bounding box center [348, 401] width 189 height 16
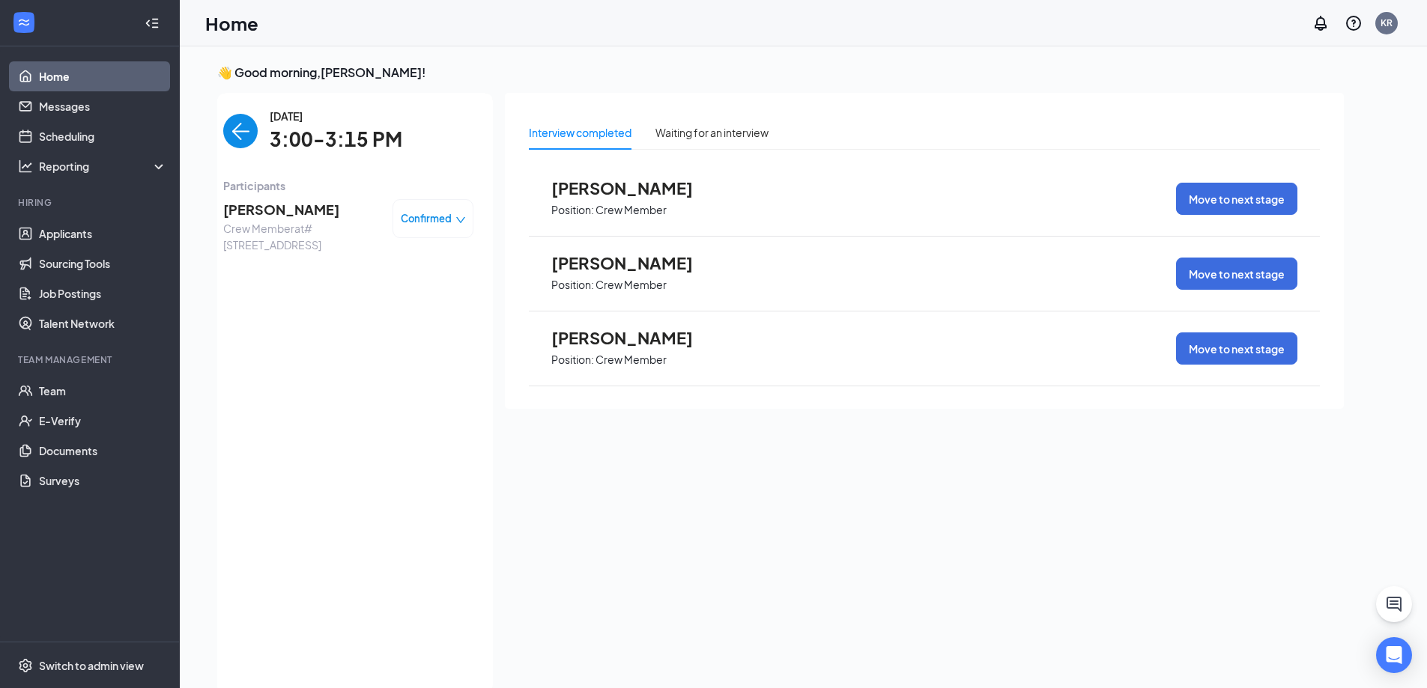
scroll to position [6, 0]
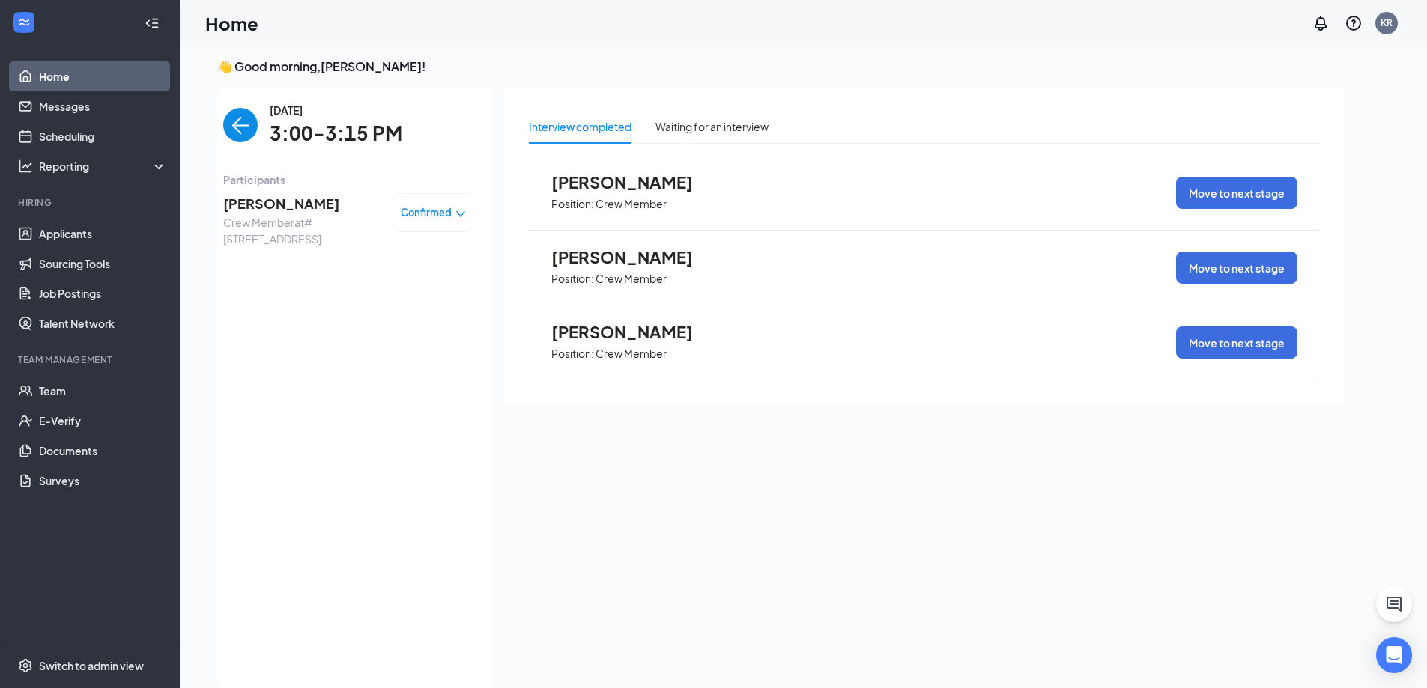
click at [315, 211] on span "[PERSON_NAME]" at bounding box center [301, 203] width 157 height 21
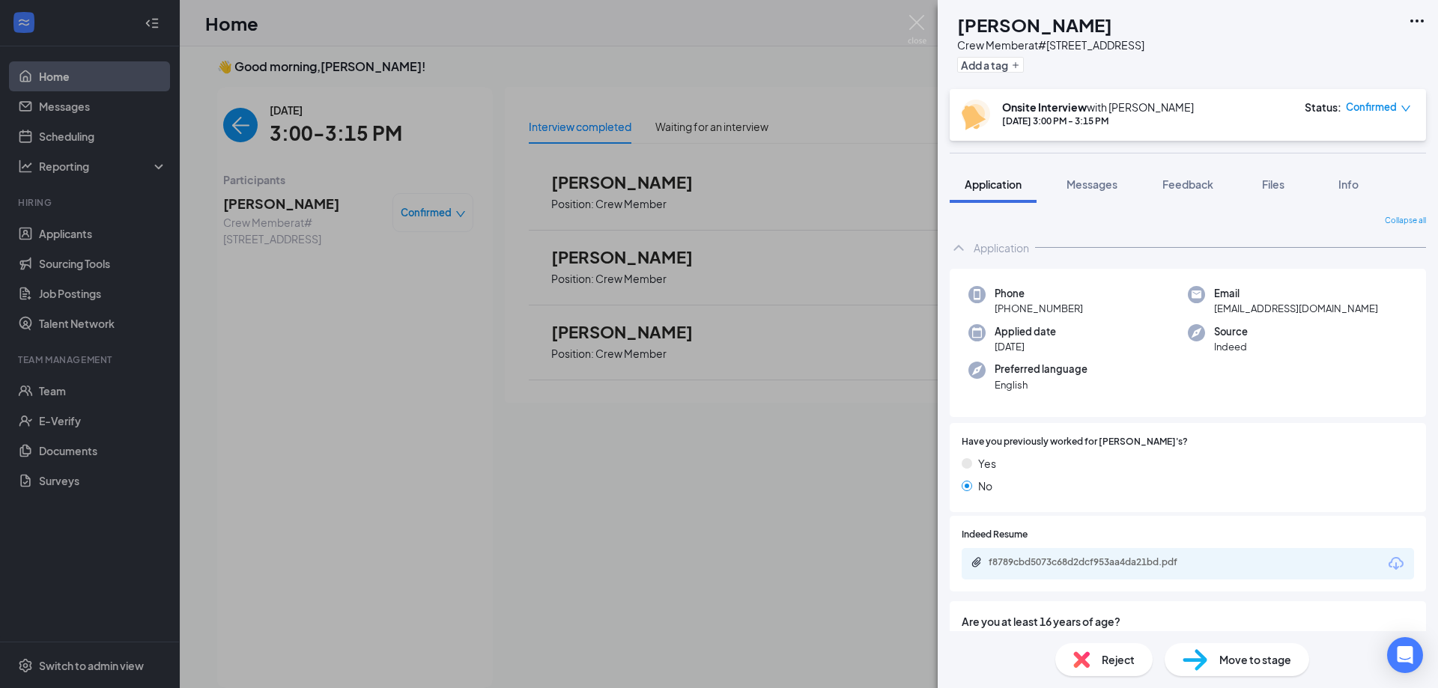
click at [1267, 657] on span "Move to stage" at bounding box center [1256, 660] width 72 height 16
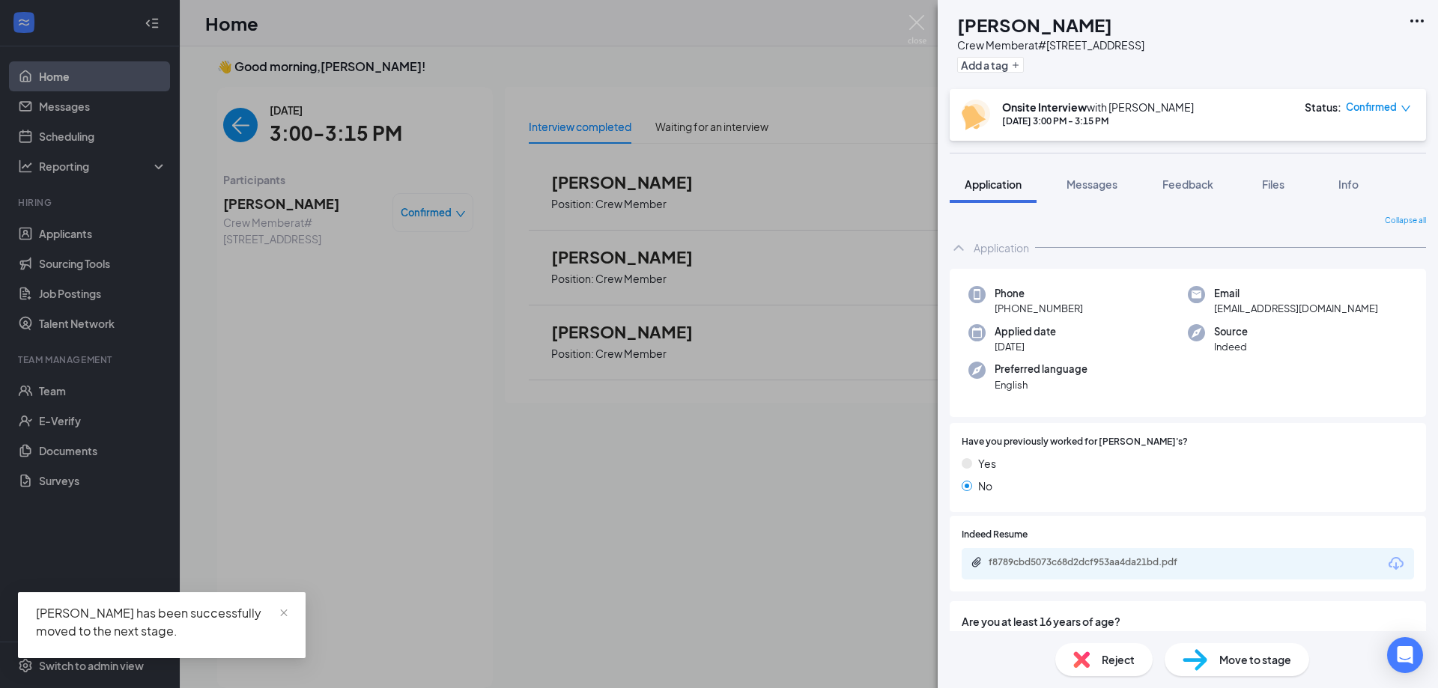
click at [49, 399] on div "[PERSON_NAME] [PERSON_NAME] Crew Member at #2970 - [GEOGRAPHIC_DATA] Add a tag …" at bounding box center [719, 344] width 1438 height 688
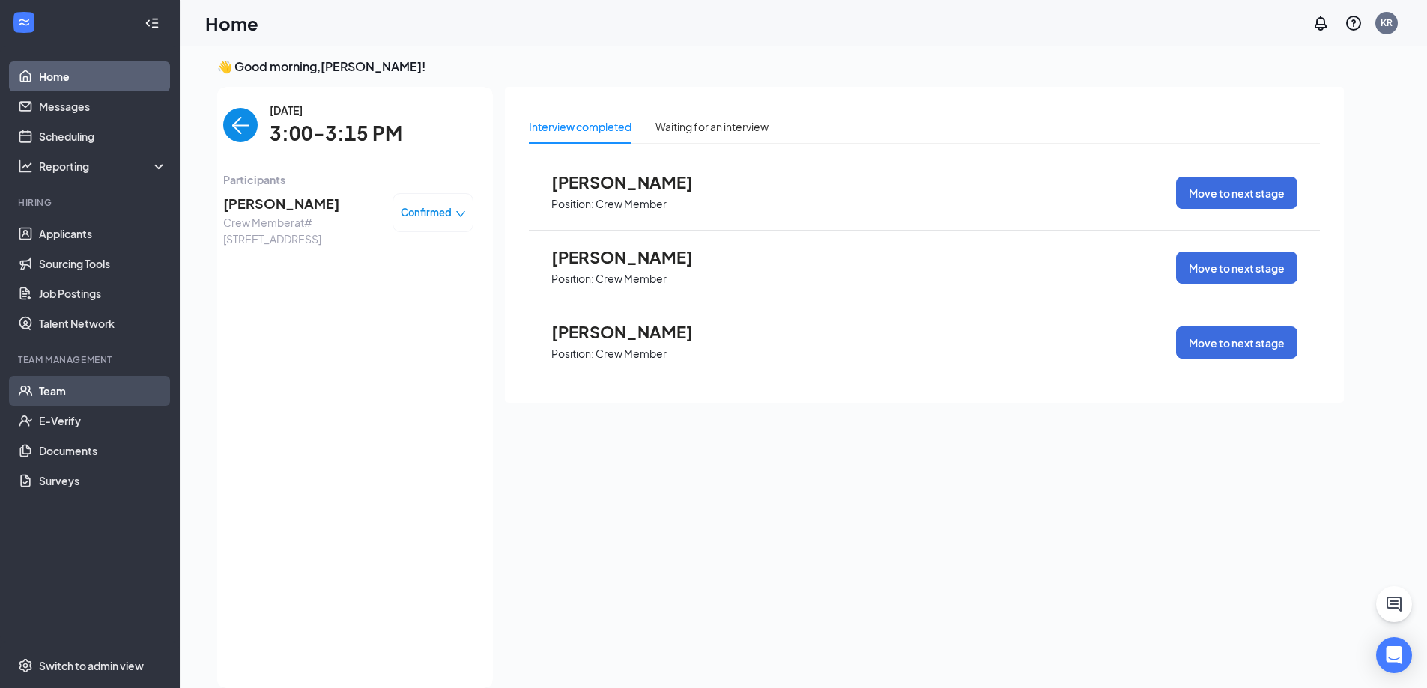
click at [54, 390] on link "Team" at bounding box center [103, 391] width 128 height 30
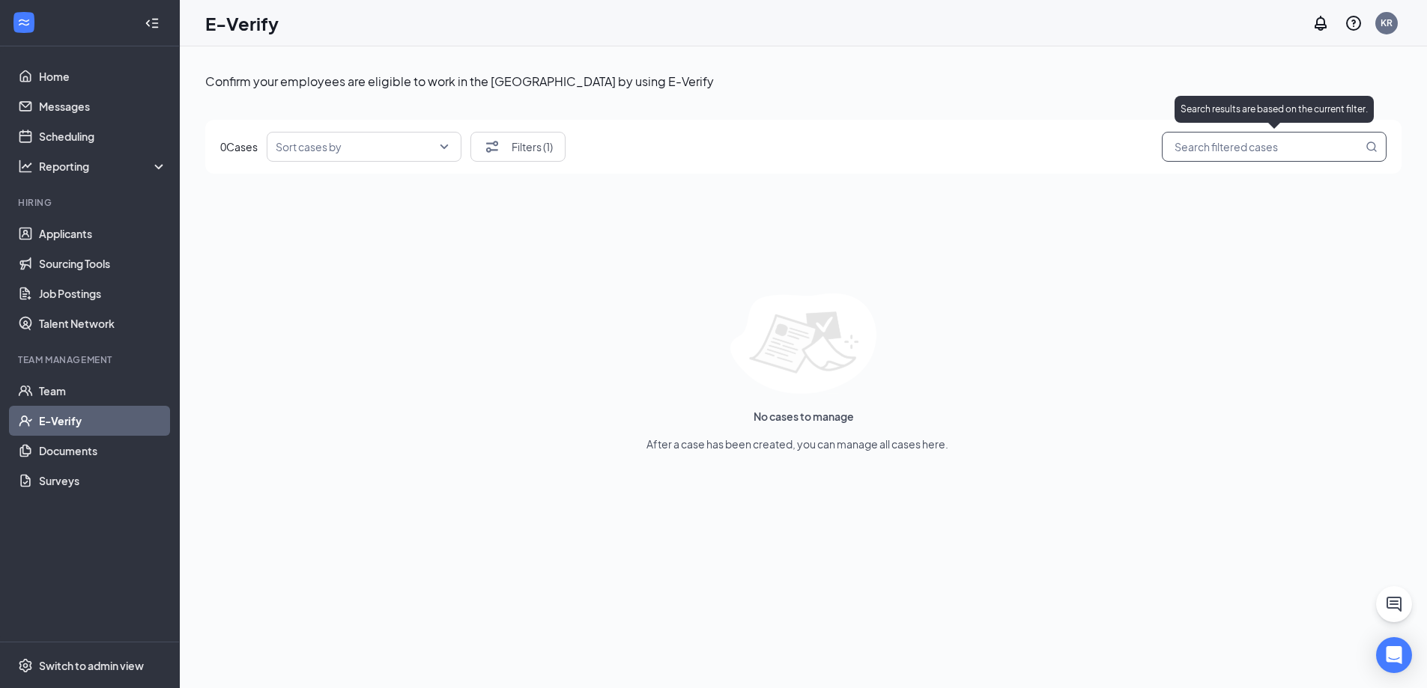
click at [1228, 146] on input "search" at bounding box center [1267, 147] width 192 height 19
type input "kassidy"
click at [1367, 148] on icon "MagnifyingGlass" at bounding box center [1371, 147] width 10 height 10
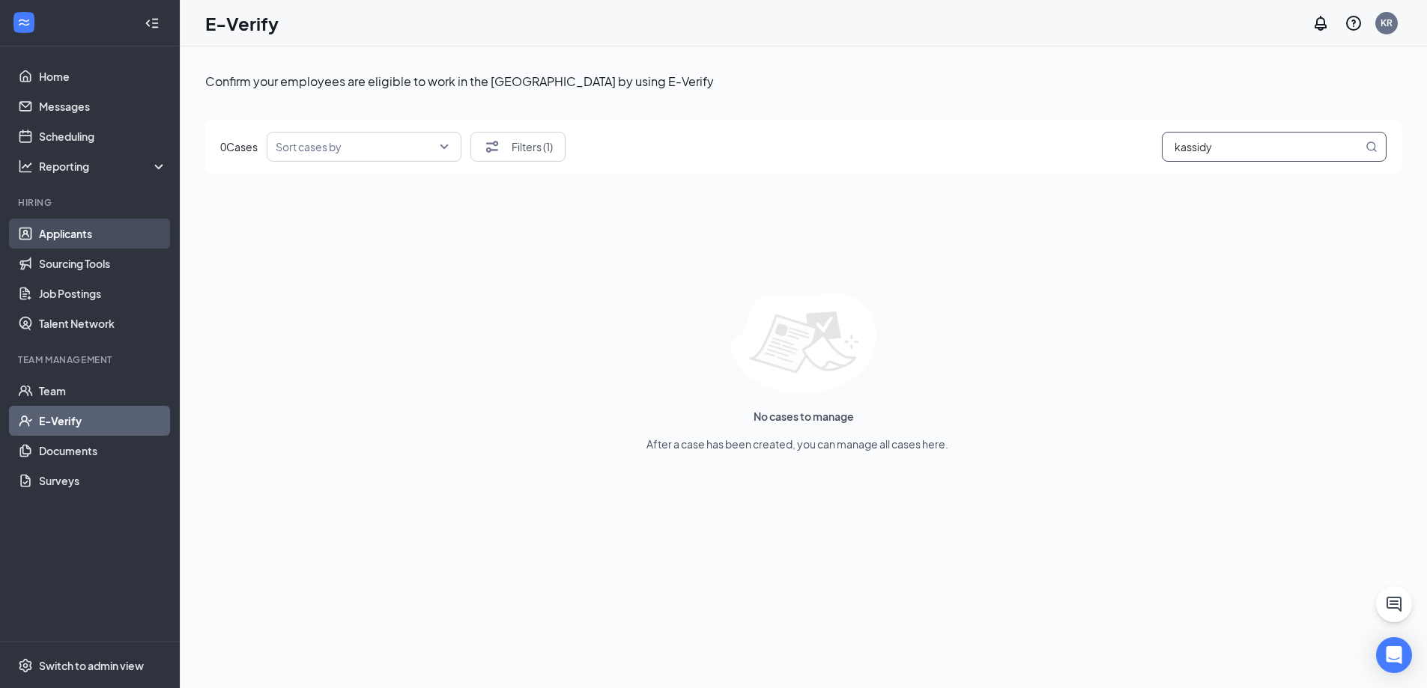
click at [51, 225] on link "Applicants" at bounding box center [103, 234] width 128 height 30
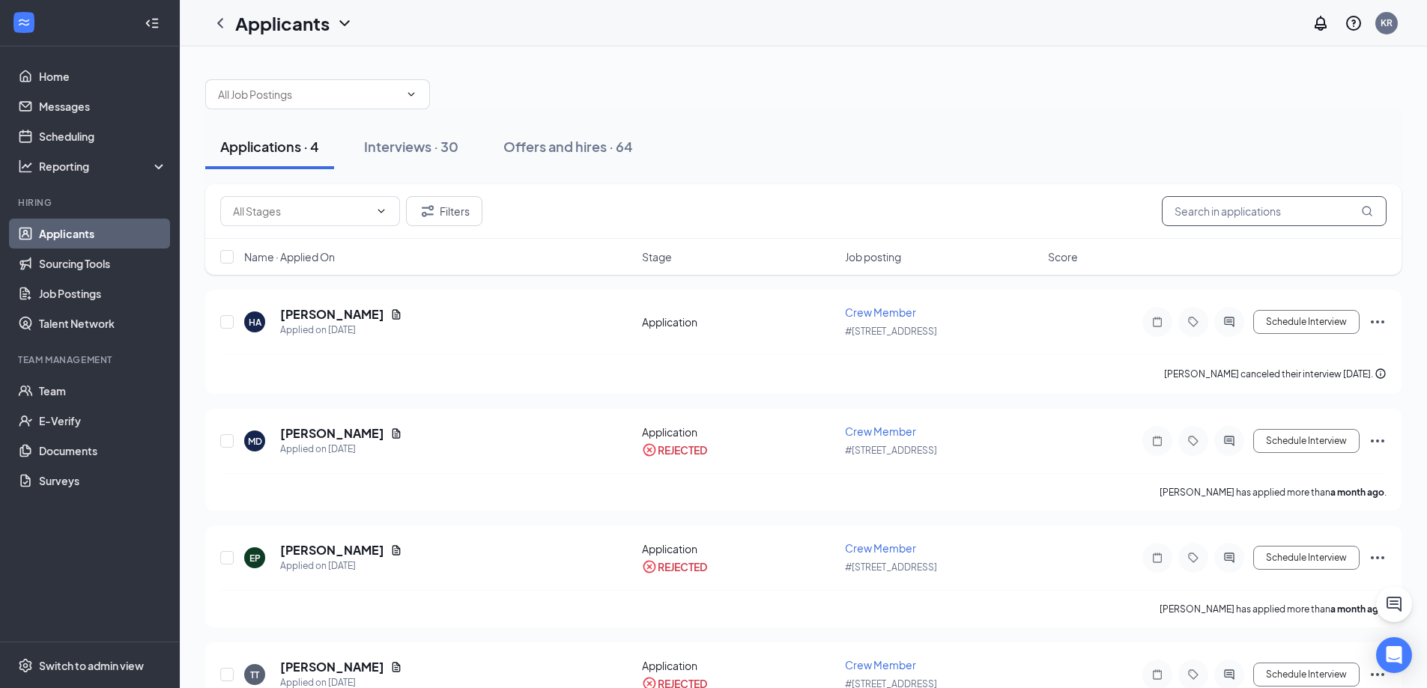
click at [1222, 221] on input "text" at bounding box center [1274, 211] width 225 height 30
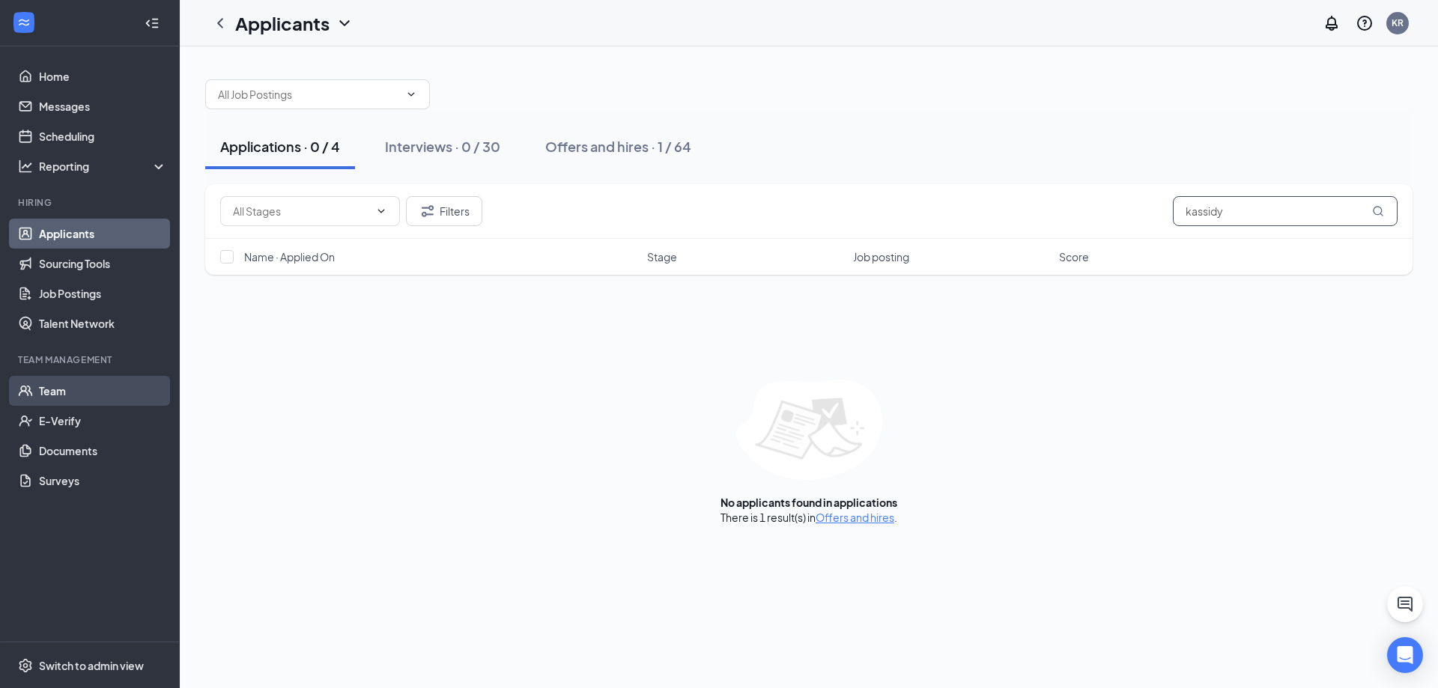
type input "kassidy"
click at [73, 391] on link "Team" at bounding box center [103, 391] width 128 height 30
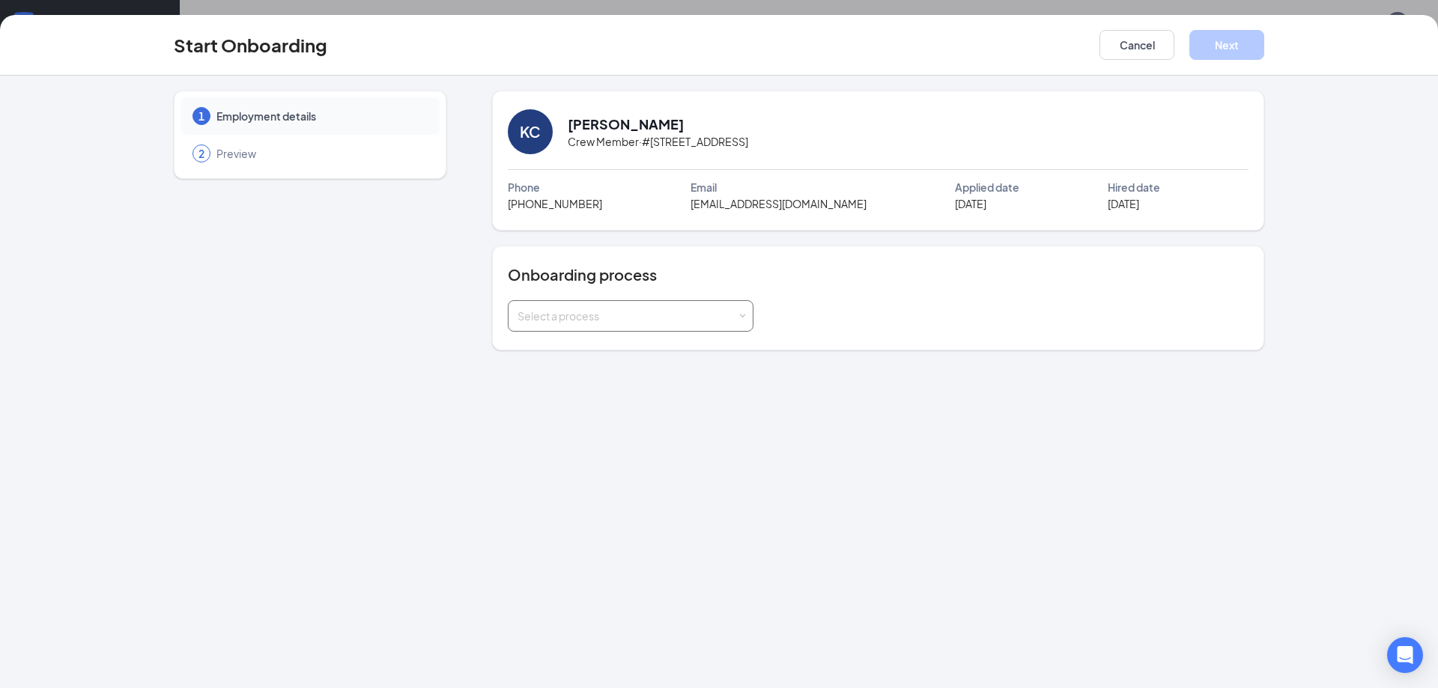
click at [603, 319] on div "Select a process" at bounding box center [627, 316] width 219 height 15
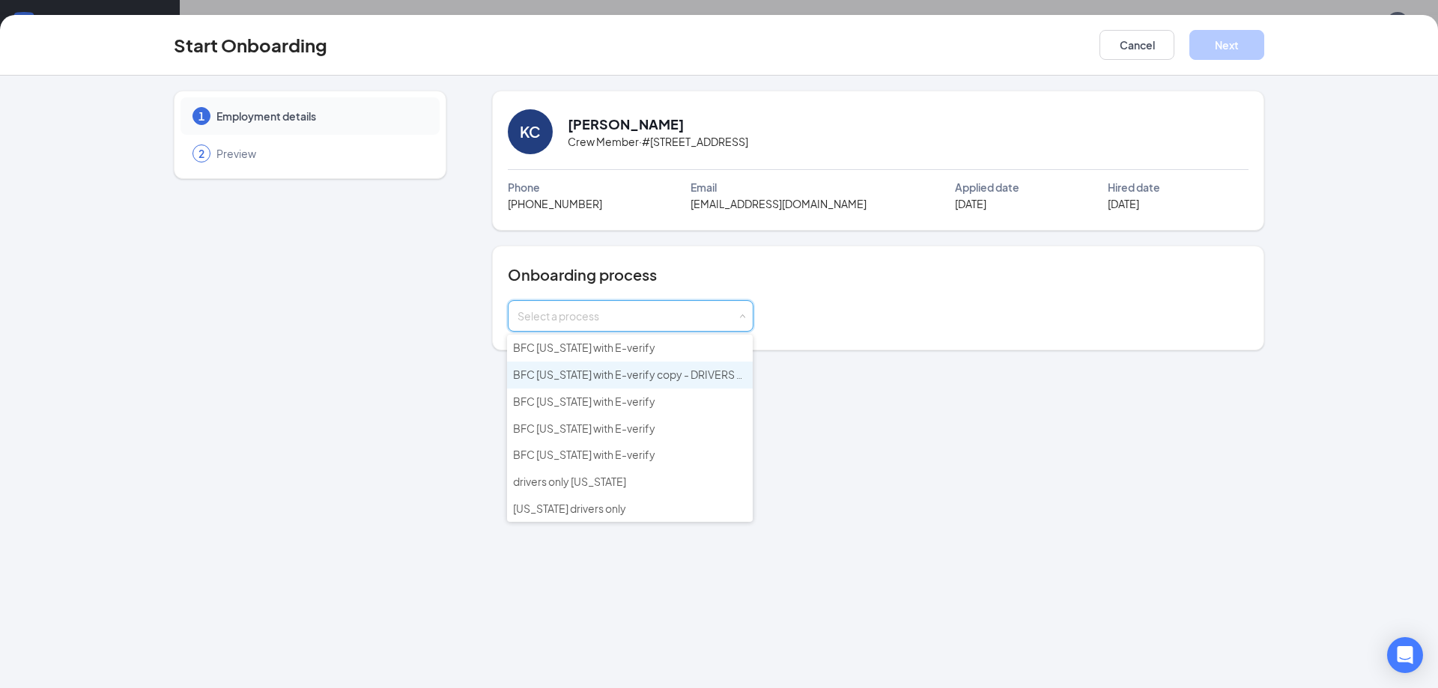
click at [611, 371] on span "BFC Arizona with E-verify copy - DRIVERS ONLY" at bounding box center [638, 374] width 251 height 13
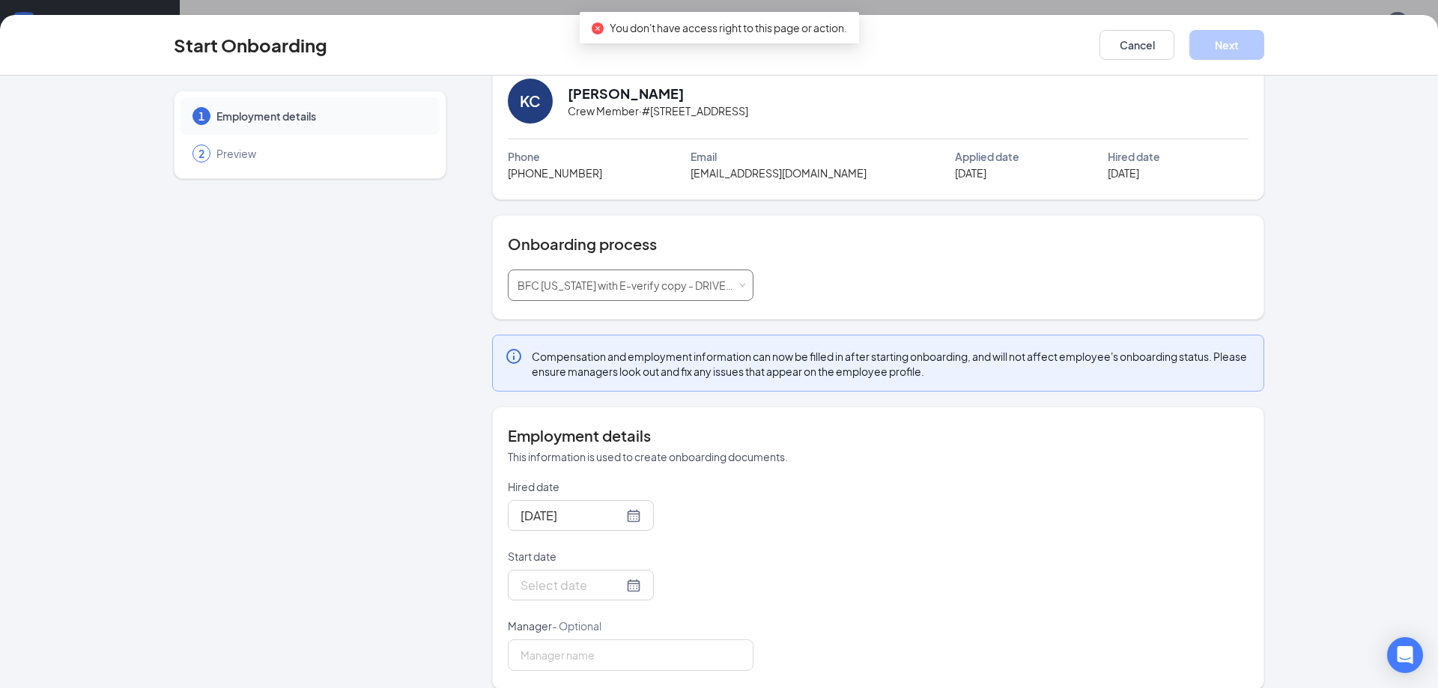
scroll to position [47, 0]
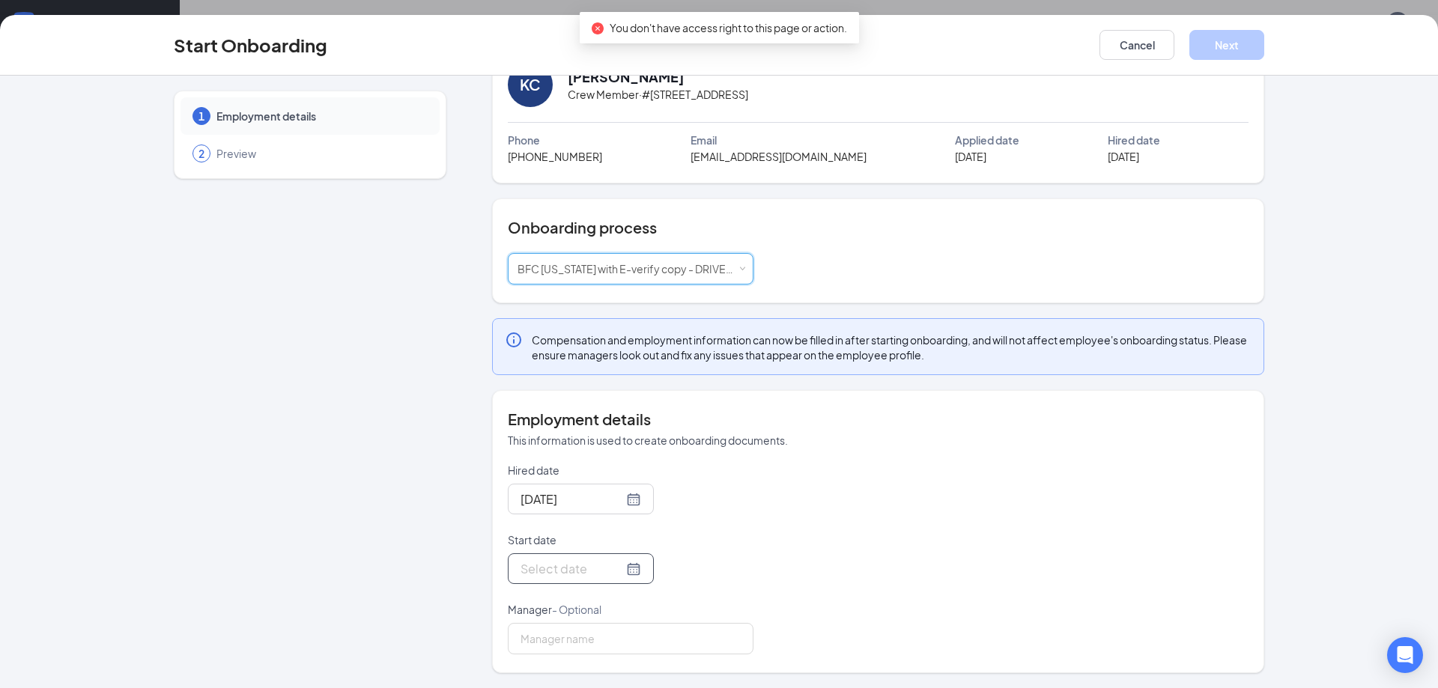
click at [620, 571] on div at bounding box center [581, 569] width 121 height 19
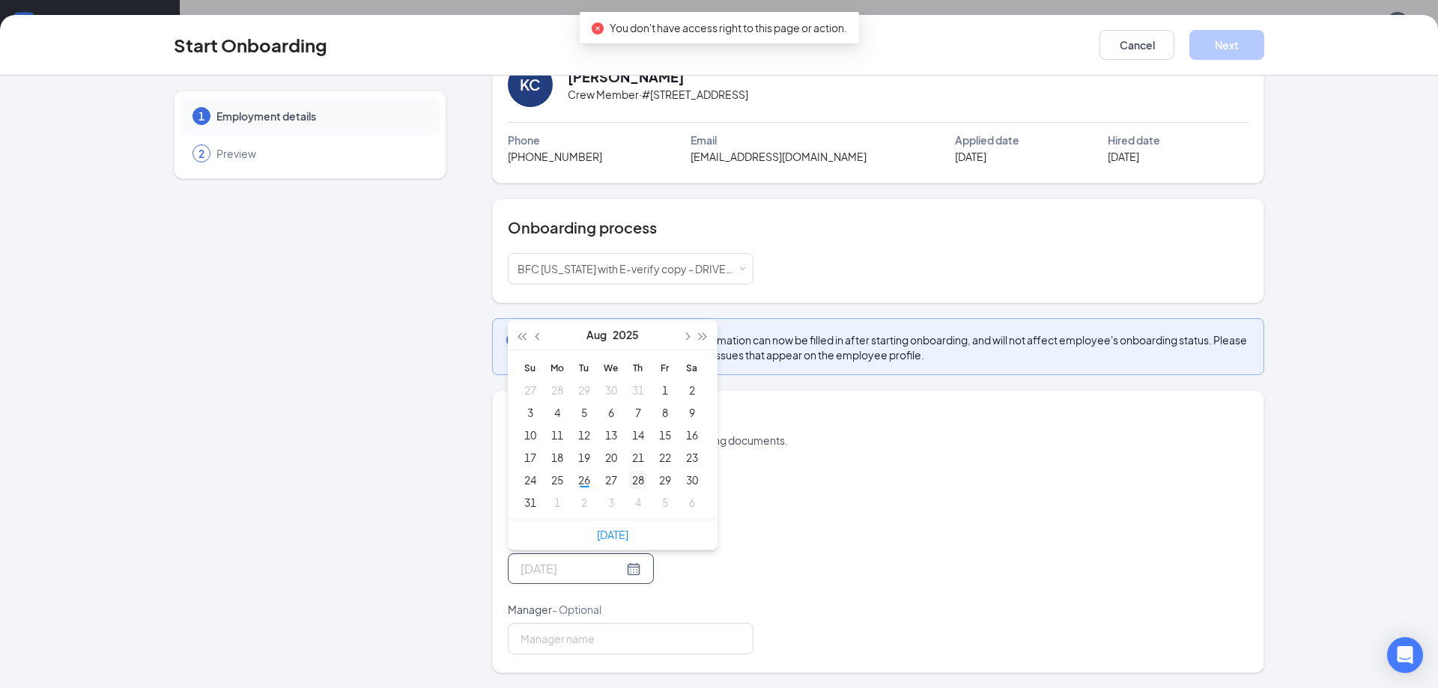
type input "Aug 28, 2025"
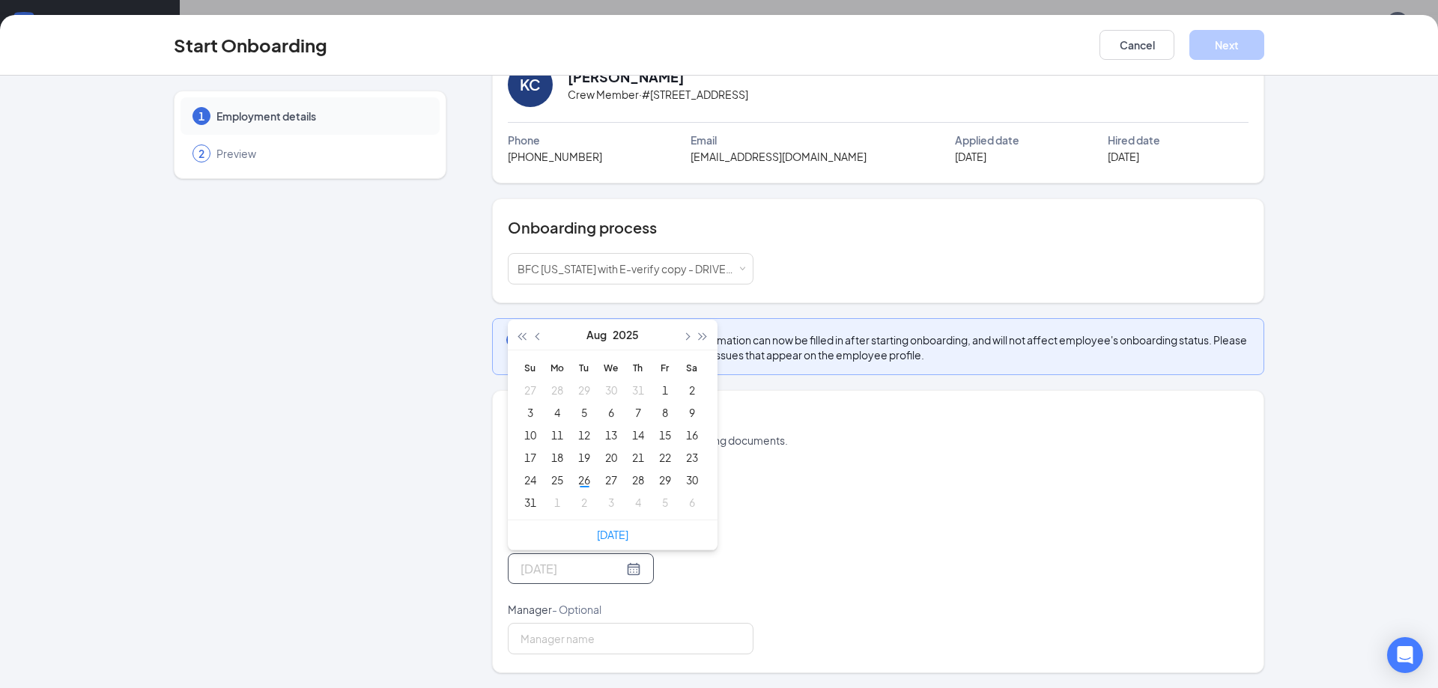
click at [636, 479] on div "28" at bounding box center [638, 480] width 18 height 18
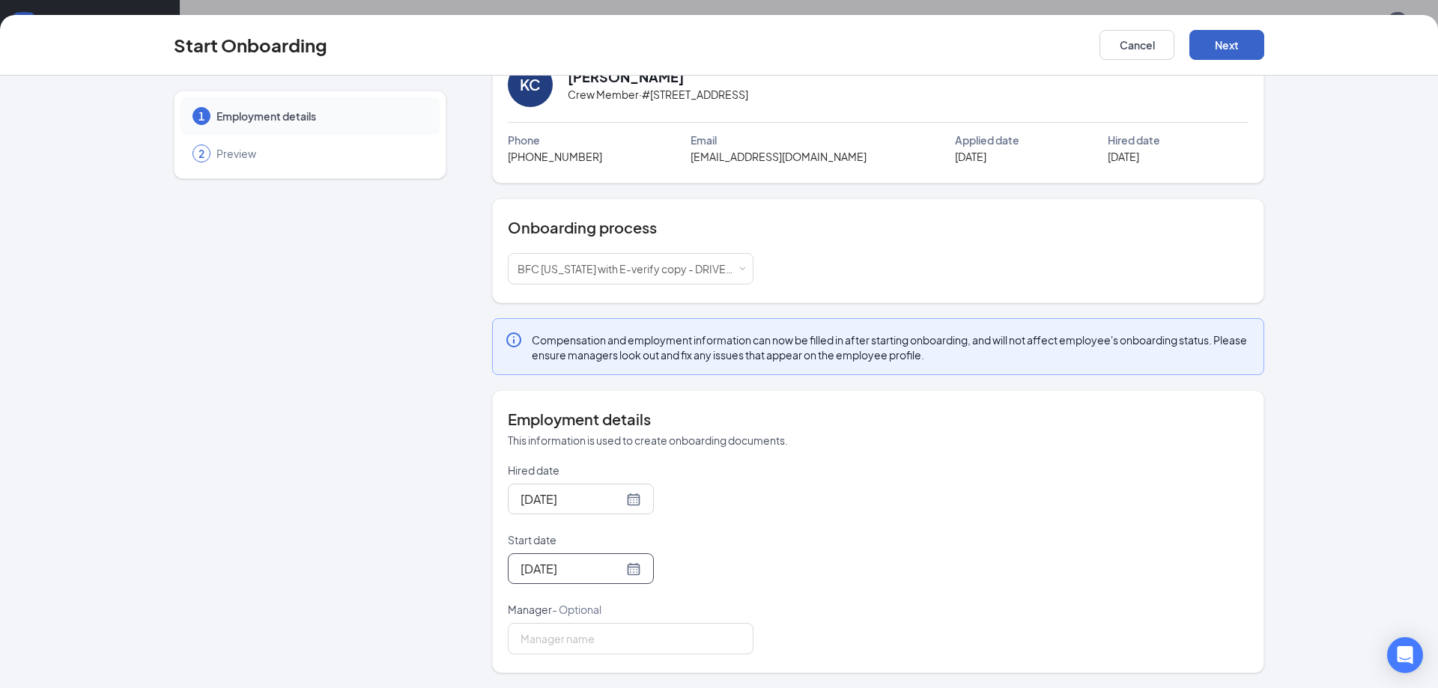
click at [1219, 43] on button "Next" at bounding box center [1227, 45] width 75 height 30
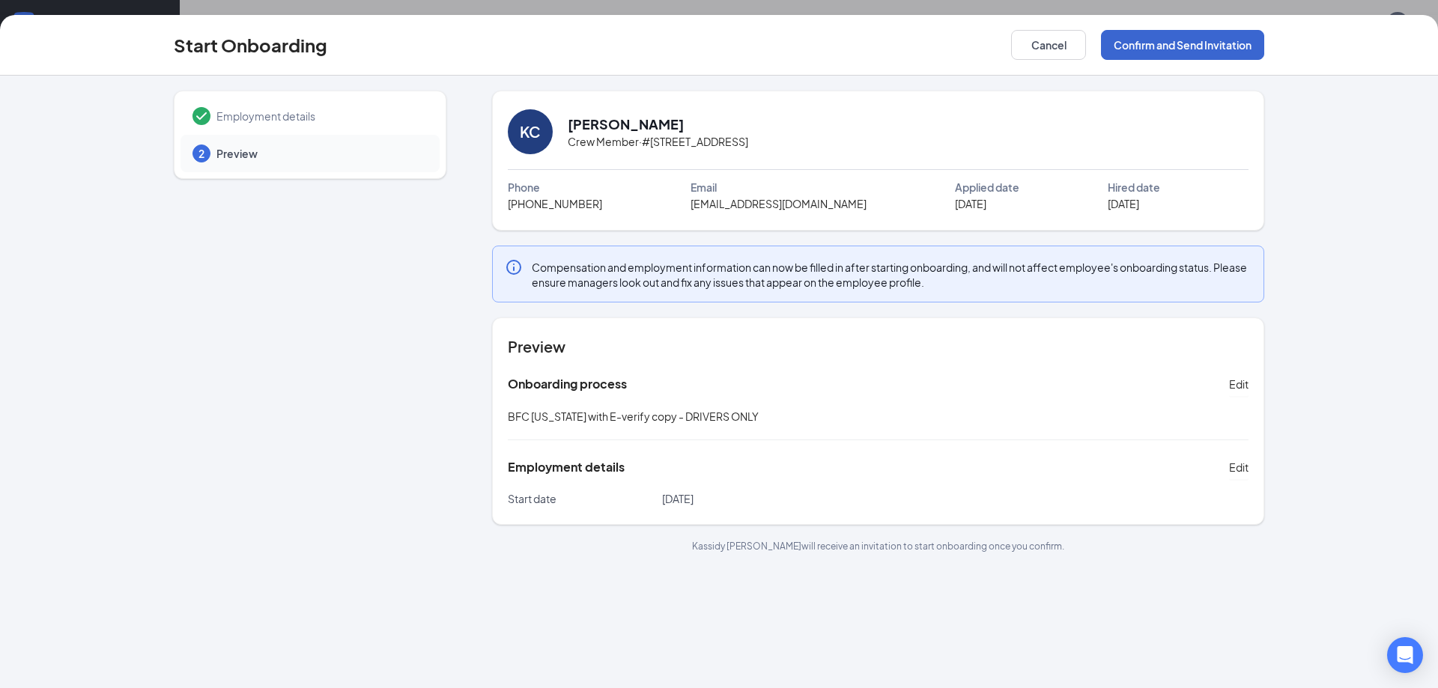
scroll to position [0, 0]
click at [1154, 49] on button "Confirm and Send Invitation" at bounding box center [1182, 45] width 163 height 30
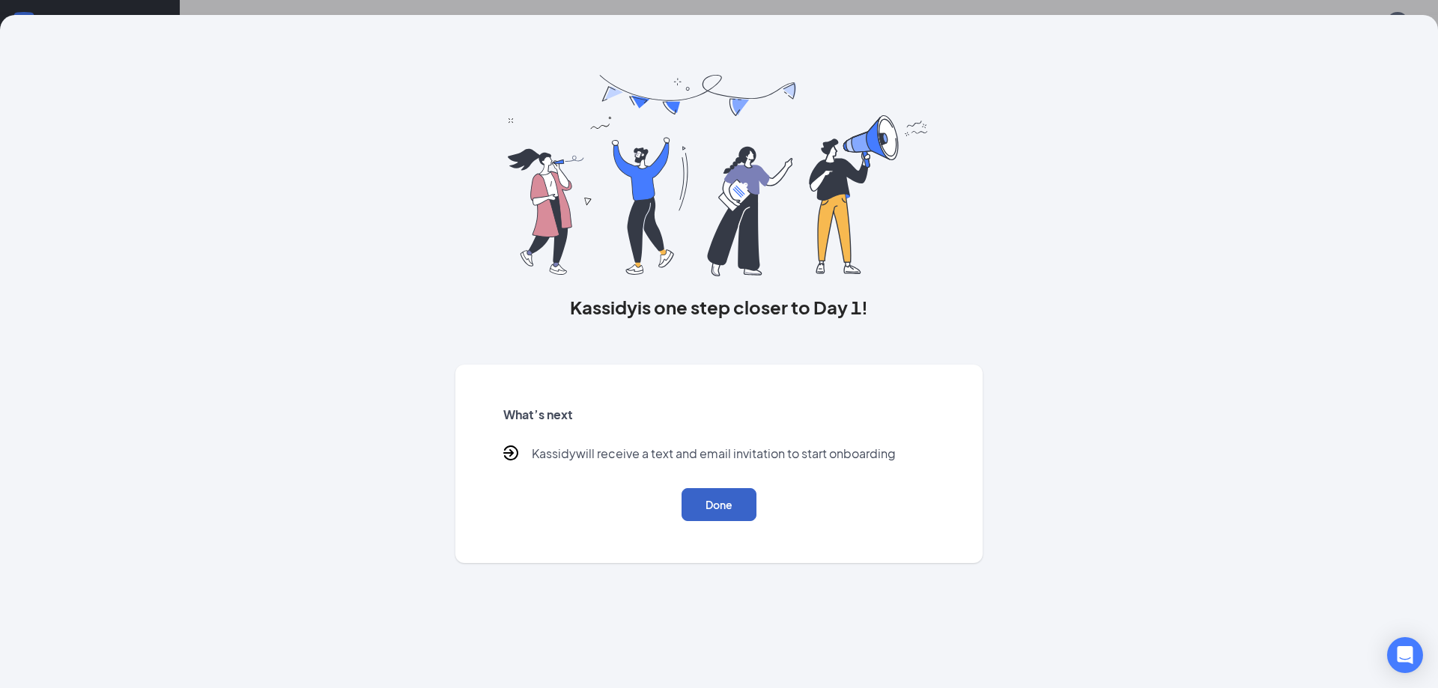
click at [737, 502] on button "Done" at bounding box center [719, 504] width 75 height 33
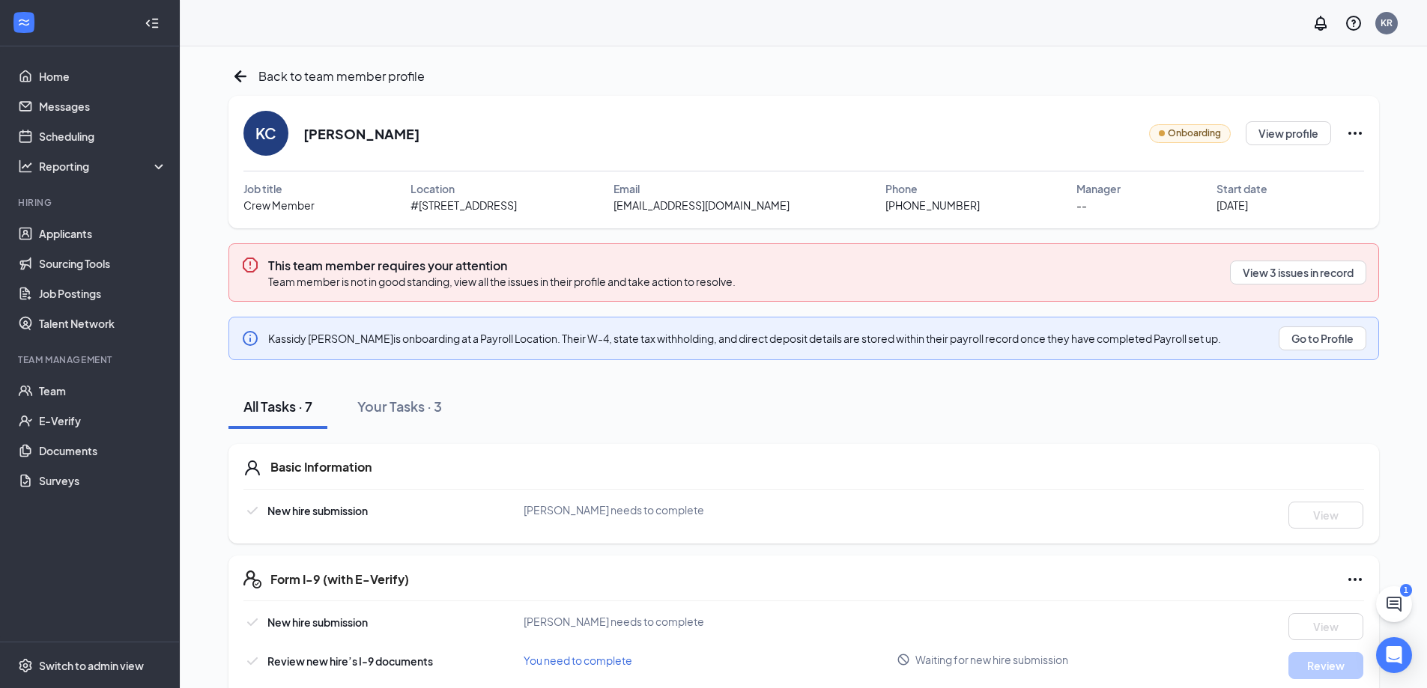
click at [1069, 149] on div "KC Kassidy Caputo Onboarding View profile" at bounding box center [803, 133] width 1121 height 45
